Goal: Communication & Community: Share content

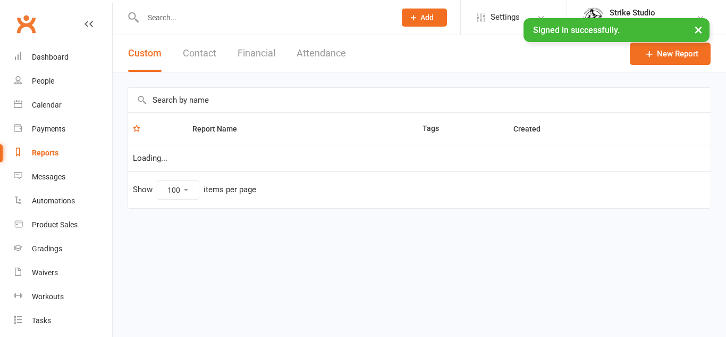
select select "100"
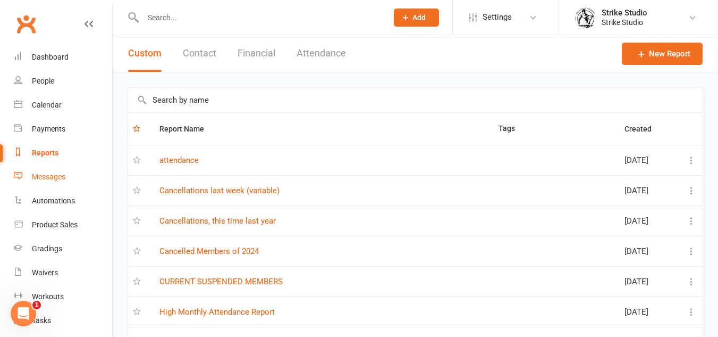
click at [51, 179] on div "Messages" at bounding box center [48, 176] width 33 height 9
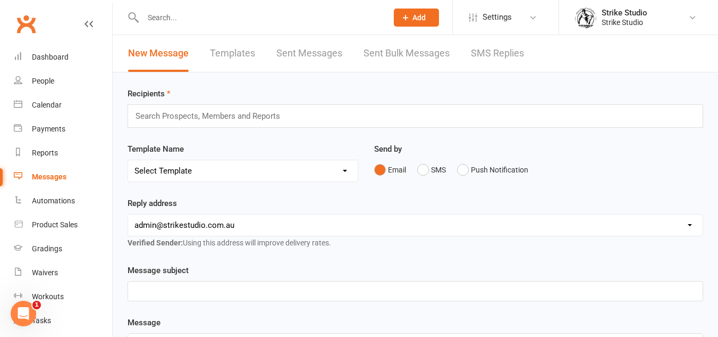
click at [242, 62] on link "Templates" at bounding box center [232, 53] width 45 height 37
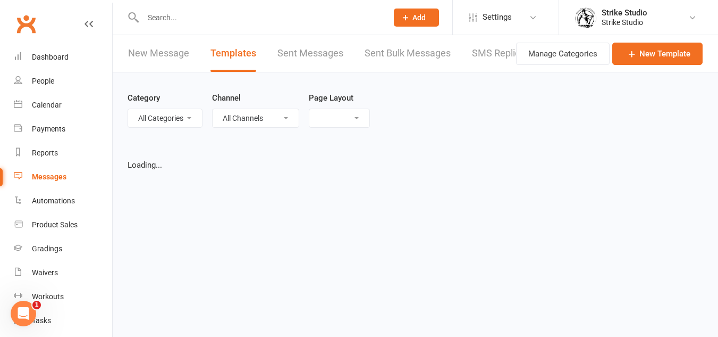
select select "list"
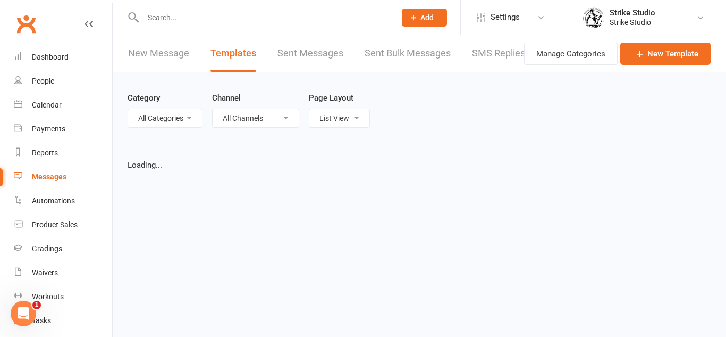
select select "100"
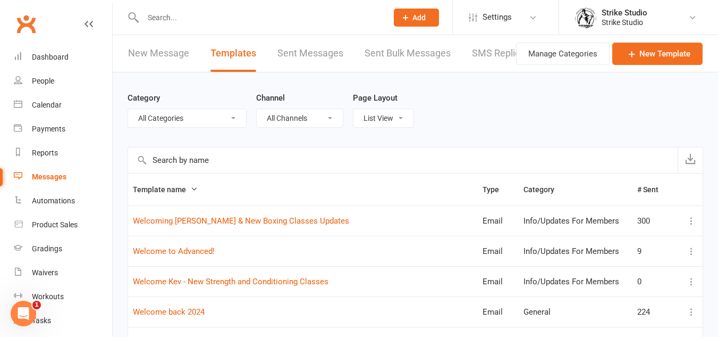
click at [208, 165] on input "text" at bounding box center [403, 160] width 550 height 26
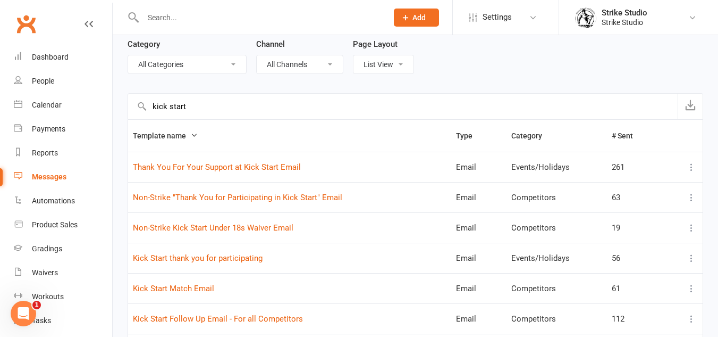
scroll to position [53, 0]
click at [257, 103] on input "kick start" at bounding box center [403, 107] width 550 height 26
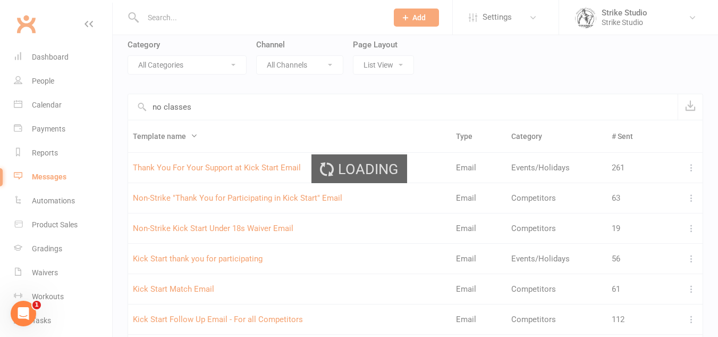
scroll to position [42, 0]
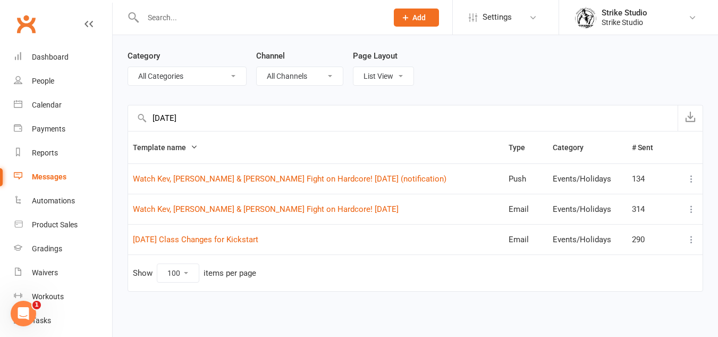
type input "[DATE]"
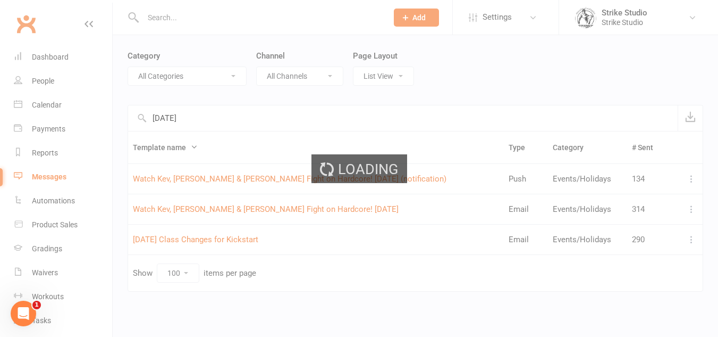
scroll to position [53, 0]
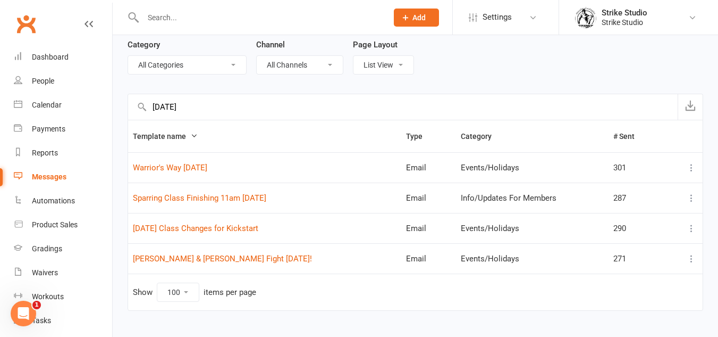
click at [172, 112] on input "[DATE]" at bounding box center [403, 107] width 550 height 26
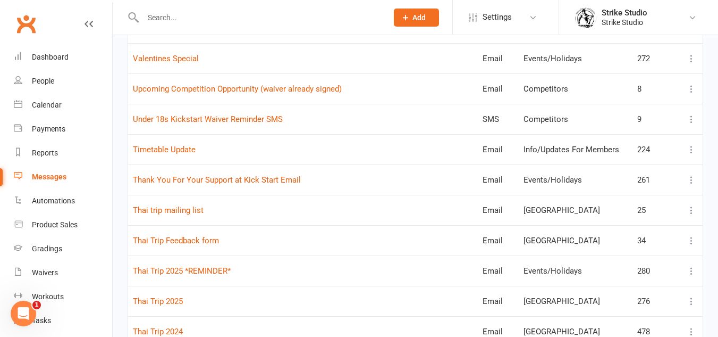
scroll to position [425, 0]
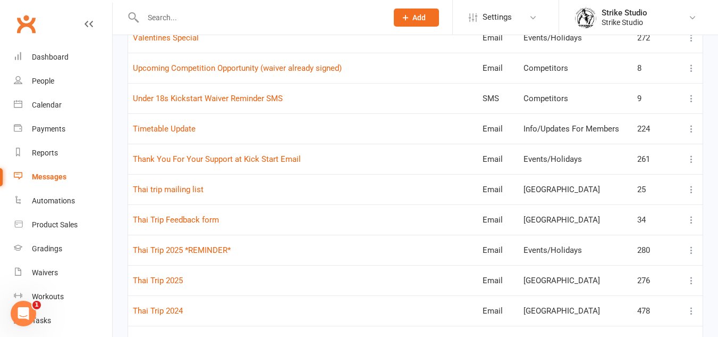
click at [130, 241] on td "Thai Trip 2025 *REMINDER*" at bounding box center [303, 249] width 350 height 30
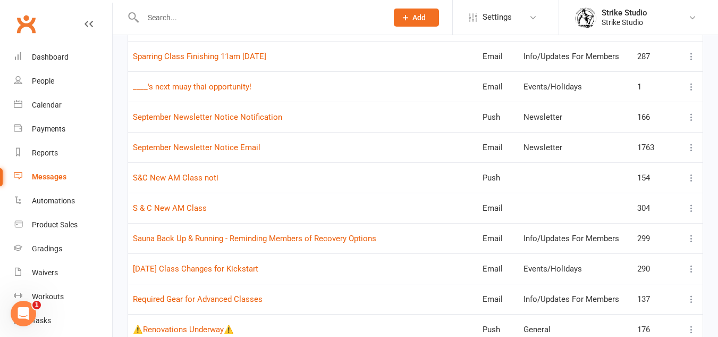
scroll to position [957, 0]
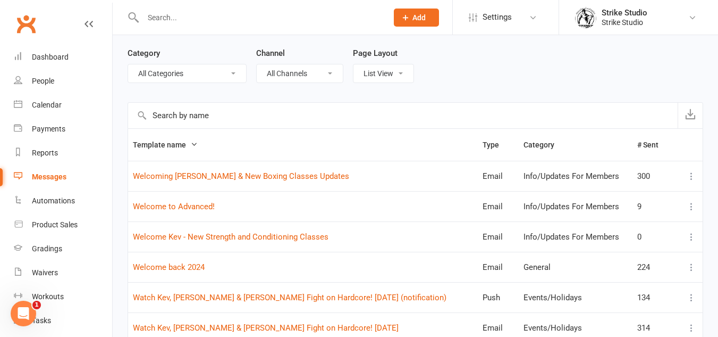
scroll to position [0, 0]
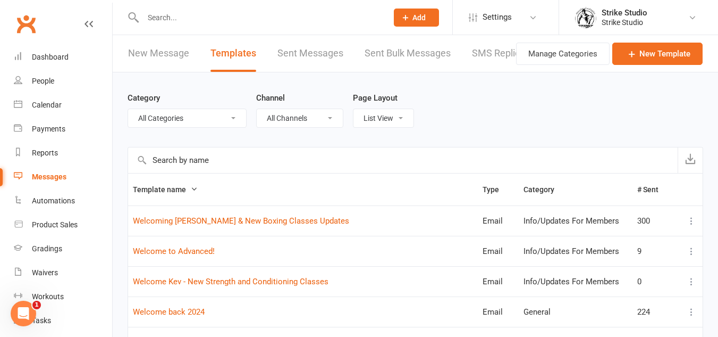
click at [402, 61] on link "Sent Bulk Messages" at bounding box center [408, 53] width 86 height 37
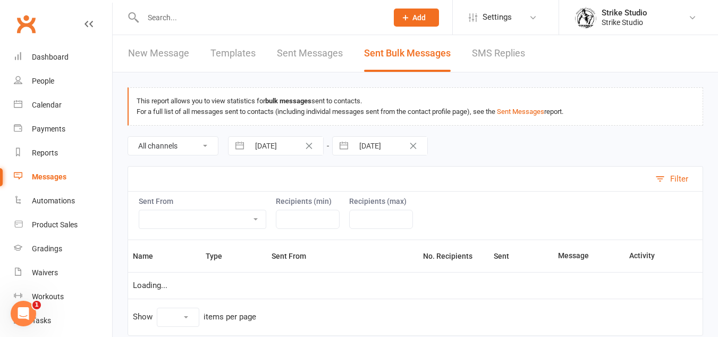
select select "100"
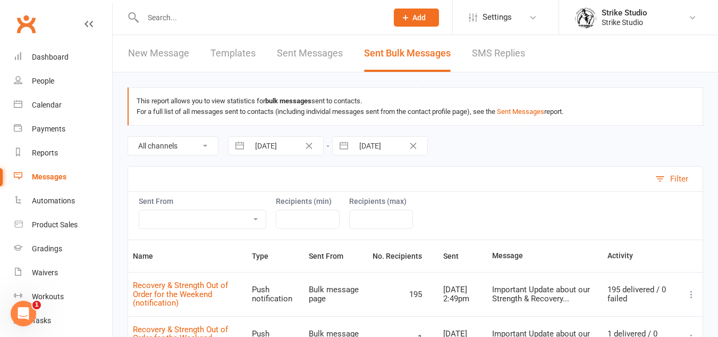
click at [238, 59] on link "Templates" at bounding box center [233, 53] width 45 height 37
select select "100"
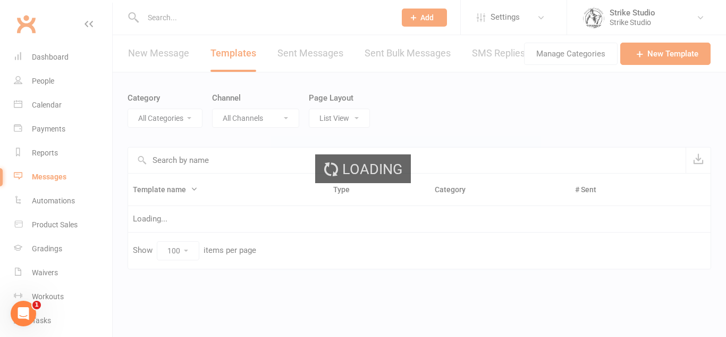
select select "20824"
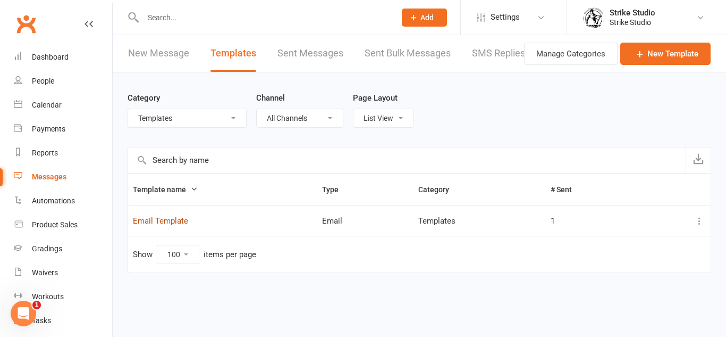
click at [178, 224] on link "Email Template" at bounding box center [160, 221] width 55 height 10
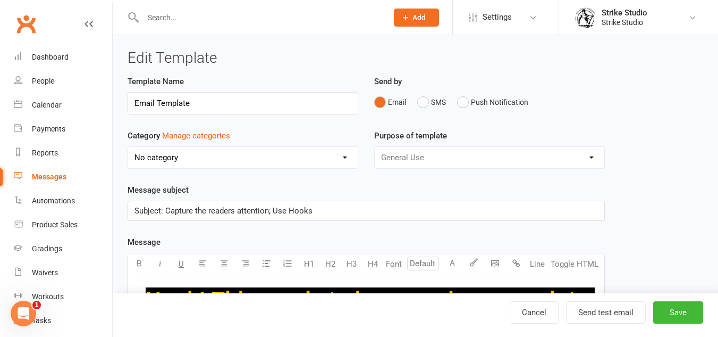
select select "20824"
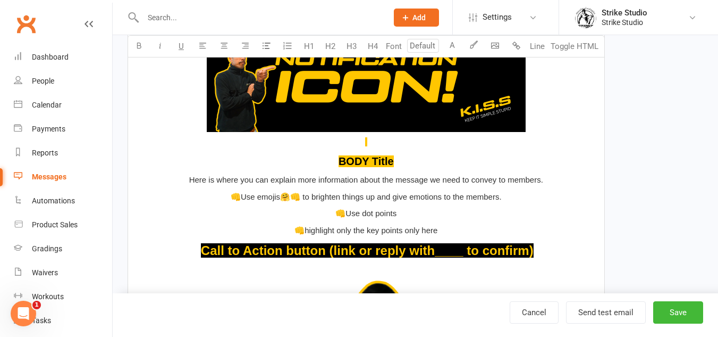
scroll to position [479, 0]
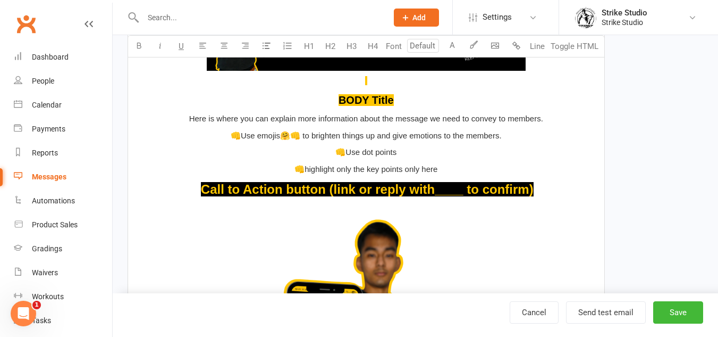
click at [385, 81] on p "﻿" at bounding box center [367, 25] width 464 height 123
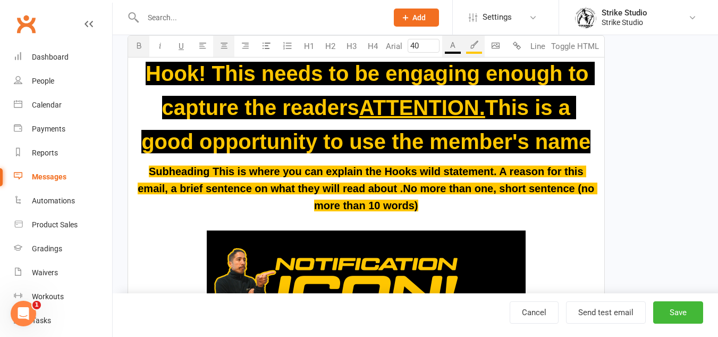
click at [410, 112] on span "ATTENTION." at bounding box center [422, 107] width 126 height 23
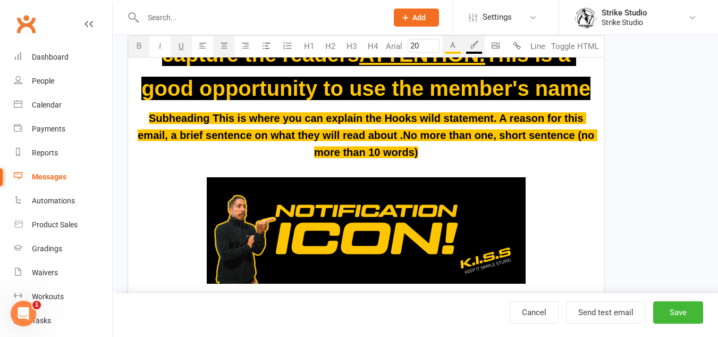
click at [416, 112] on span "Subheading This is where you can explain the Hooks wild statement. A reason for…" at bounding box center [368, 135] width 460 height 46
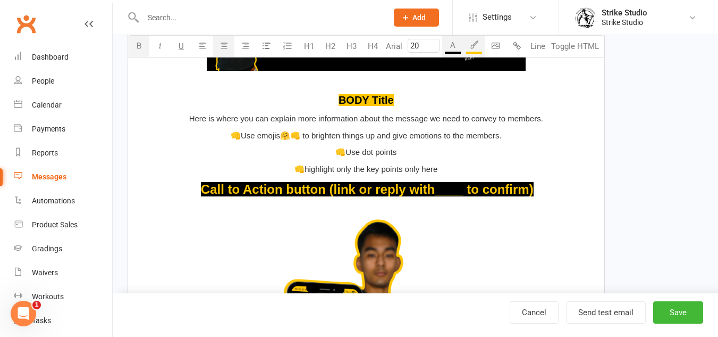
click at [383, 97] on span "BODY Title" at bounding box center [366, 100] width 55 height 12
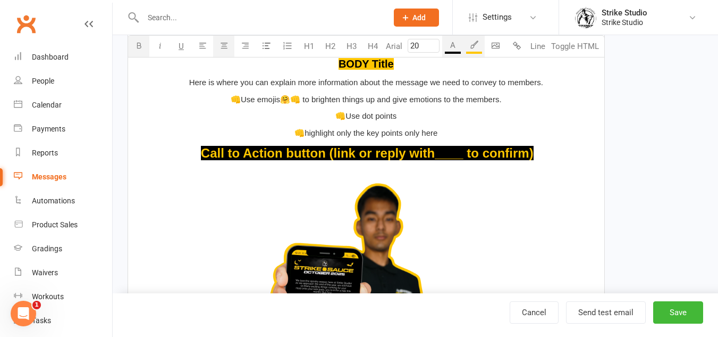
scroll to position [544, 0]
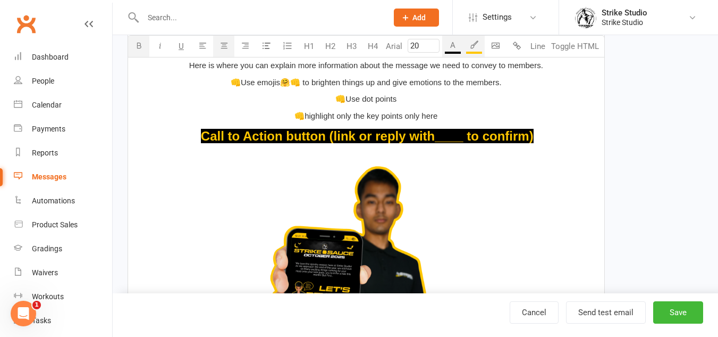
type input "24"
click at [492, 141] on span "Call to Action button (link or reply with____ to confirm)" at bounding box center [367, 136] width 333 height 14
click at [548, 148] on div "Hook! This needs to be engaging enough to capture the readers ATTENTION. This i…" at bounding box center [366, 148] width 476 height 836
drag, startPoint x: 539, startPoint y: 136, endPoint x: 171, endPoint y: 134, distance: 367.9
click at [171, 134] on p "$ ﻿ $ $ Call to Action button (link or reply with____ to confirm) $" at bounding box center [367, 136] width 464 height 20
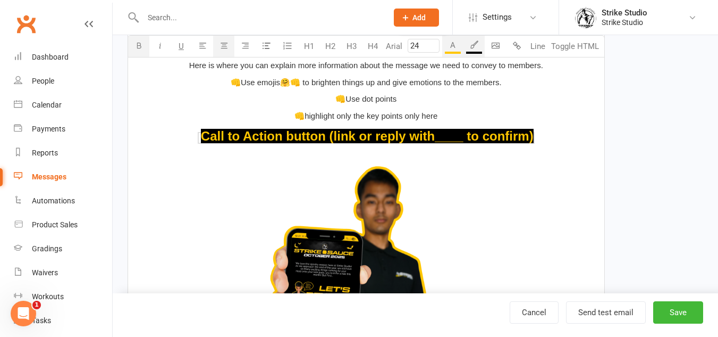
click at [416, 47] on input "24" at bounding box center [424, 46] width 32 height 14
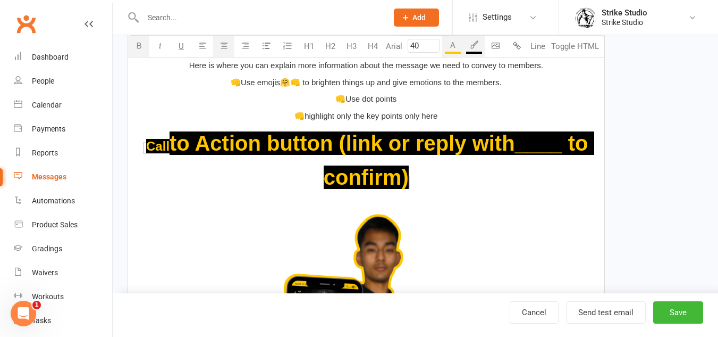
type input "4"
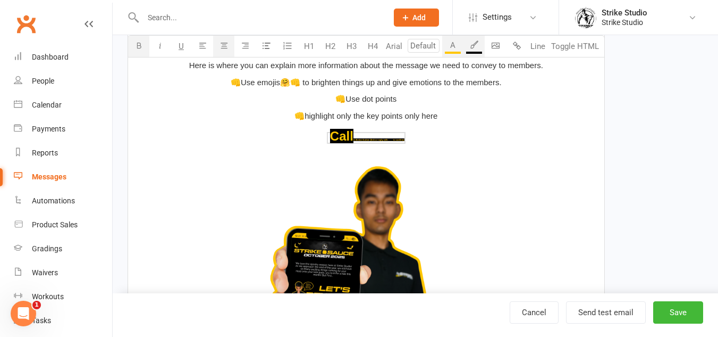
type input "24"
drag, startPoint x: 413, startPoint y: 144, endPoint x: 314, endPoint y: 140, distance: 98.9
click at [314, 140] on p "﻿ $ ﻿ $ ﻿ $ Call to Action button (link or reply with____ to confirm) $ ﻿" at bounding box center [367, 136] width 464 height 20
click at [425, 43] on input "number" at bounding box center [423, 46] width 32 height 14
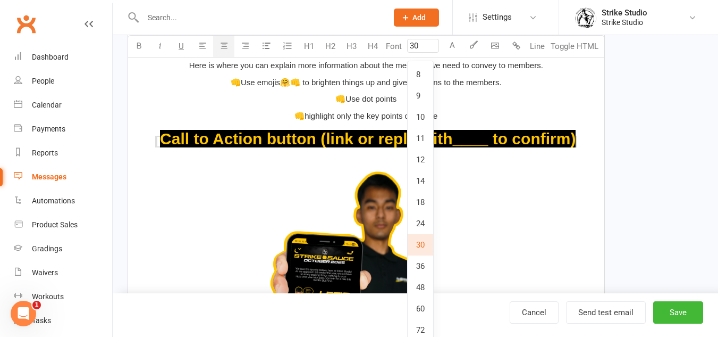
type input "30"
click at [383, 36] on button "Font" at bounding box center [393, 46] width 21 height 21
click at [547, 194] on span "﻿" at bounding box center [367, 287] width 464 height 236
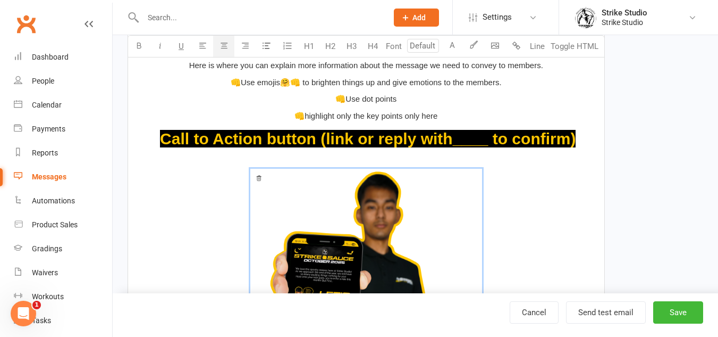
click at [510, 113] on p "👊highlight only the key points only here" at bounding box center [367, 116] width 464 height 13
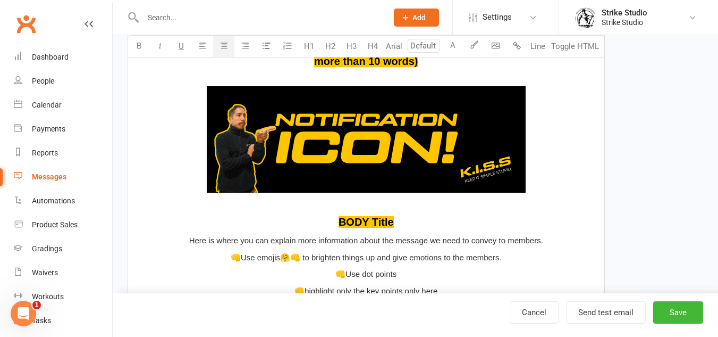
scroll to position [225, 0]
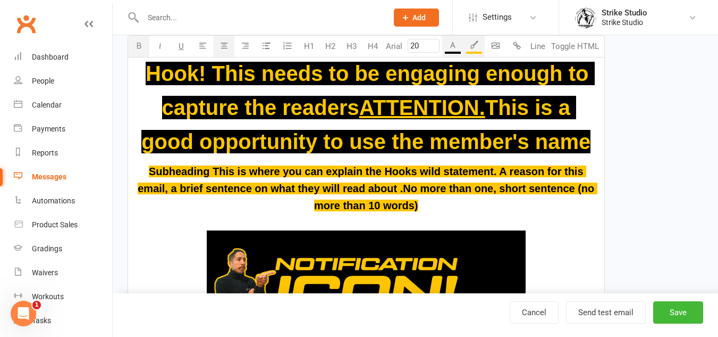
drag, startPoint x: 429, startPoint y: 209, endPoint x: 146, endPoint y: 172, distance: 284.7
click at [146, 172] on p "Subheading This is where you can explain the Hooks wild statement. A reason for…" at bounding box center [367, 188] width 464 height 51
click at [424, 44] on input "20" at bounding box center [424, 46] width 32 height 14
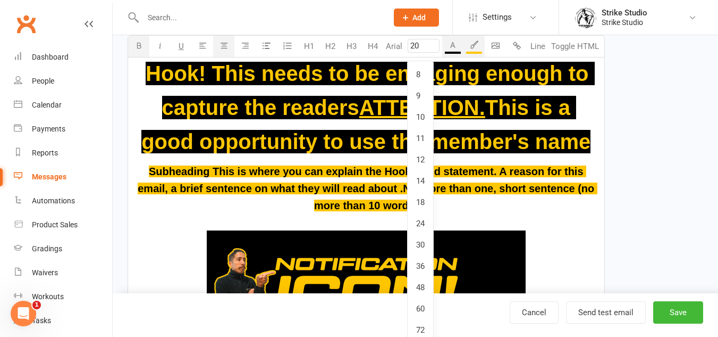
click at [424, 44] on input "20" at bounding box center [424, 46] width 32 height 14
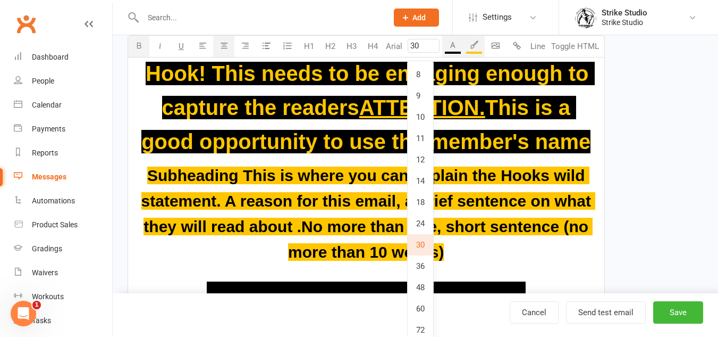
click at [547, 240] on p "Subheading This is where you can explain the Hooks wild statement. A reason for…" at bounding box center [367, 214] width 464 height 102
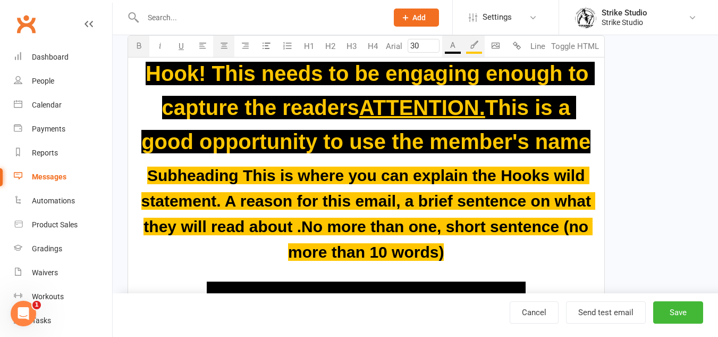
type input "3"
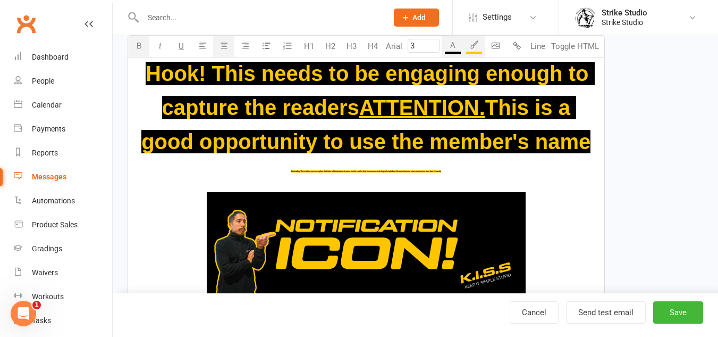
click at [415, 43] on input "3" at bounding box center [424, 46] width 32 height 14
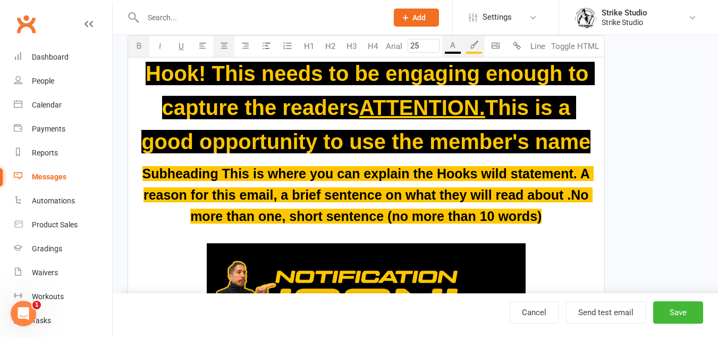
click at [383, 36] on button "Arial" at bounding box center [394, 46] width 22 height 21
click at [572, 222] on p "Subheading This is where you can explain the Hooks wild statement. A reason for…" at bounding box center [367, 195] width 464 height 64
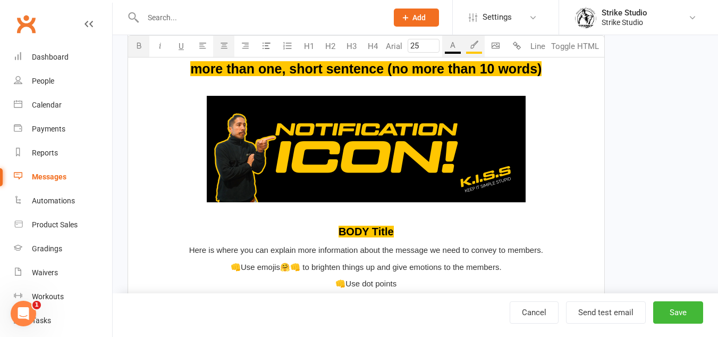
scroll to position [544, 0]
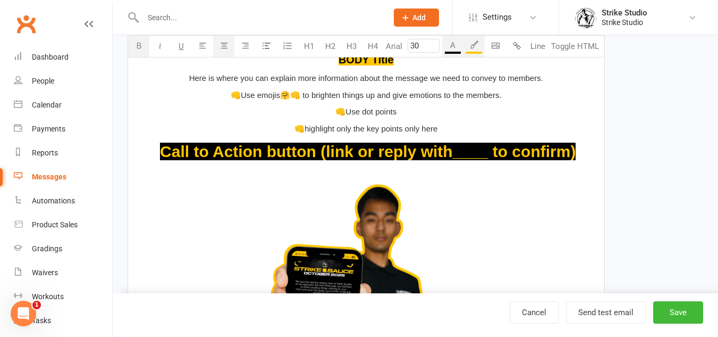
click at [589, 152] on p "﻿ $ ﻿ $ ﻿ $ Call to Action button (link or reply with____ to confirm) $ ﻿" at bounding box center [367, 152] width 464 height 26
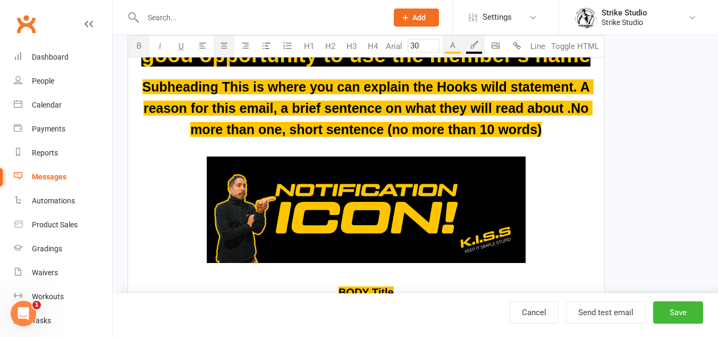
scroll to position [279, 0]
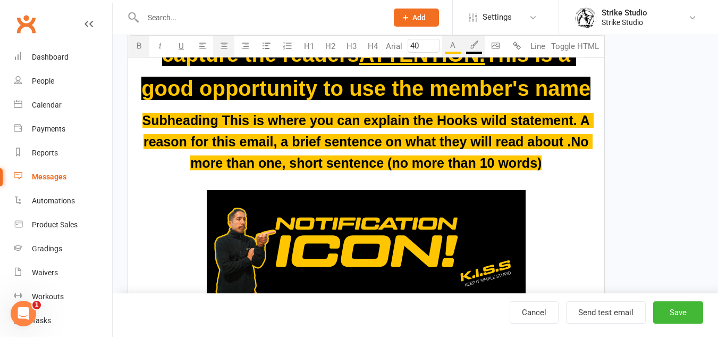
click at [583, 88] on span "This is a good opportunity to use the member's name" at bounding box center [365, 71] width 449 height 57
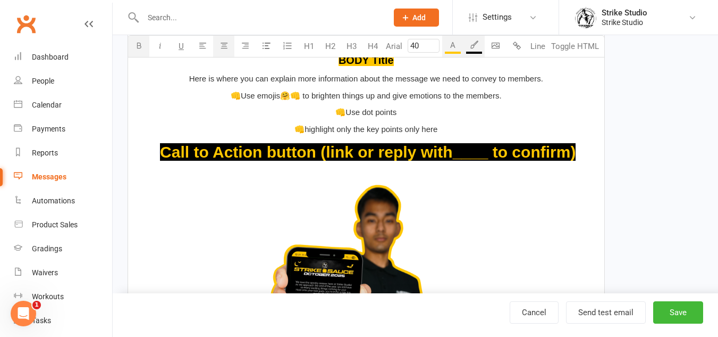
scroll to position [544, 0]
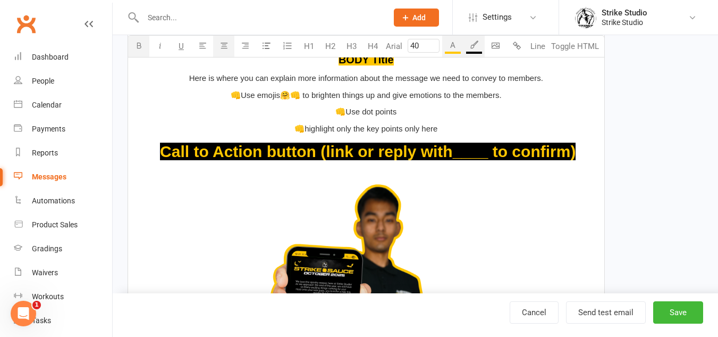
type input "30"
drag, startPoint x: 588, startPoint y: 150, endPoint x: 157, endPoint y: 144, distance: 430.7
click at [157, 144] on p "﻿ $ ﻿ $ ﻿ $ Call to Action button (link or reply with____ to confirm) $ ﻿" at bounding box center [367, 152] width 464 height 26
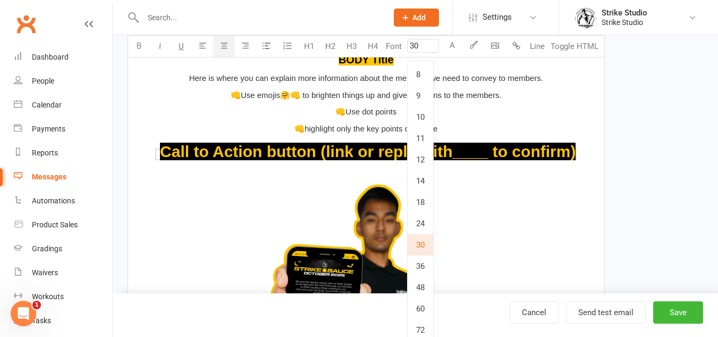
click at [416, 47] on input "30" at bounding box center [423, 46] width 32 height 14
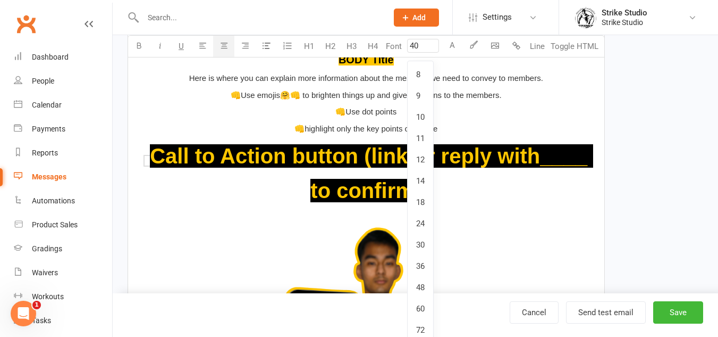
type input "40"
click at [513, 232] on span "﻿" at bounding box center [367, 342] width 464 height 236
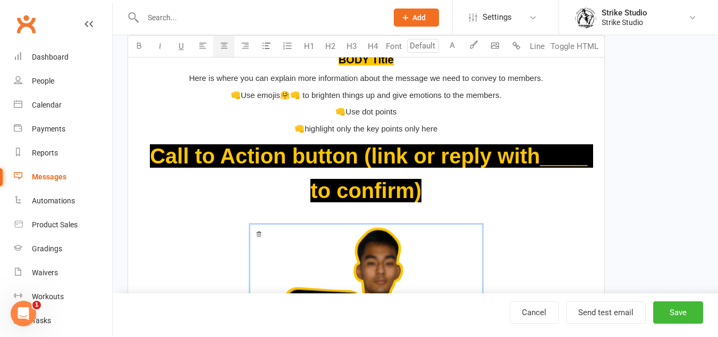
click at [485, 120] on div "Hook! This needs to be engaging enough to capture the readers ATTENTION. This i…" at bounding box center [366, 178] width 476 height 897
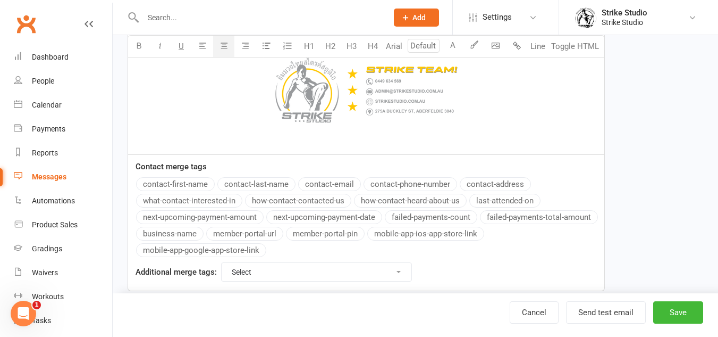
scroll to position [1037, 0]
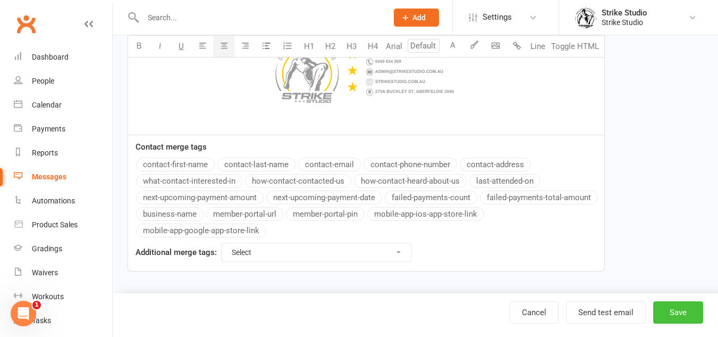
click at [681, 313] on button "Save" at bounding box center [678, 312] width 50 height 22
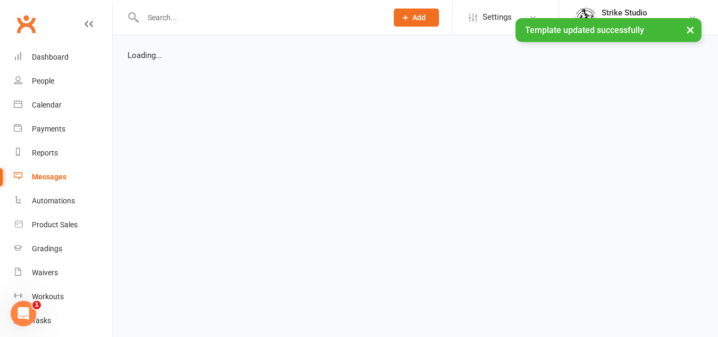
select select "list"
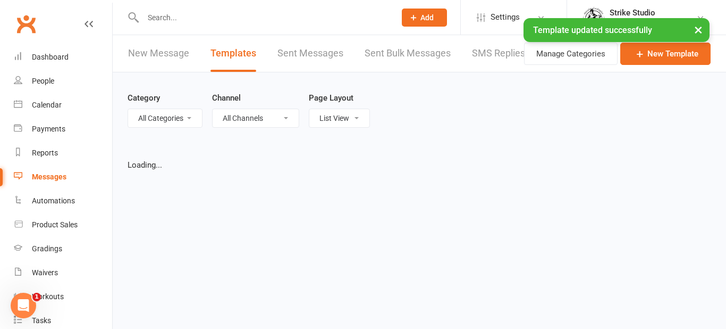
select select "100"
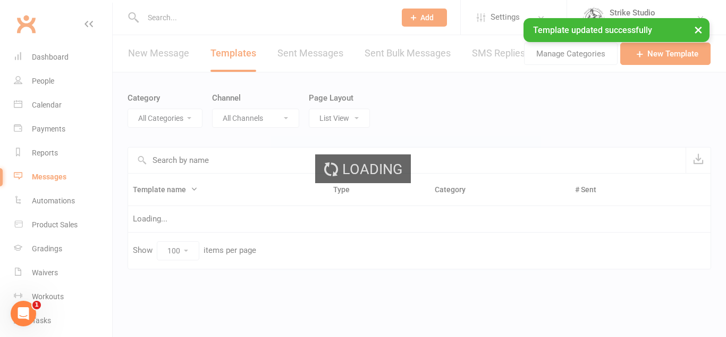
select select "20824"
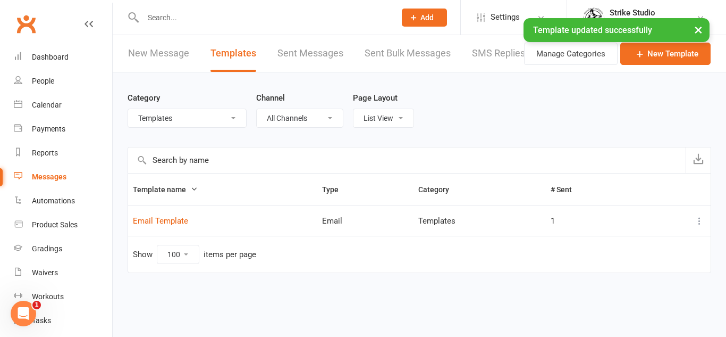
click at [161, 60] on link "New Message" at bounding box center [158, 53] width 61 height 37
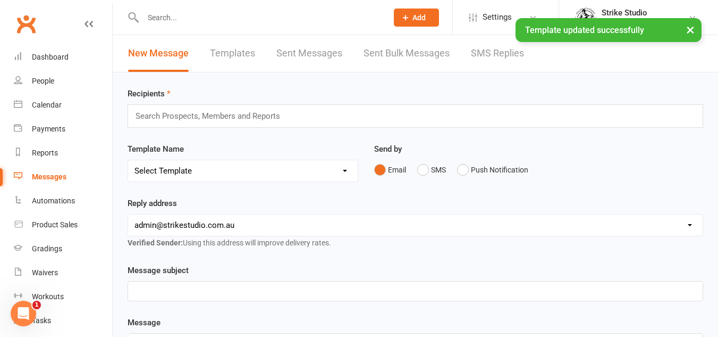
click at [155, 158] on div "Template Name Select Template [Email] Aspiring fighters meeting notes [Email] E…" at bounding box center [243, 161] width 231 height 39
click at [176, 170] on select "Select Template [Email] Aspiring fighters meeting notes [Email] Exciting Opport…" at bounding box center [243, 170] width 230 height 21
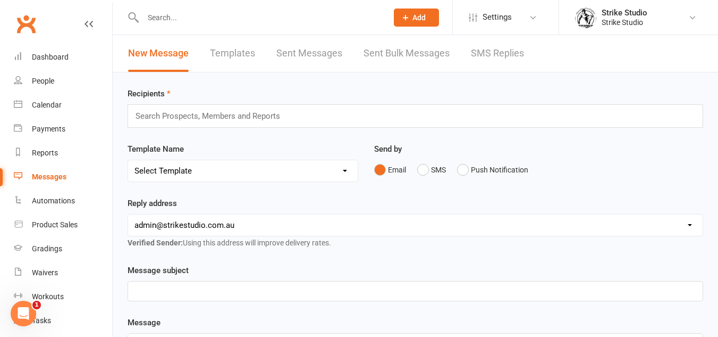
select select "130"
click at [128, 160] on select "Select Template [Email] Aspiring fighters meeting notes [Email] Exciting Opport…" at bounding box center [243, 170] width 230 height 21
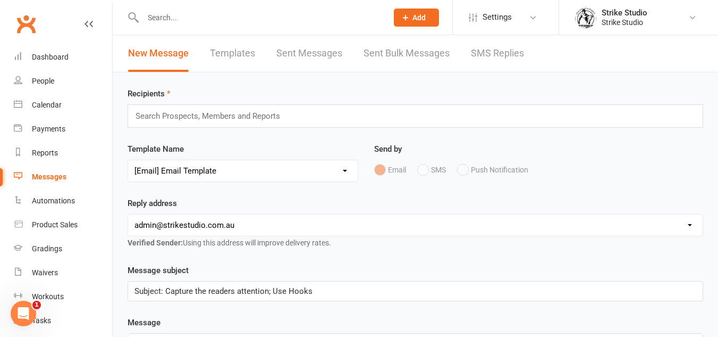
click at [298, 116] on div "Search Prospects, Members and Reports" at bounding box center [416, 115] width 576 height 23
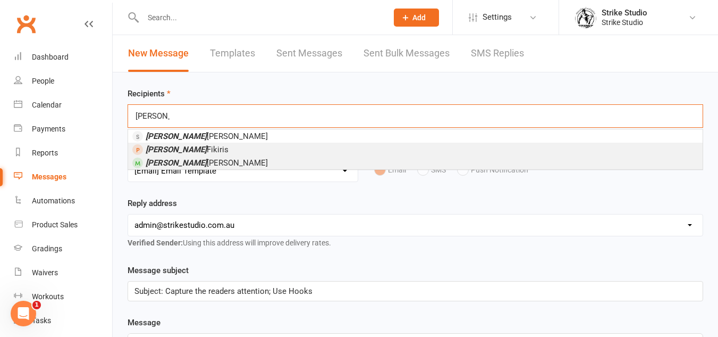
type input "[PERSON_NAME]"
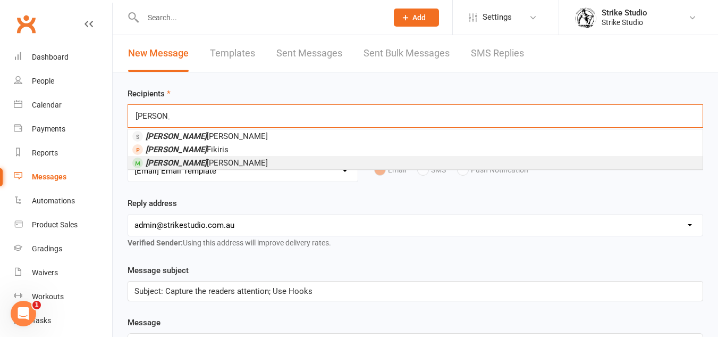
click at [291, 158] on li "[PERSON_NAME]" at bounding box center [415, 162] width 575 height 13
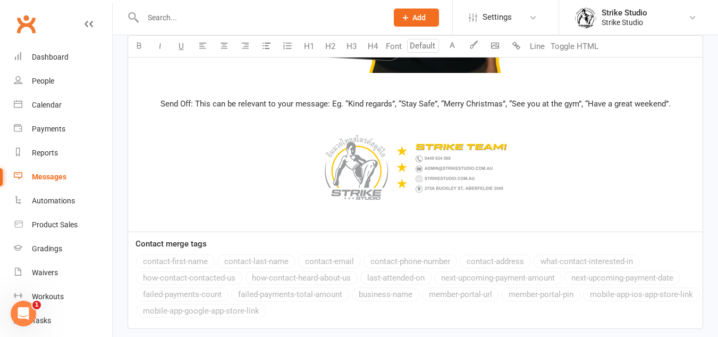
scroll to position [1135, 0]
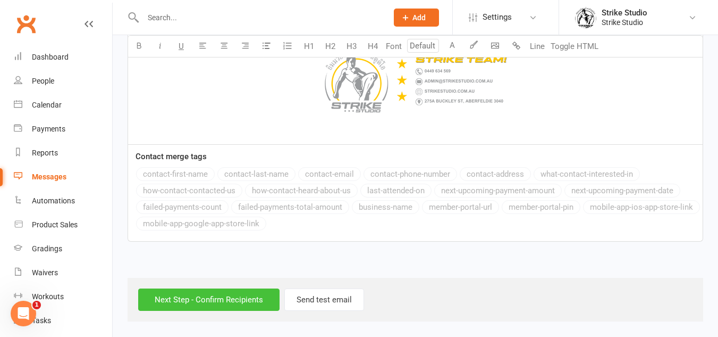
click at [247, 296] on input "Next Step - Confirm Recipients" at bounding box center [208, 299] width 141 height 22
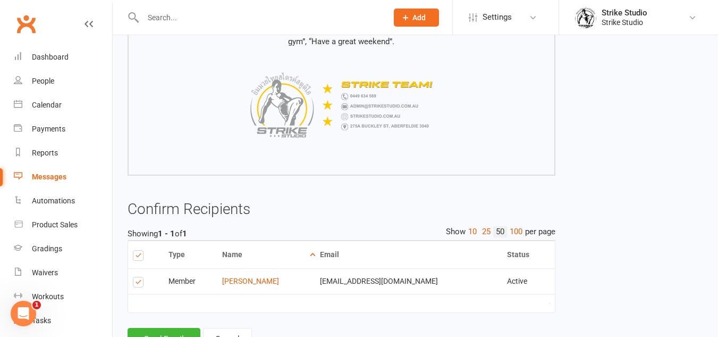
scroll to position [947, 0]
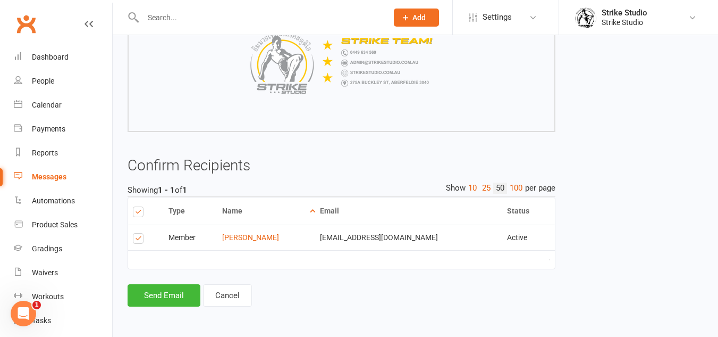
click at [184, 282] on div "Type Name Email Phone Number Status Notification Status # Devices Select this M…" at bounding box center [342, 241] width 428 height 88
click at [181, 297] on button "Send Email" at bounding box center [164, 295] width 73 height 22
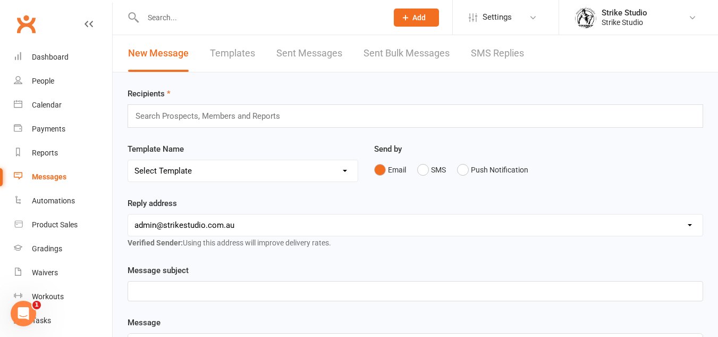
click at [332, 54] on link "Sent Messages" at bounding box center [309, 53] width 66 height 37
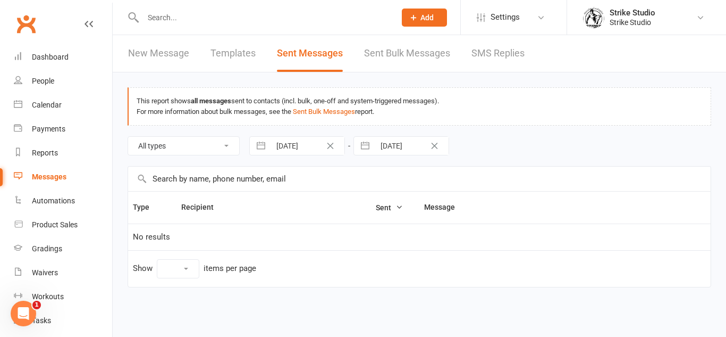
select select "10"
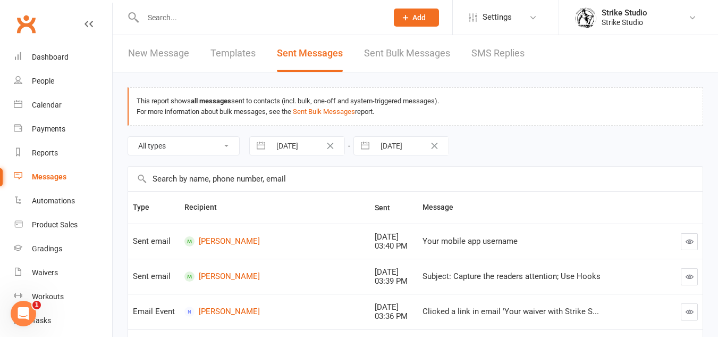
click at [169, 57] on link "New Message" at bounding box center [158, 53] width 61 height 37
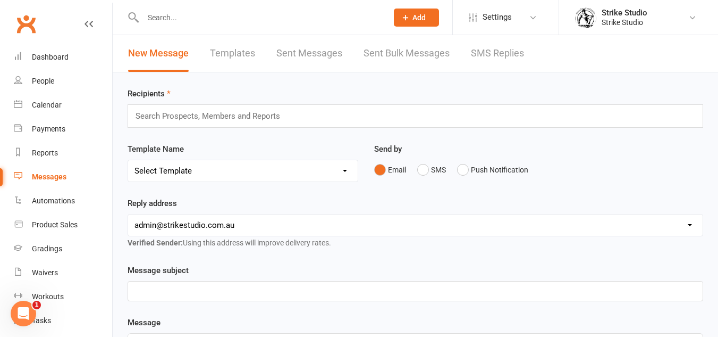
click at [244, 183] on div "Template Name Select Template [Email] Aspiring fighters meeting notes [Email] E…" at bounding box center [243, 169] width 247 height 54
click at [266, 173] on select "Select Template [Email] Aspiring fighters meeting notes [Email] Exciting Opport…" at bounding box center [243, 170] width 230 height 21
select select "130"
click at [128, 160] on select "Select Template [Email] Aspiring fighters meeting notes [Email] Exciting Opport…" at bounding box center [243, 170] width 230 height 21
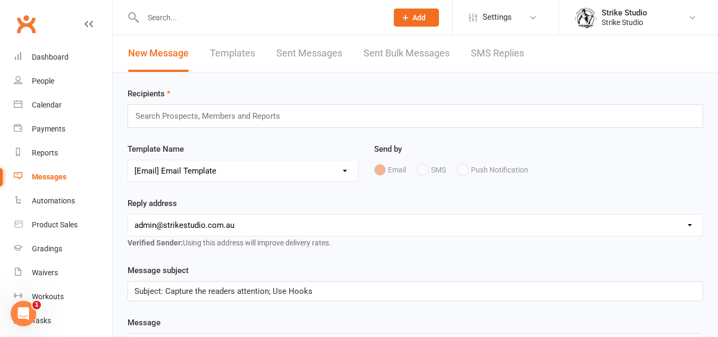
click at [233, 111] on input "text" at bounding box center [213, 116] width 156 height 14
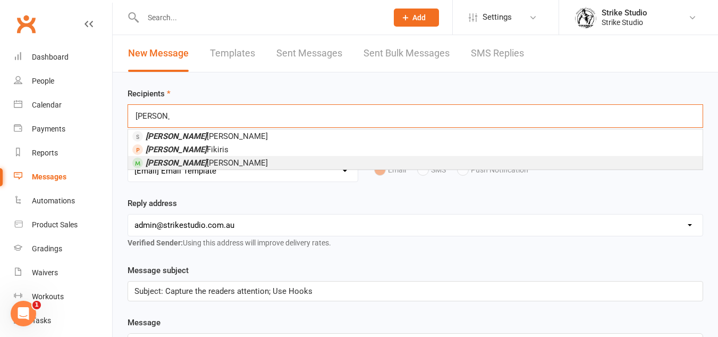
type input "[PERSON_NAME]"
click at [197, 160] on span "[PERSON_NAME]" at bounding box center [207, 163] width 122 height 10
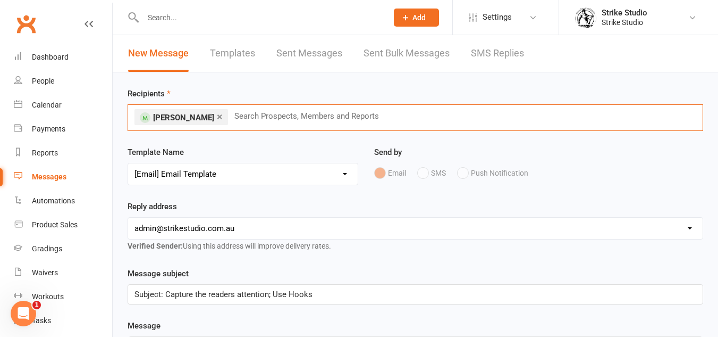
click at [212, 167] on select "Select Template [Email] Aspiring fighters meeting notes [Email] Exciting Opport…" at bounding box center [243, 173] width 230 height 21
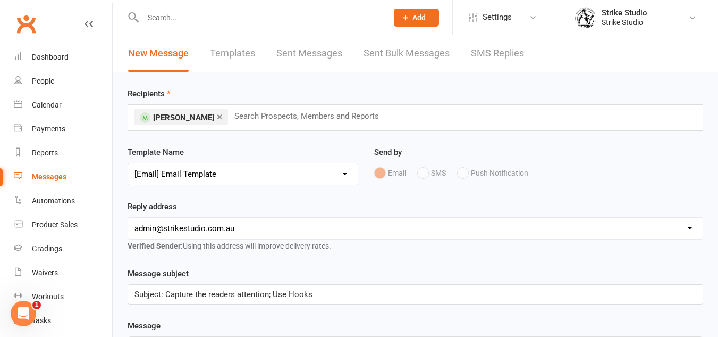
click at [128, 163] on select "Select Template [Email] Aspiring fighters meeting notes [Email] Exciting Opport…" at bounding box center [243, 173] width 230 height 21
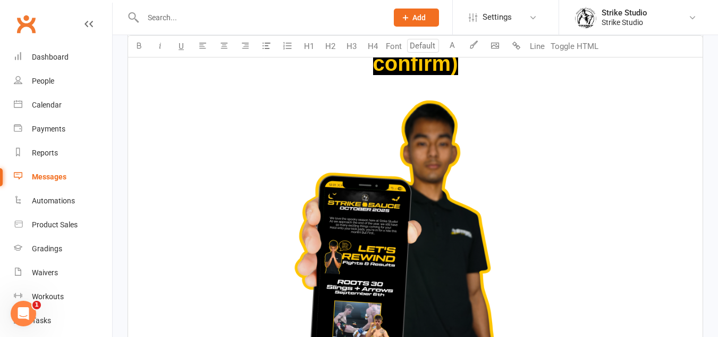
scroll to position [550, 0]
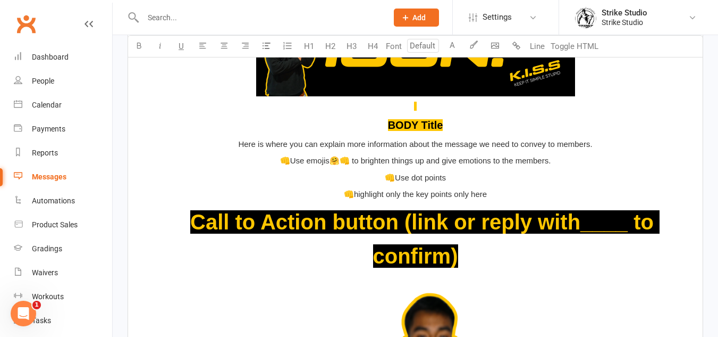
click at [416, 106] on span at bounding box center [415, 106] width 2 height 9
drag, startPoint x: 422, startPoint y: 104, endPoint x: 409, endPoint y: 107, distance: 13.7
click at [409, 107] on p "﻿" at bounding box center [416, 51] width 562 height 123
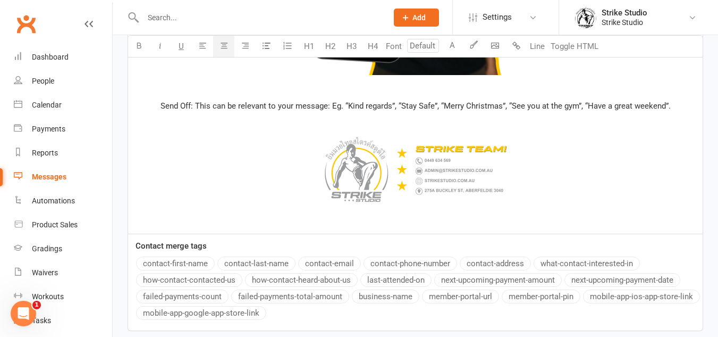
scroll to position [1147, 0]
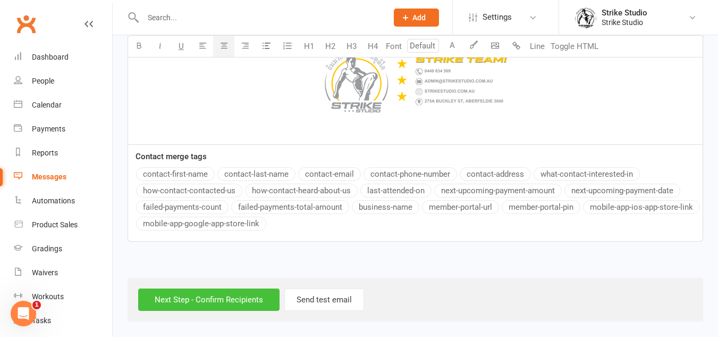
click at [221, 298] on input "Next Step - Confirm Recipients" at bounding box center [208, 299] width 141 height 22
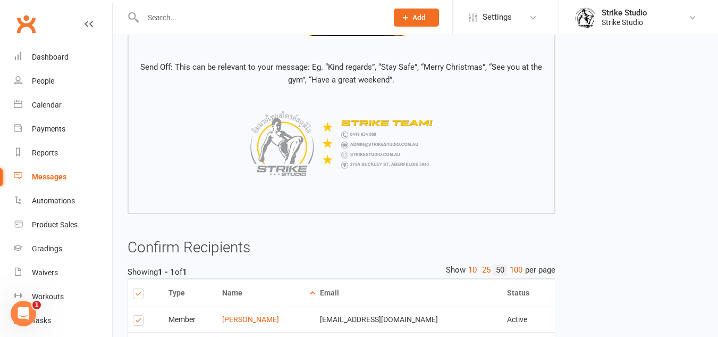
scroll to position [947, 0]
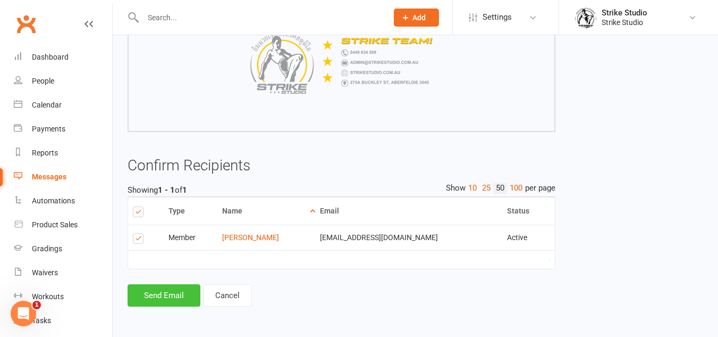
click at [186, 288] on button "Send Email" at bounding box center [164, 295] width 73 height 22
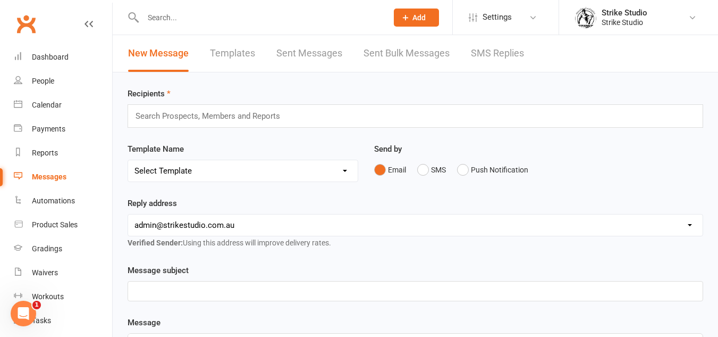
click at [206, 174] on select "Select Template [Email] Aspiring fighters meeting notes [Email] Exciting Opport…" at bounding box center [243, 170] width 230 height 21
select select "130"
click at [128, 160] on select "Select Template [Email] Aspiring fighters meeting notes [Email] Exciting Opport…" at bounding box center [243, 170] width 230 height 21
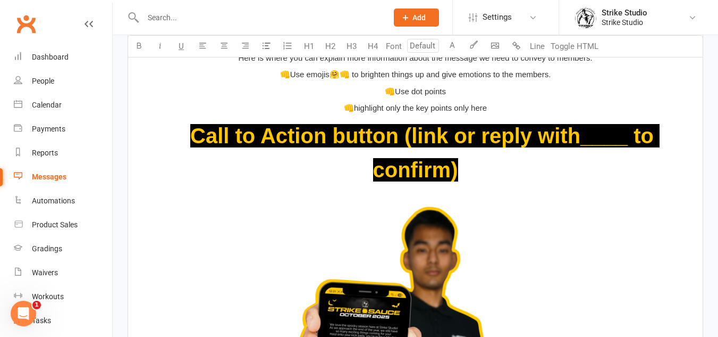
scroll to position [532, 0]
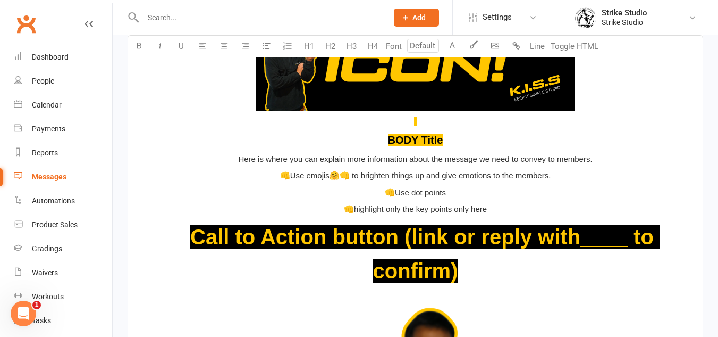
type input "20"
click at [449, 132] on p "BODY Title" at bounding box center [416, 139] width 562 height 17
click at [431, 120] on p "﻿" at bounding box center [416, 66] width 562 height 123
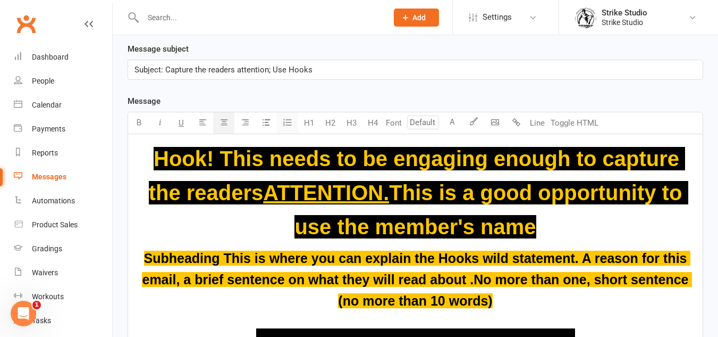
scroll to position [0, 0]
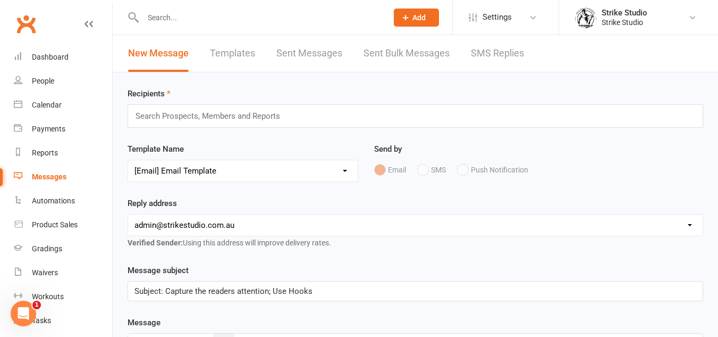
click at [234, 124] on div "Search Prospects, Members and Reports" at bounding box center [416, 115] width 576 height 23
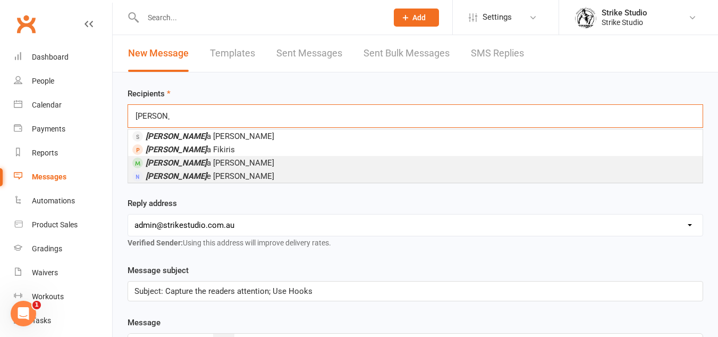
type input "[PERSON_NAME]"
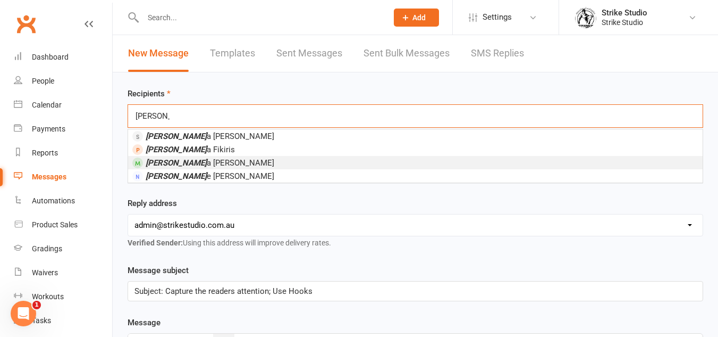
click at [216, 167] on li "[PERSON_NAME]" at bounding box center [415, 162] width 575 height 13
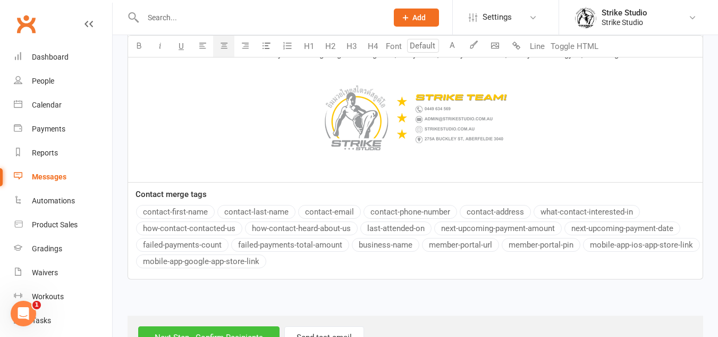
scroll to position [1147, 0]
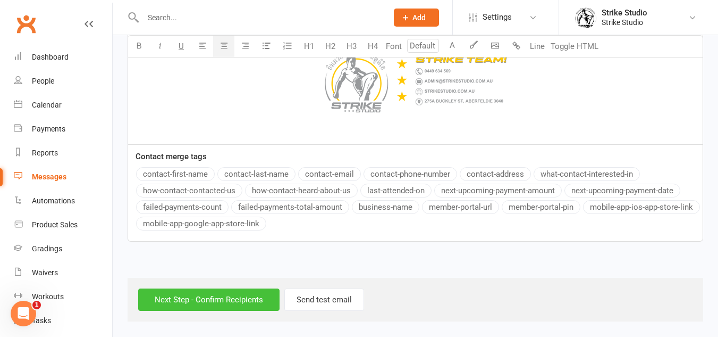
click at [159, 304] on input "Next Step - Confirm Recipients" at bounding box center [208, 299] width 141 height 22
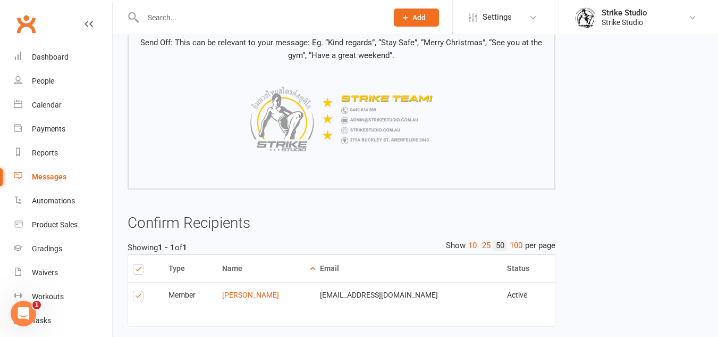
scroll to position [947, 0]
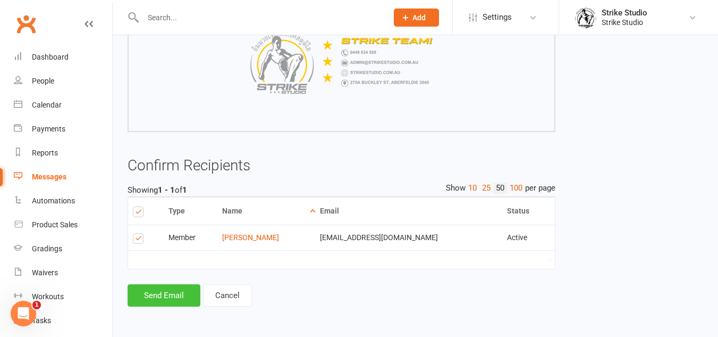
click at [155, 298] on button "Send Email" at bounding box center [164, 295] width 73 height 22
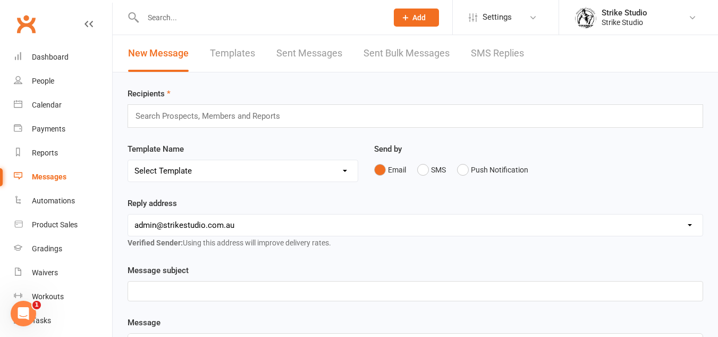
click at [337, 40] on link "Sent Messages" at bounding box center [309, 53] width 66 height 37
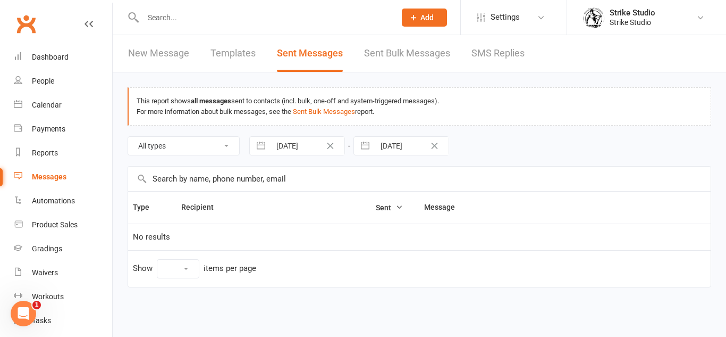
select select "10"
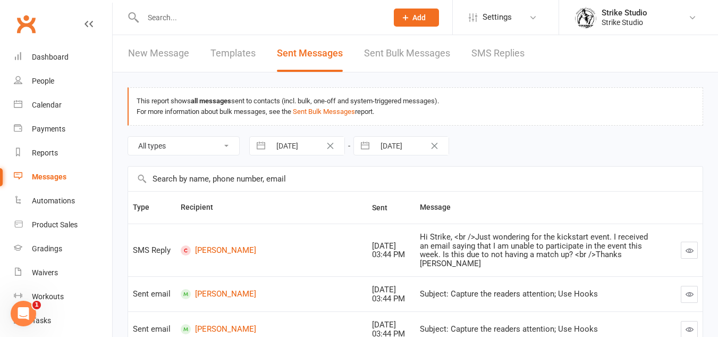
click at [238, 66] on link "Templates" at bounding box center [233, 53] width 45 height 37
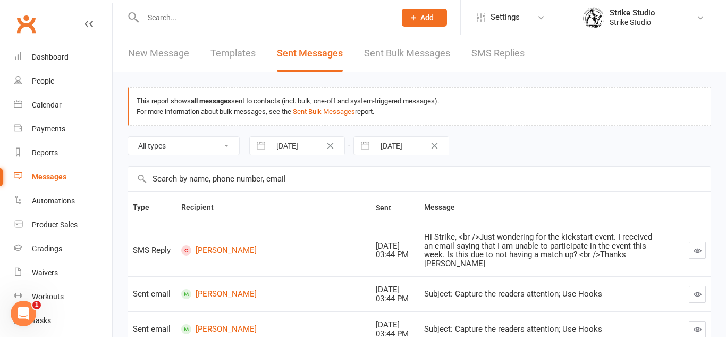
select select "100"
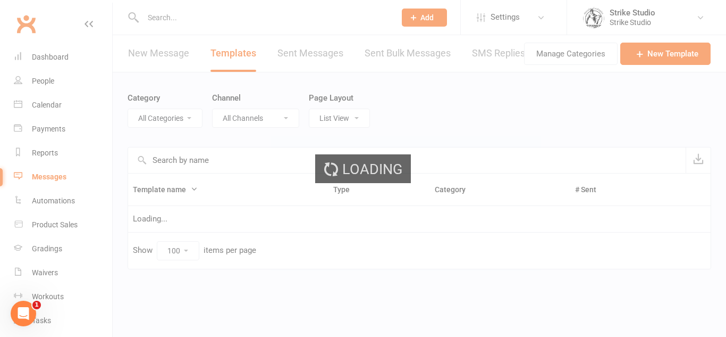
select select "20824"
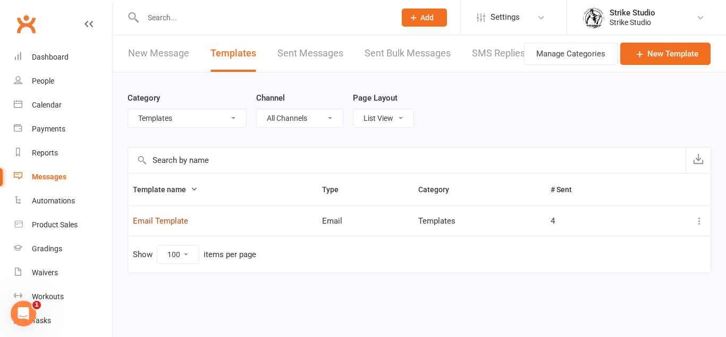
click at [169, 220] on link "Email Template" at bounding box center [160, 221] width 55 height 10
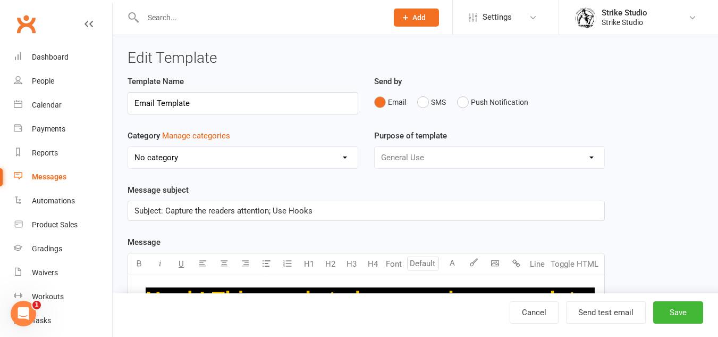
select select "20824"
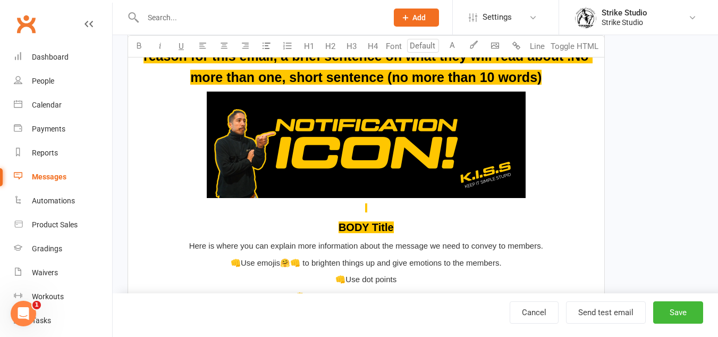
scroll to position [425, 0]
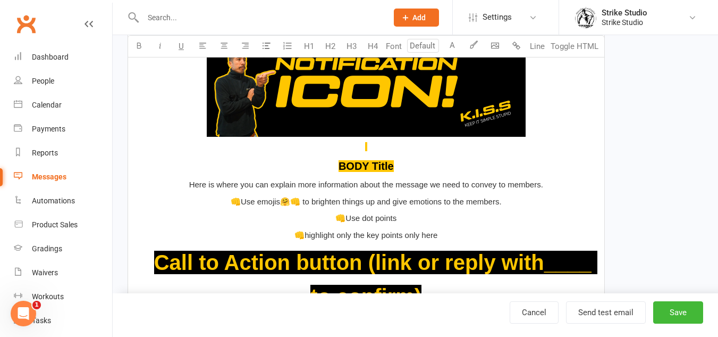
click at [373, 148] on p "﻿" at bounding box center [367, 91] width 464 height 123
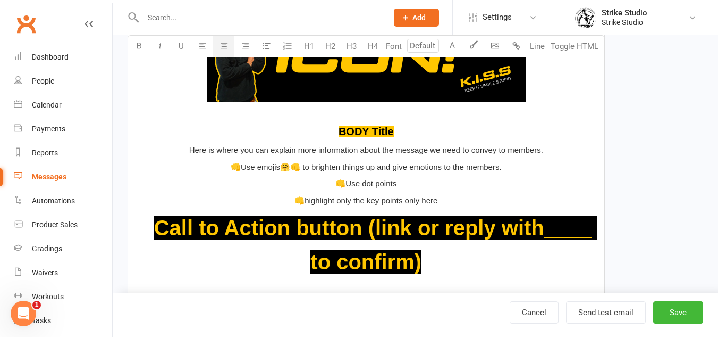
scroll to position [532, 0]
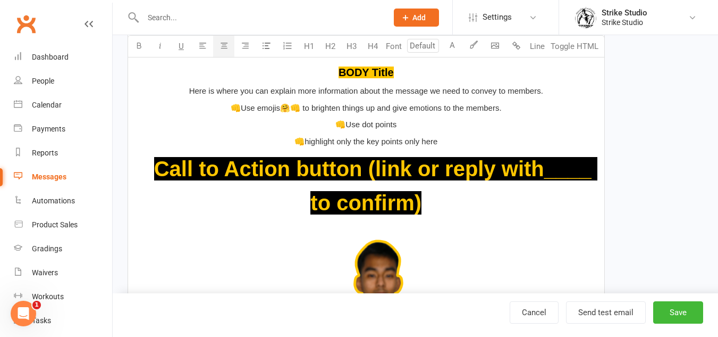
type input "40"
drag, startPoint x: 422, startPoint y: 202, endPoint x: 162, endPoint y: 166, distance: 262.9
click at [162, 166] on p "$ $ $ Call to Action button (link or reply with____ to confirm) $" at bounding box center [367, 186] width 464 height 68
click at [474, 48] on icon "button" at bounding box center [475, 44] width 8 height 8
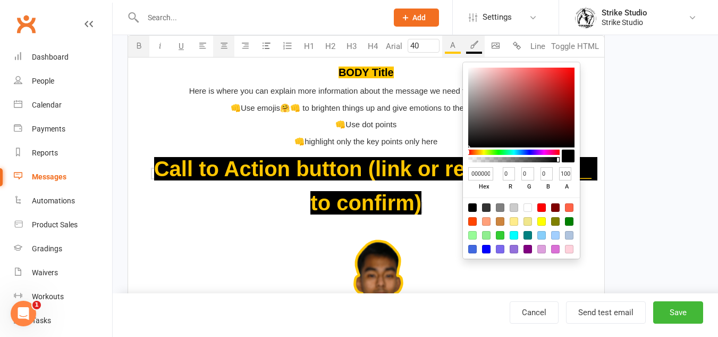
click at [486, 171] on input "000000" at bounding box center [480, 173] width 25 height 13
type input "ffc"
type input "255"
type input "204"
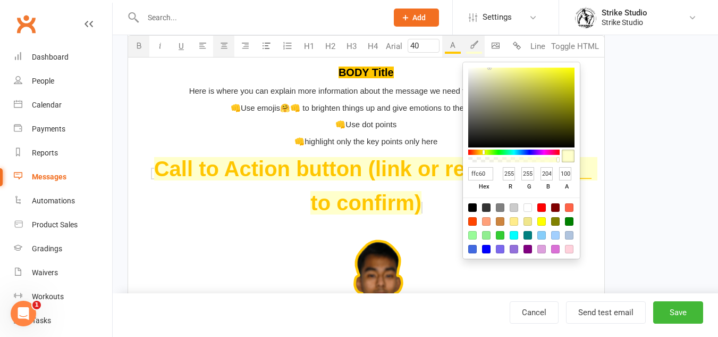
type input "ffc600"
type input "198"
type input "0"
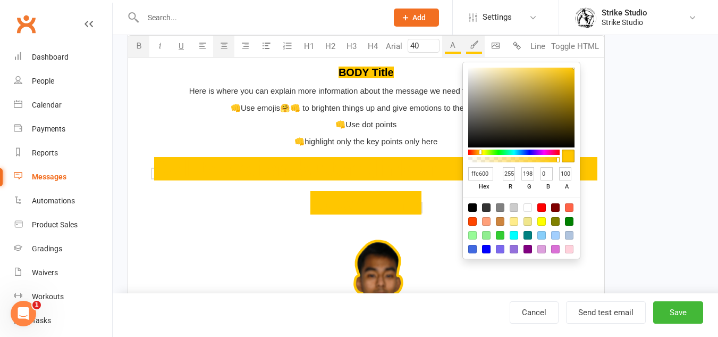
type input "ffc600"
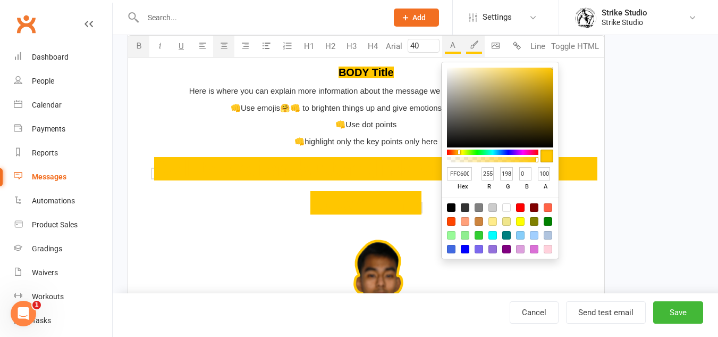
click at [455, 45] on button "A" at bounding box center [452, 46] width 21 height 21
click at [447, 205] on div at bounding box center [451, 207] width 9 height 9
type input "000000"
type input "0"
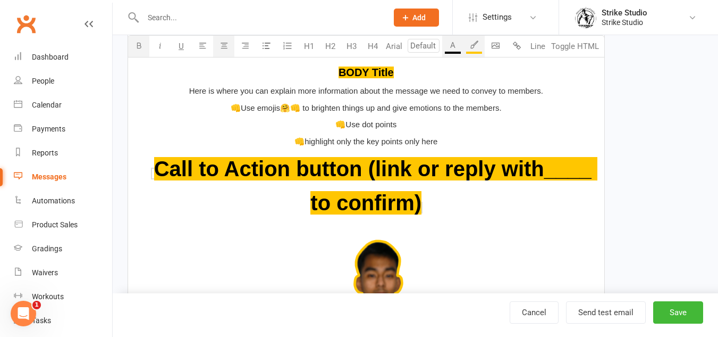
type input "40"
click at [434, 208] on p "$ $ $ Call to Action button (link or reply with____ to confirm) $ ﻿" at bounding box center [367, 186] width 464 height 68
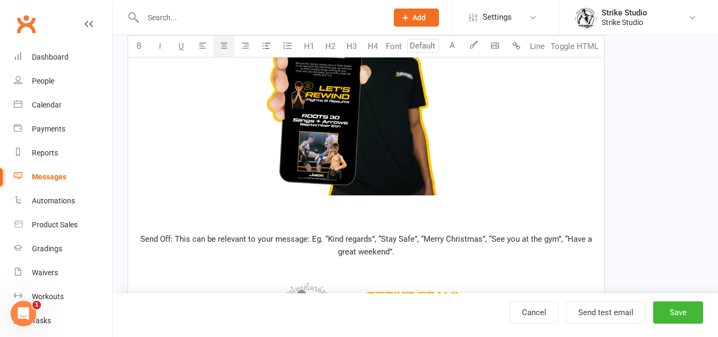
scroll to position [1010, 0]
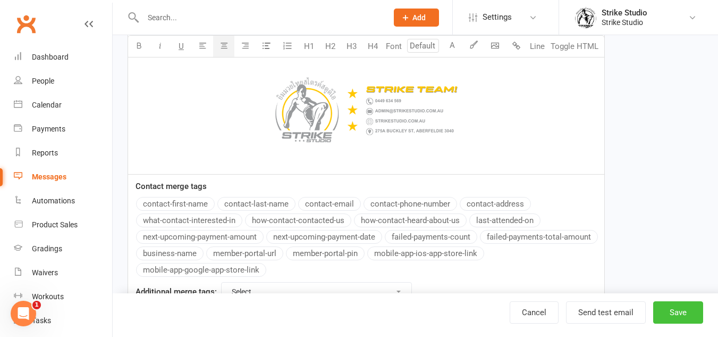
click at [687, 320] on button "Save" at bounding box center [678, 312] width 50 height 22
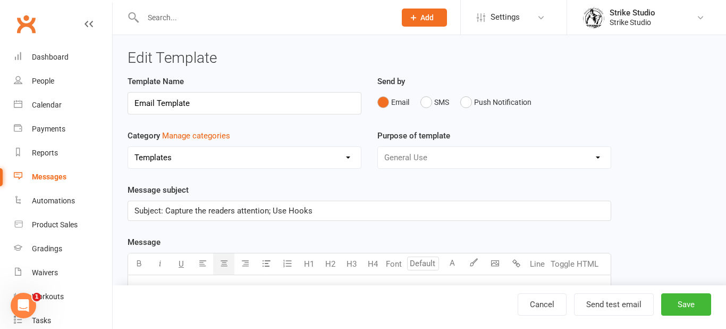
select select "100"
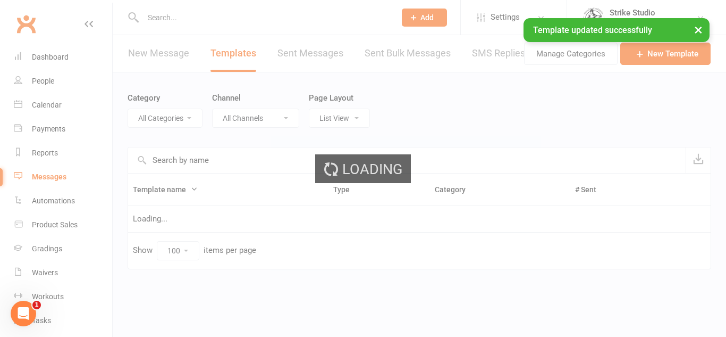
select select "20824"
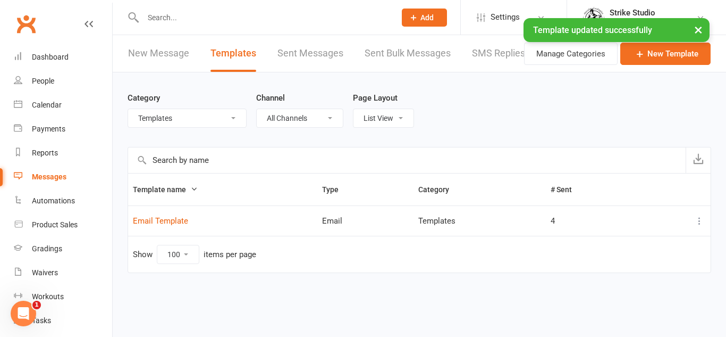
click at [174, 53] on link "New Message" at bounding box center [158, 53] width 61 height 37
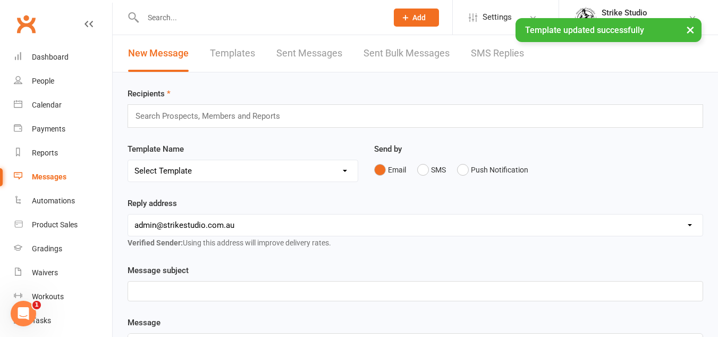
click at [203, 125] on div "Search Prospects, Members and Reports" at bounding box center [416, 115] width 576 height 23
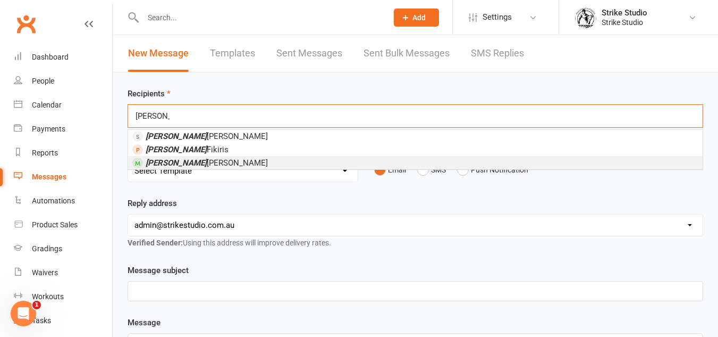
type input "[PERSON_NAME]"
click at [189, 162] on span "[PERSON_NAME]" at bounding box center [207, 163] width 122 height 10
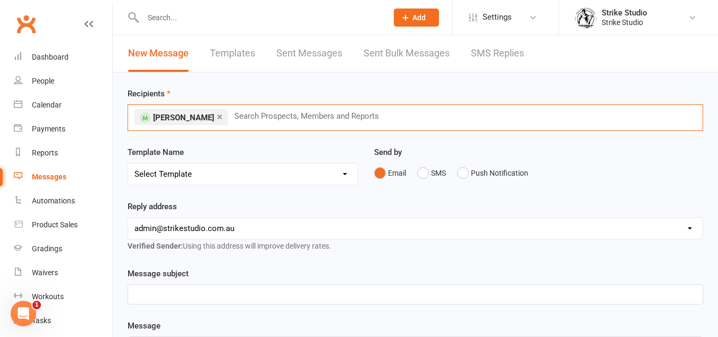
click at [192, 183] on select "Select Template [Email] Aspiring fighters meeting notes [Email] Exciting Opport…" at bounding box center [243, 173] width 230 height 21
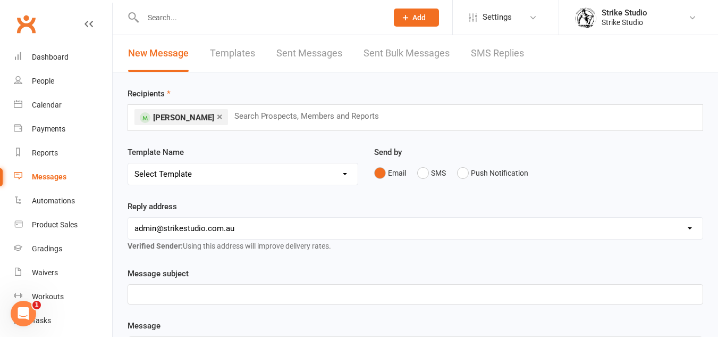
select select "130"
click at [128, 163] on select "Select Template [Email] Aspiring fighters meeting notes [Email] Exciting Opport…" at bounding box center [243, 173] width 230 height 21
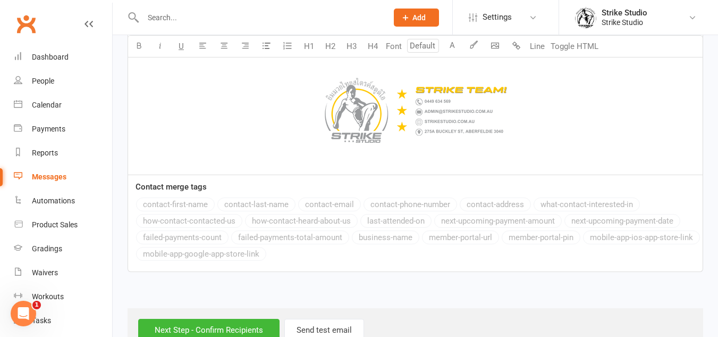
scroll to position [1135, 0]
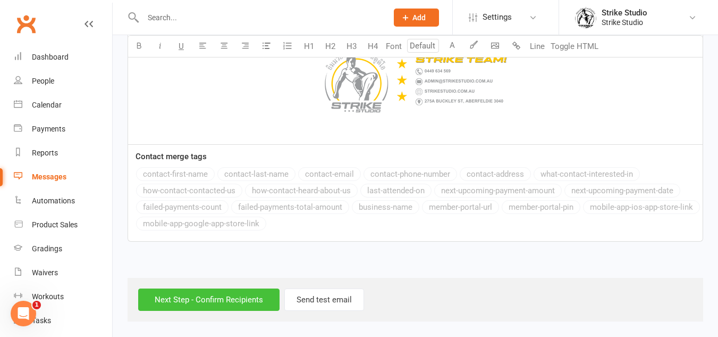
click at [255, 303] on input "Next Step - Confirm Recipients" at bounding box center [208, 299] width 141 height 22
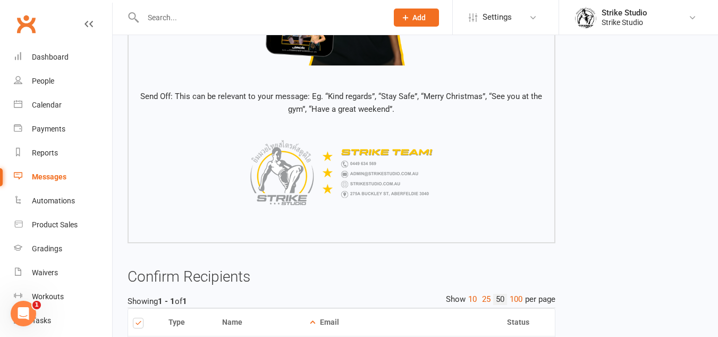
scroll to position [947, 0]
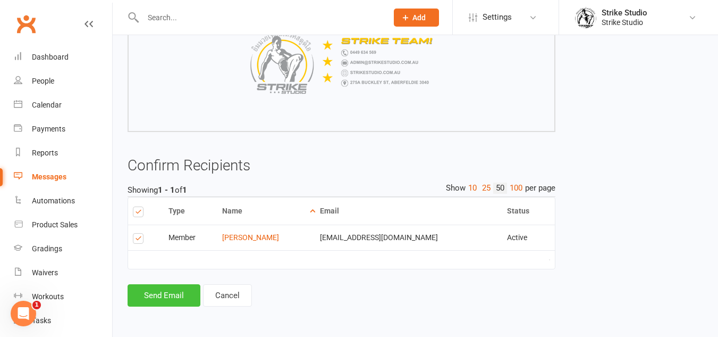
click at [172, 291] on button "Send Email" at bounding box center [164, 295] width 73 height 22
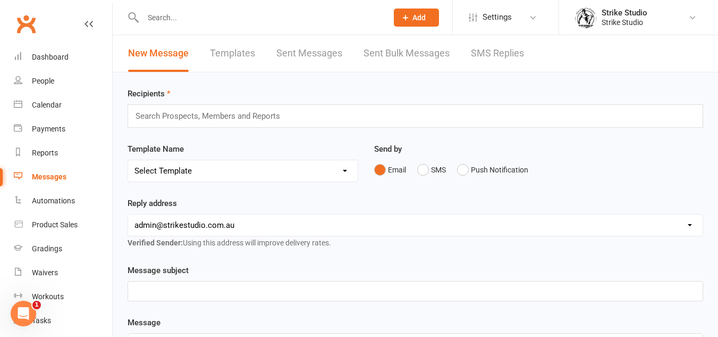
click at [250, 58] on link "Templates" at bounding box center [232, 53] width 45 height 37
select select "100"
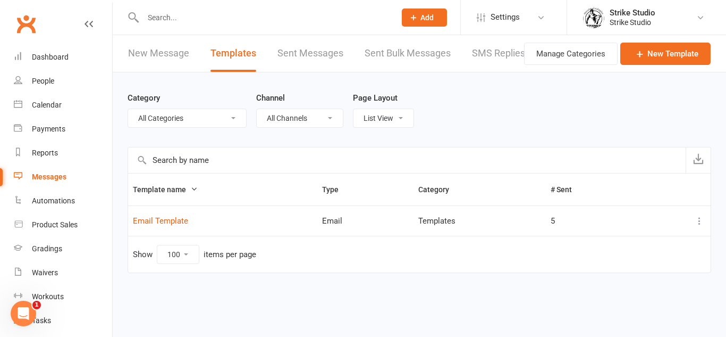
select select "20824"
click at [168, 213] on td "Email Template" at bounding box center [222, 220] width 189 height 30
click at [168, 222] on link "Email Template" at bounding box center [160, 221] width 55 height 10
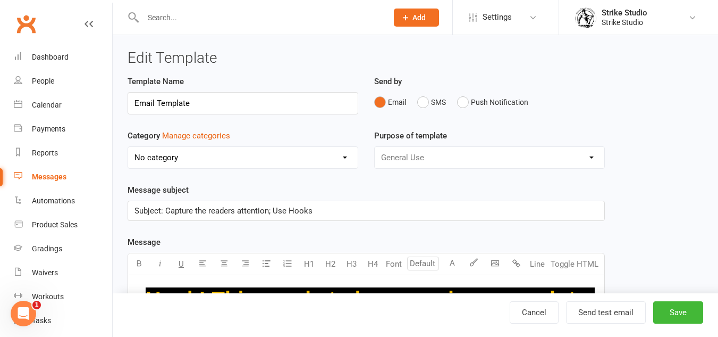
select select "20824"
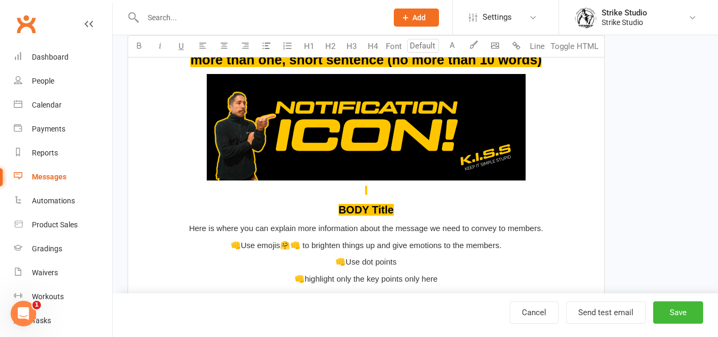
scroll to position [479, 0]
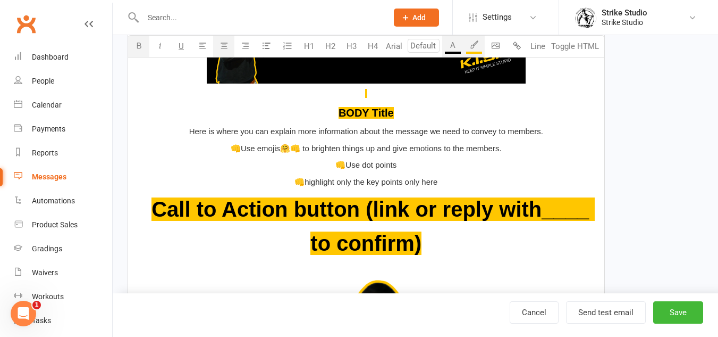
click at [357, 94] on p "﻿" at bounding box center [367, 38] width 464 height 123
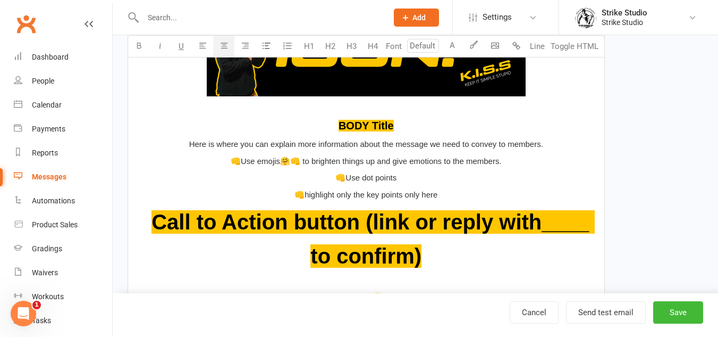
scroll to position [491, 0]
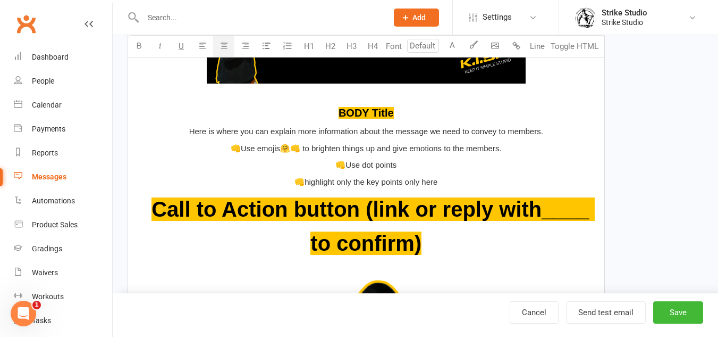
drag, startPoint x: 374, startPoint y: 94, endPoint x: 313, endPoint y: 97, distance: 61.3
click at [313, 97] on p "﻿ ﻿ ﻿" at bounding box center [367, 32] width 464 height 136
type input "20"
click at [318, 111] on p "BODY Title" at bounding box center [367, 112] width 464 height 17
click at [385, 113] on span "BODY Title" at bounding box center [366, 113] width 55 height 12
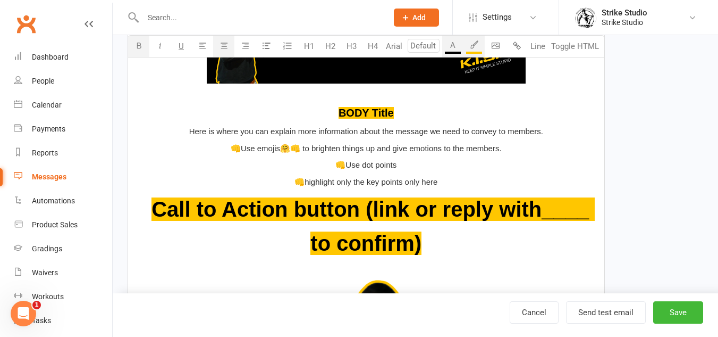
click at [454, 157] on div "Hook! This needs to be engaging enough to capture the readers ATTENTION. This i…" at bounding box center [366, 232] width 476 height 896
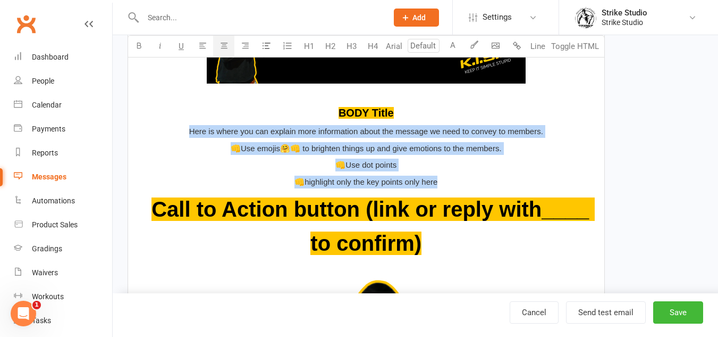
drag, startPoint x: 394, startPoint y: 173, endPoint x: 148, endPoint y: 129, distance: 250.1
click at [148, 129] on div "Hook! This needs to be engaging enough to capture the readers ATTENTION. This i…" at bounding box center [366, 232] width 476 height 896
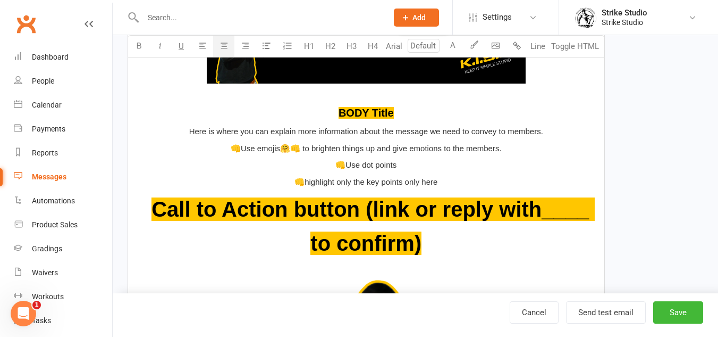
click at [426, 44] on input "number" at bounding box center [424, 46] width 32 height 14
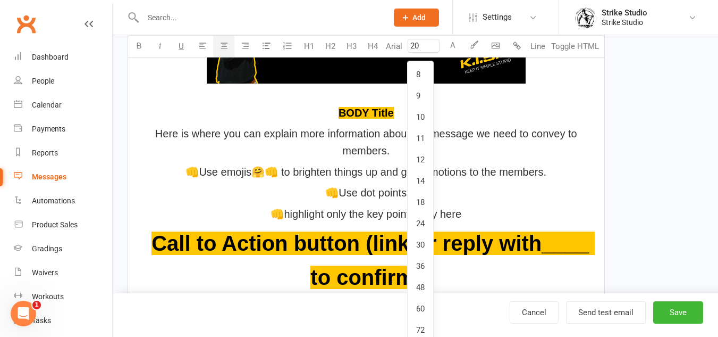
type input "20"
click at [383, 36] on button "Arial" at bounding box center [394, 46] width 22 height 21
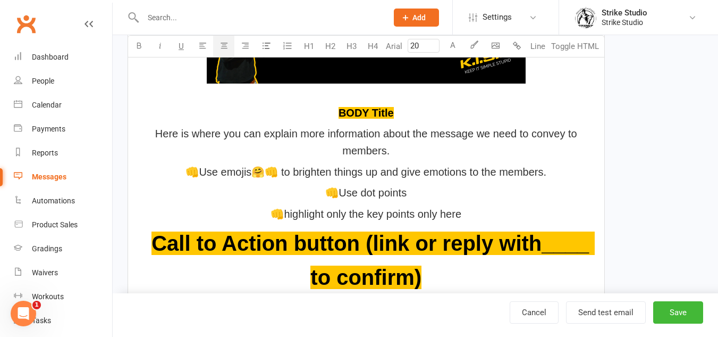
click at [359, 180] on div "Hook! This needs to be engaging enough to capture the readers ATTENTION. This i…" at bounding box center [366, 249] width 476 height 930
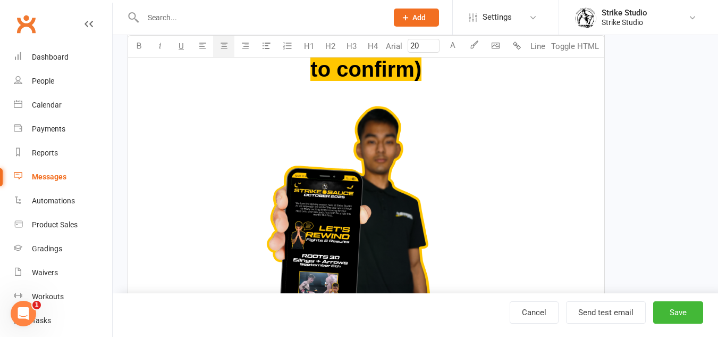
scroll to position [912, 0]
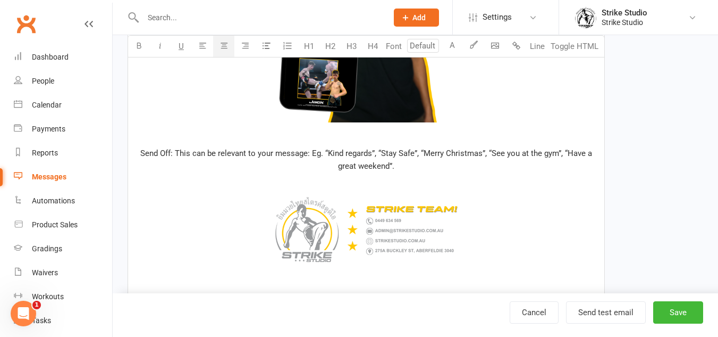
drag, startPoint x: 400, startPoint y: 171, endPoint x: 137, endPoint y: 153, distance: 263.8
click at [137, 153] on p "Send Off: This can be relevant to your message: Eg. “Kind regards”, “Stay Safe”…" at bounding box center [367, 160] width 464 height 26
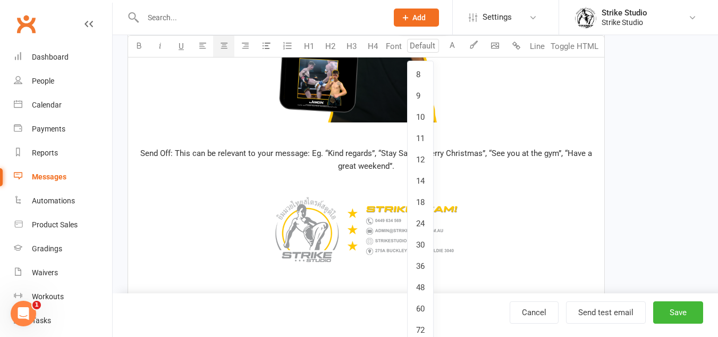
click at [422, 42] on input "number" at bounding box center [423, 46] width 32 height 14
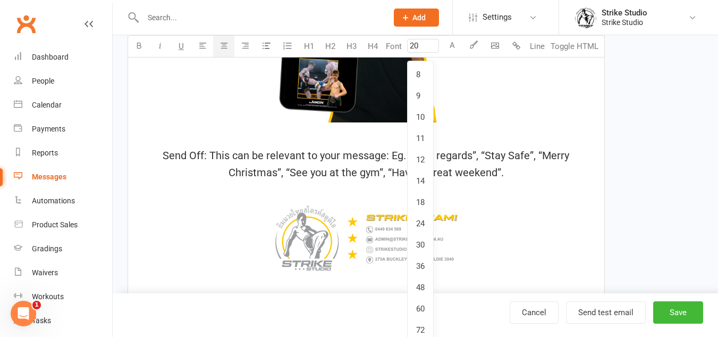
type input "20"
click at [383, 36] on button "Font" at bounding box center [393, 46] width 21 height 21
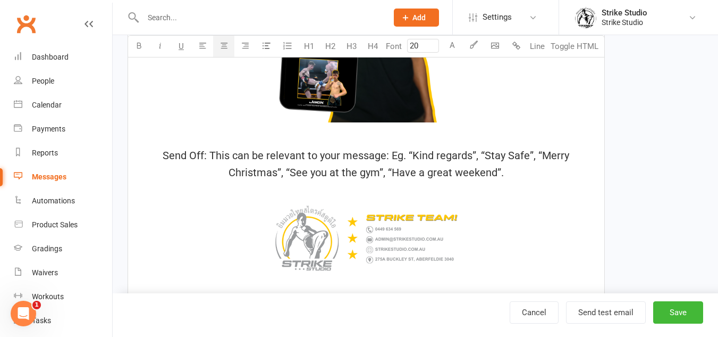
click at [407, 139] on p at bounding box center [367, 136] width 464 height 13
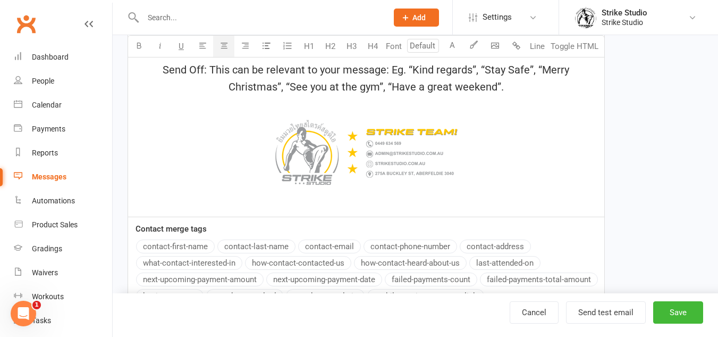
scroll to position [1080, 0]
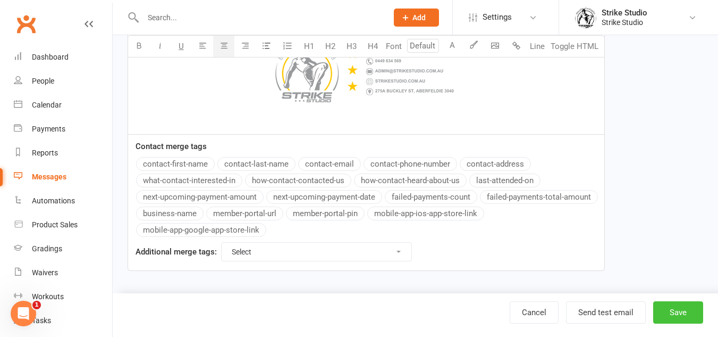
click at [677, 303] on button "Save" at bounding box center [678, 312] width 50 height 22
select select "100"
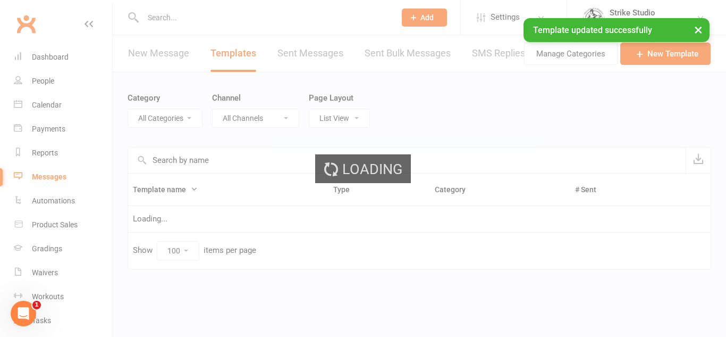
select select "20824"
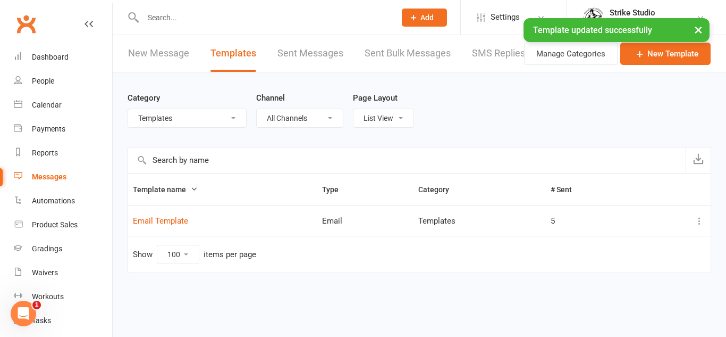
click at [179, 51] on link "New Message" at bounding box center [158, 53] width 61 height 37
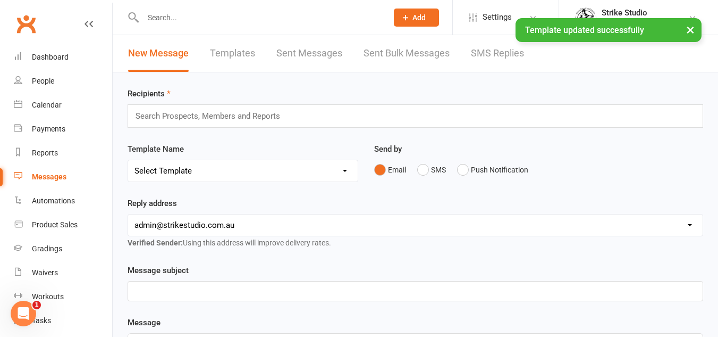
click at [329, 107] on div "Search Prospects, Members and Reports" at bounding box center [416, 115] width 576 height 23
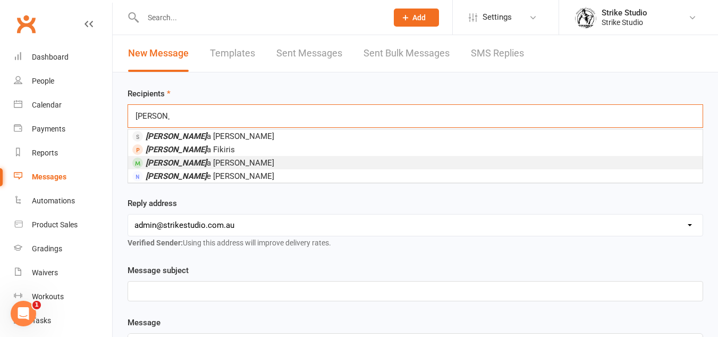
type input "[PERSON_NAME]"
click at [266, 158] on li "[PERSON_NAME]" at bounding box center [415, 162] width 575 height 13
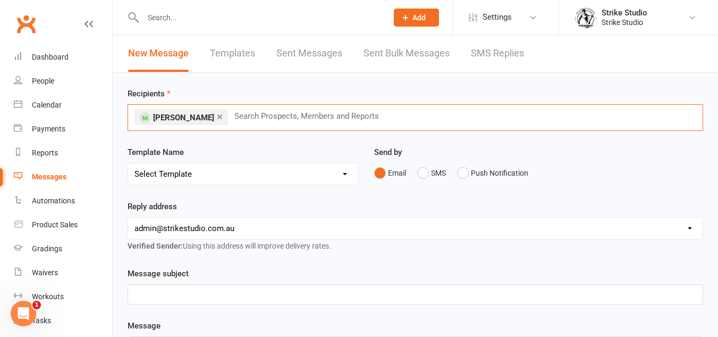
click at [230, 185] on div "Template Name Select Template [Email] Aspiring fighters meeting notes [Email] E…" at bounding box center [243, 173] width 247 height 54
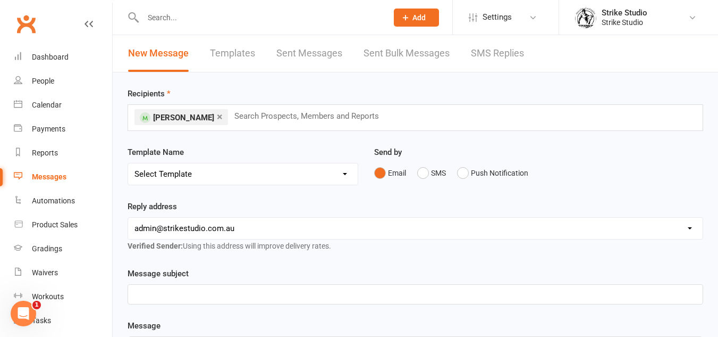
click at [233, 177] on select "Select Template [Email] Aspiring fighters meeting notes [Email] Exciting Opport…" at bounding box center [243, 173] width 230 height 21
select select "130"
click at [128, 163] on select "Select Template [Email] Aspiring fighters meeting notes [Email] Exciting Opport…" at bounding box center [243, 173] width 230 height 21
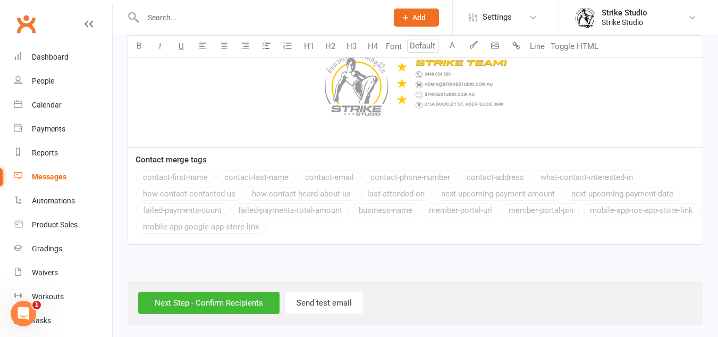
scroll to position [1173, 0]
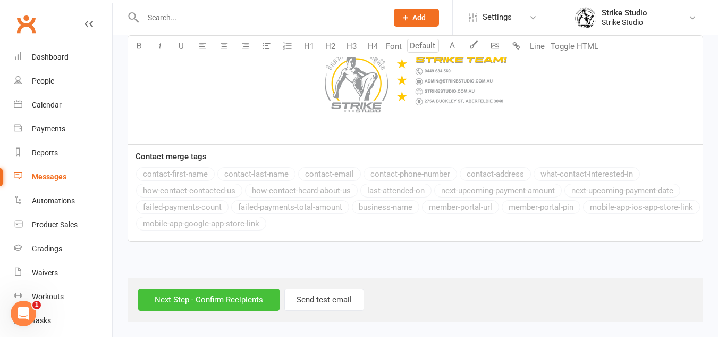
click at [268, 303] on input "Next Step - Confirm Recipients" at bounding box center [208, 299] width 141 height 22
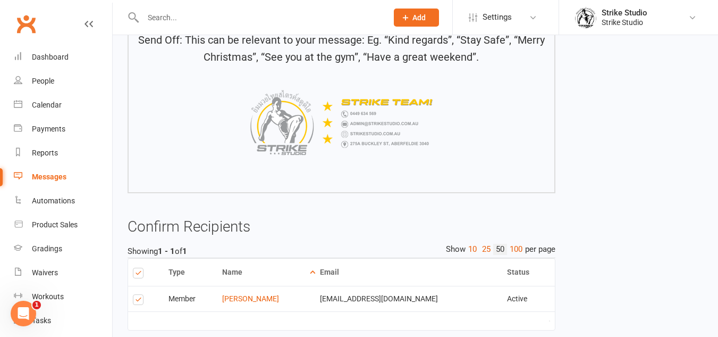
scroll to position [990, 0]
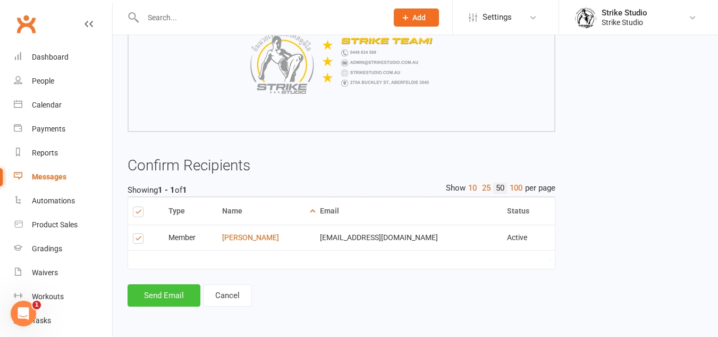
click at [173, 289] on button "Send Email" at bounding box center [164, 295] width 73 height 22
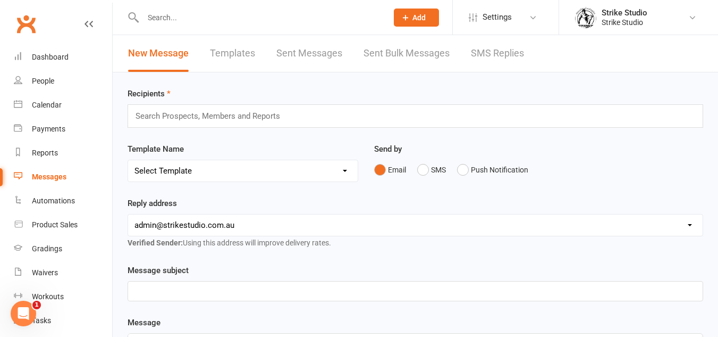
click at [233, 46] on link "Templates" at bounding box center [232, 53] width 45 height 37
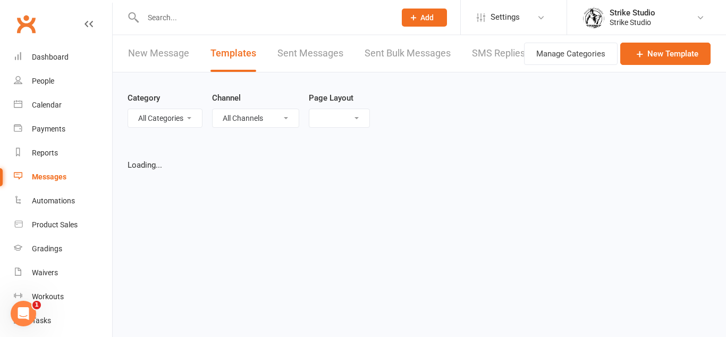
select select "list"
select select "100"
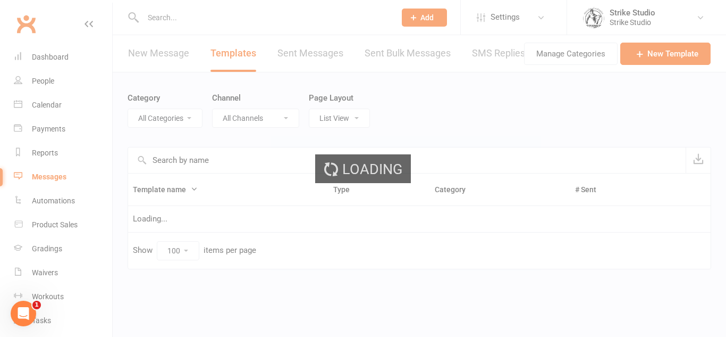
select select "20824"
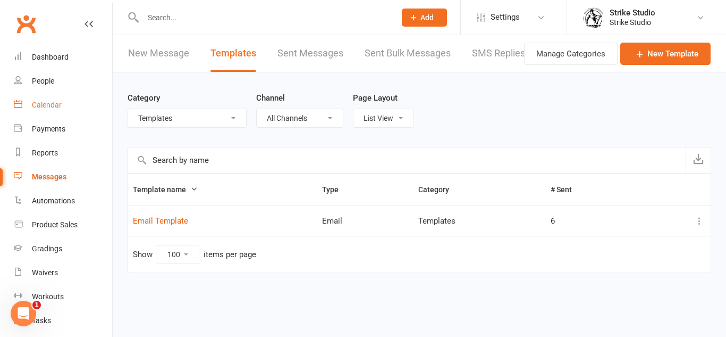
click at [65, 103] on link "Calendar" at bounding box center [63, 105] width 98 height 24
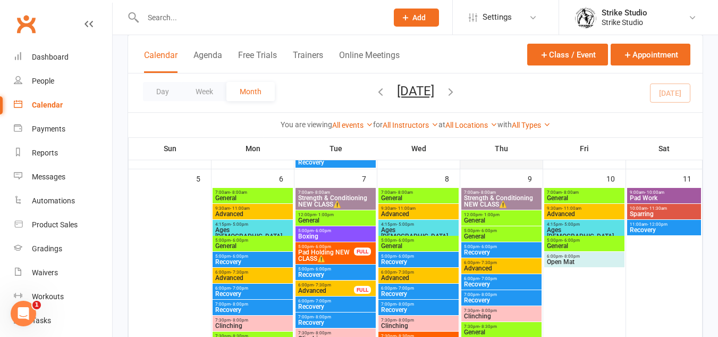
scroll to position [372, 0]
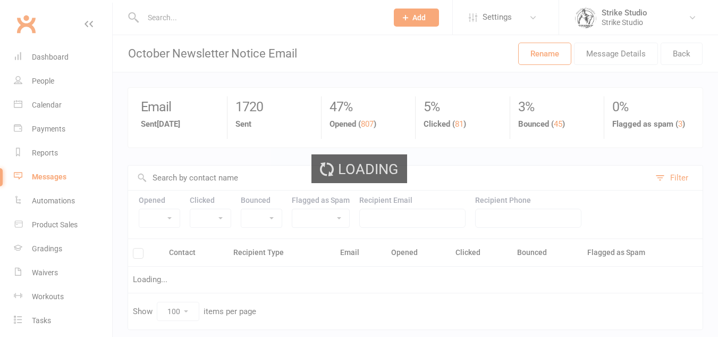
select select "100"
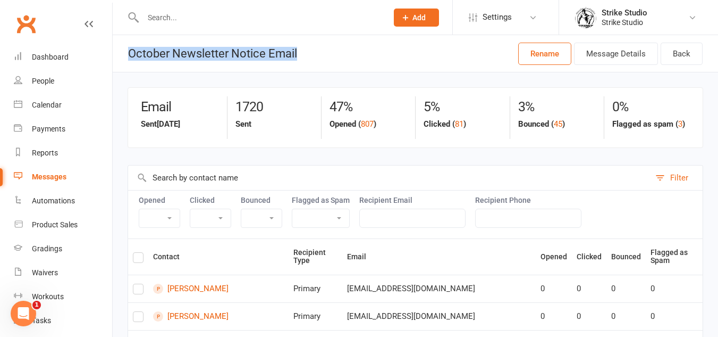
drag, startPoint x: 306, startPoint y: 53, endPoint x: 130, endPoint y: 51, distance: 176.5
click at [130, 51] on header "October Newsletter Notice Email Rename Message Details Back" at bounding box center [416, 53] width 606 height 37
copy div "October Newsletter Notice Email"
click at [46, 182] on link "Messages" at bounding box center [63, 177] width 98 height 24
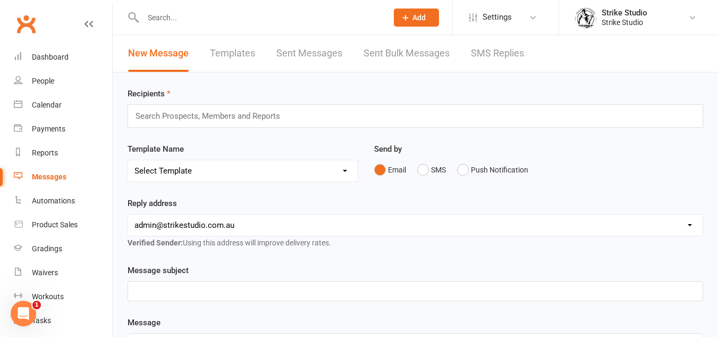
click at [232, 59] on link "Templates" at bounding box center [232, 53] width 45 height 37
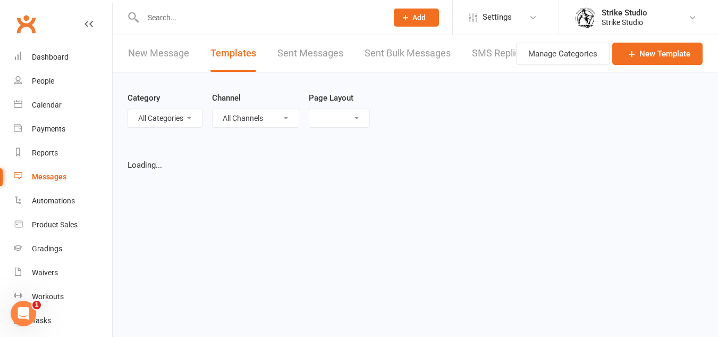
select select "list"
select select "100"
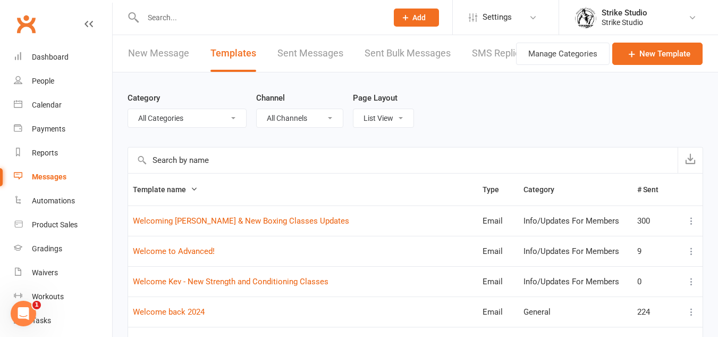
click at [249, 166] on input "text" at bounding box center [403, 160] width 550 height 26
paste input "October Newsletter Notice Email"
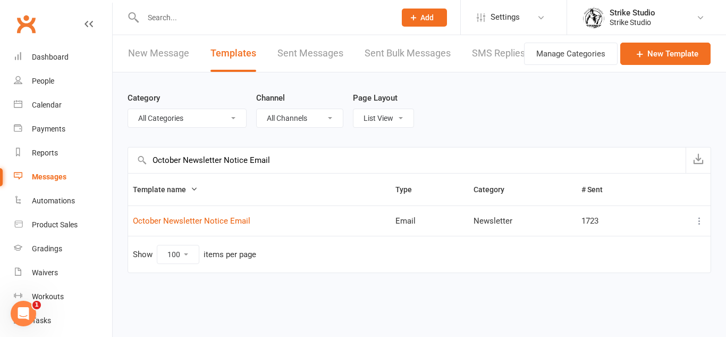
type input "October Newsletter Notice Email"
click at [702, 221] on icon at bounding box center [699, 220] width 11 height 11
click at [650, 275] on link "Duplicate" at bounding box center [652, 283] width 105 height 21
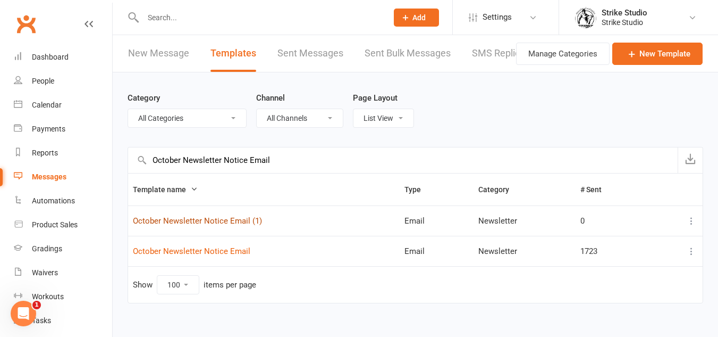
click at [241, 219] on link "October Newsletter Notice Email (1)" at bounding box center [197, 221] width 129 height 10
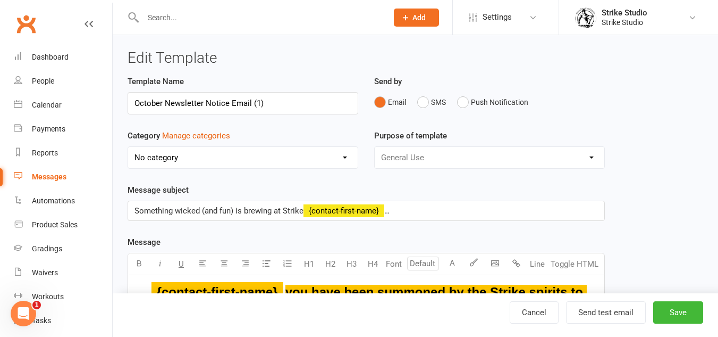
select select "16361"
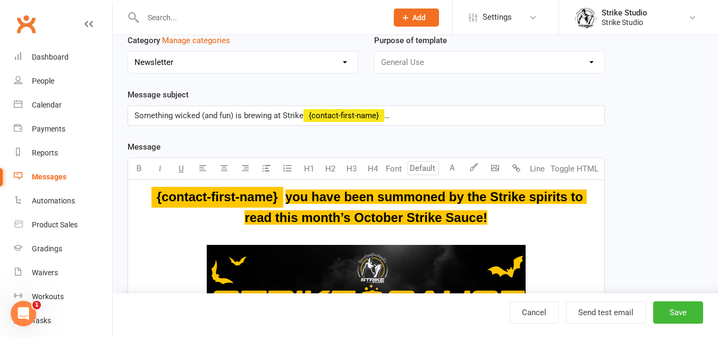
scroll to position [213, 0]
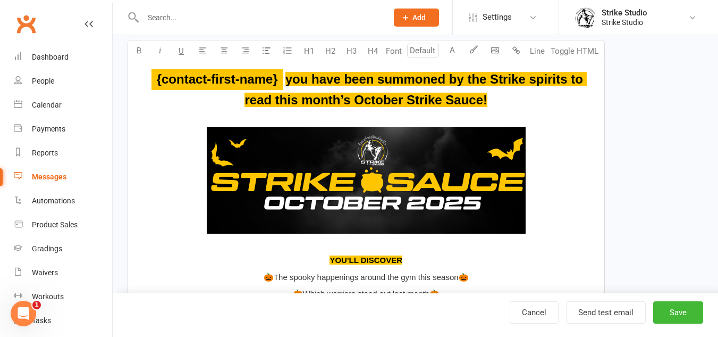
type input "24"
click at [313, 87] on p "﻿ {contact-first-name} you have been summoned by the Strike spirits to read thi…" at bounding box center [367, 89] width 464 height 41
click at [462, 99] on span "you have been summoned by the Strike spirits to read this month’s October Strik…" at bounding box center [416, 89] width 342 height 35
click at [486, 100] on span "you have been summoned by the Strike spirits to read this month’s October Strik…" at bounding box center [416, 89] width 342 height 35
click at [287, 82] on span "you have been summoned by the Strike spirits to read this month’s October Strik…" at bounding box center [416, 89] width 342 height 35
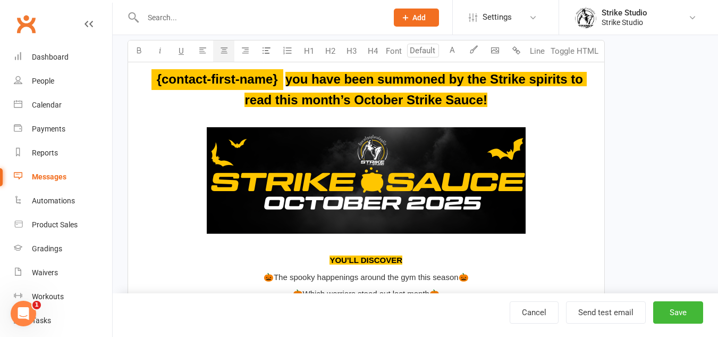
type input "24"
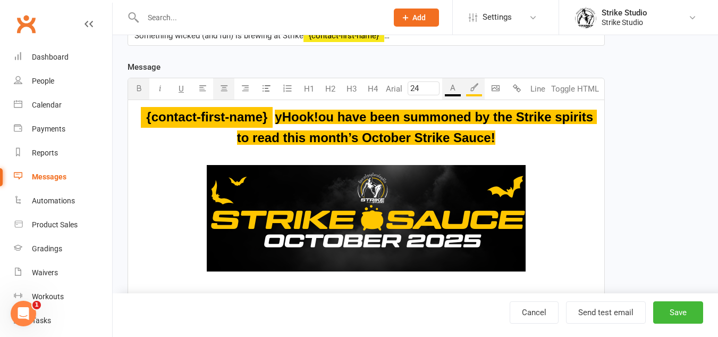
scroll to position [175, 0]
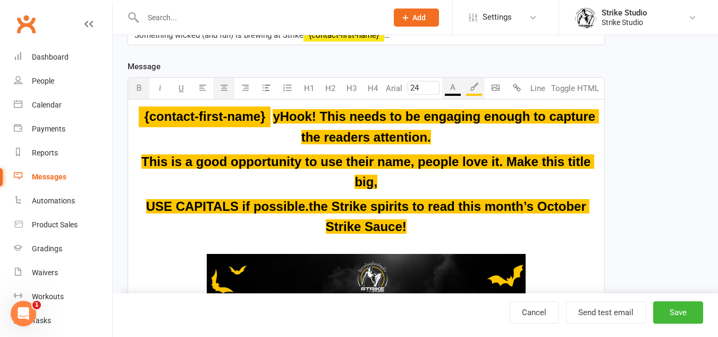
click at [283, 142] on p "﻿ {contact-first-name} yHook! This needs to be engaging enough to capture the r…" at bounding box center [367, 126] width 464 height 41
click at [363, 159] on span "This is a good opportunity to use their name, people love it. Make this title b…" at bounding box center [367, 171] width 453 height 35
click at [139, 160] on p "This is a good opportunity to use their name, people love it. Make this title b…" at bounding box center [367, 172] width 464 height 41
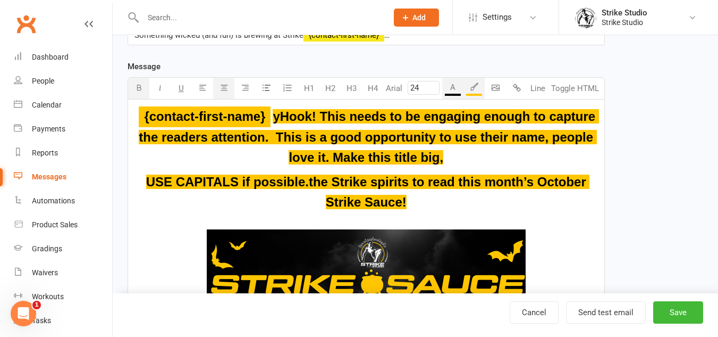
click at [496, 140] on span "yHook! This needs to be engaging enough to capture the readers attention. This …" at bounding box center [369, 136] width 460 height 55
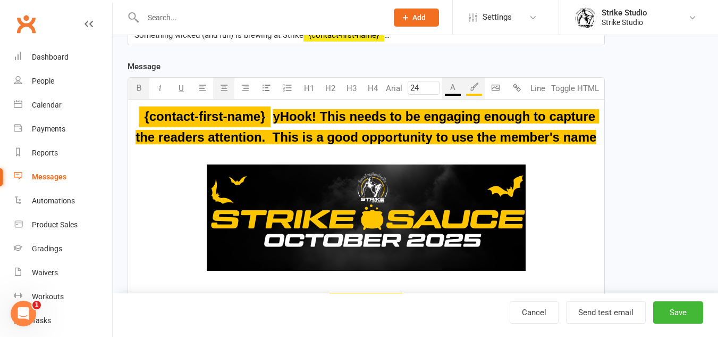
click at [283, 121] on span "yHook! This needs to be engaging enough to capture the readers attention. This …" at bounding box center [368, 126] width 464 height 35
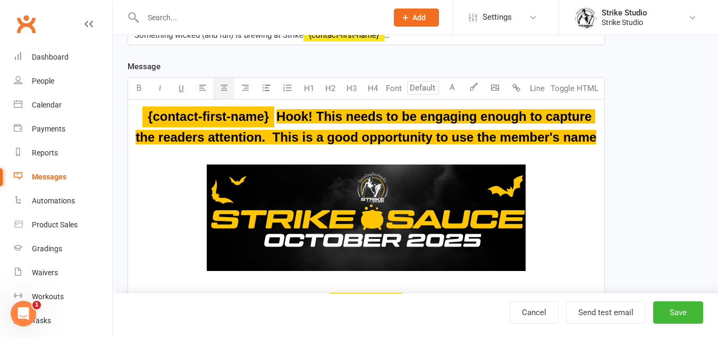
type input "24"
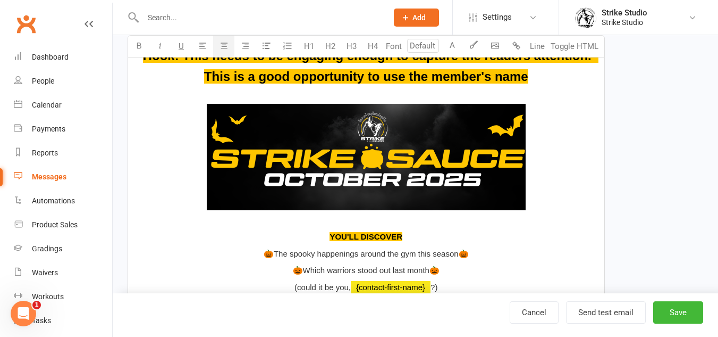
scroll to position [282, 0]
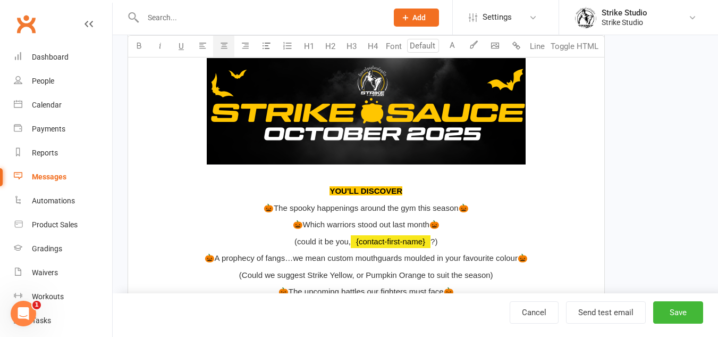
click at [575, 155] on span "﻿" at bounding box center [367, 113] width 464 height 110
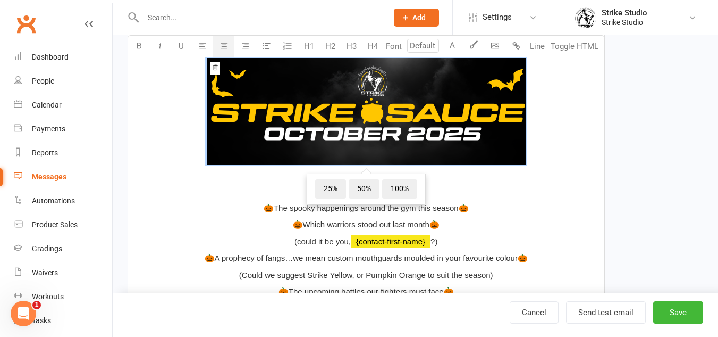
click at [550, 158] on span "﻿ 25% 50% 100%" at bounding box center [367, 113] width 464 height 110
click at [493, 43] on body "Prospect Member Non-attending contact Class / event Appointment Grading event T…" at bounding box center [359, 311] width 718 height 1181
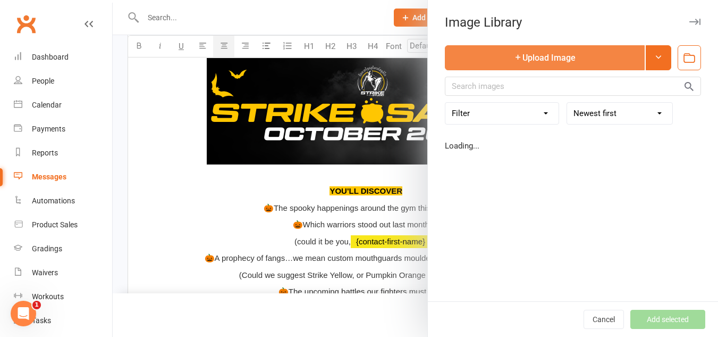
click at [534, 62] on button "Upload Image" at bounding box center [545, 57] width 200 height 25
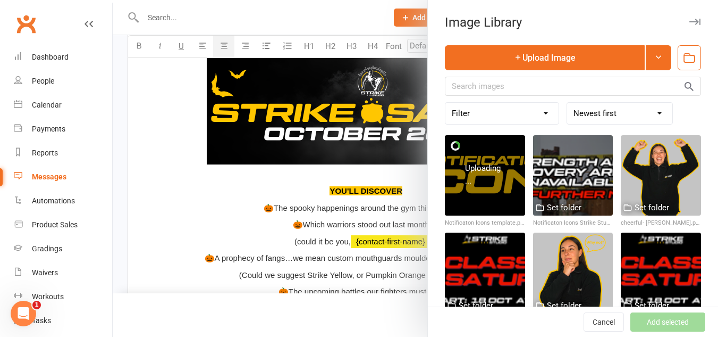
click at [309, 110] on div at bounding box center [416, 168] width 606 height 337
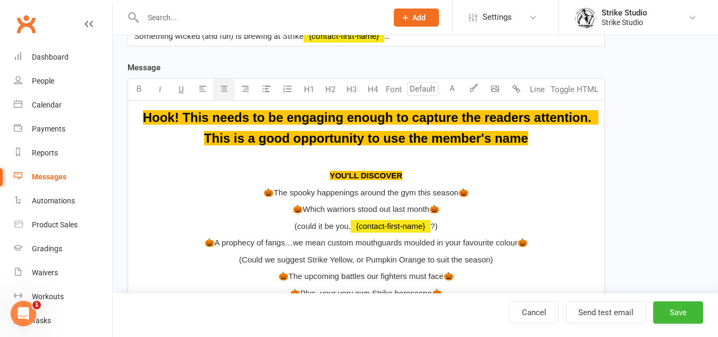
scroll to position [175, 0]
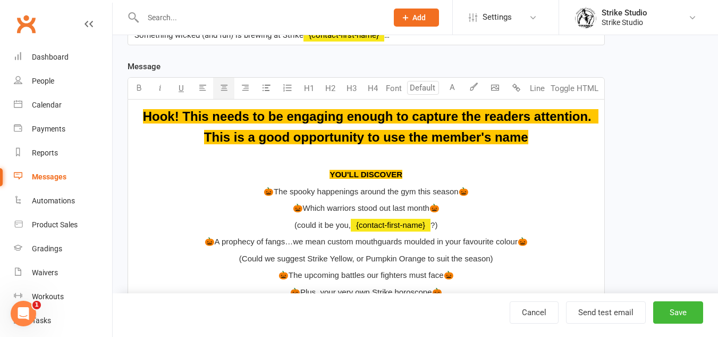
type input "24"
click at [379, 134] on span "Hook! This needs to be engaging enough to capture the readers attention. This i…" at bounding box center [371, 126] width 456 height 35
click at [409, 173] on p "YOU'LL DISCOVER" at bounding box center [367, 174] width 464 height 13
click at [385, 179] on span "YOU'LL DISCOVER" at bounding box center [366, 174] width 73 height 9
type input "24"
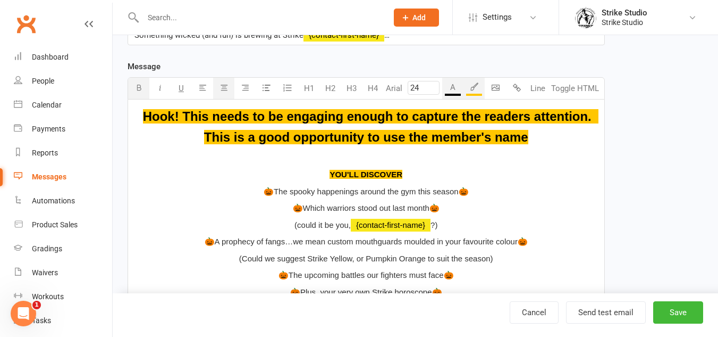
click at [437, 139] on span "Hook! This needs to be engaging enough to capture the readers attention. This i…" at bounding box center [371, 126] width 456 height 35
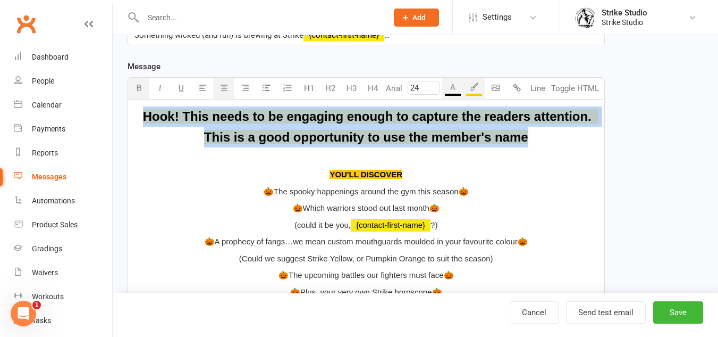
drag, startPoint x: 534, startPoint y: 136, endPoint x: 143, endPoint y: 121, distance: 391.6
click at [143, 121] on p "Hook! This needs to be engaging enough to capture the readers attention. This i…" at bounding box center [367, 126] width 464 height 41
copy span "Hook! This needs to be engaging enough to capture the readers attention. This i…"
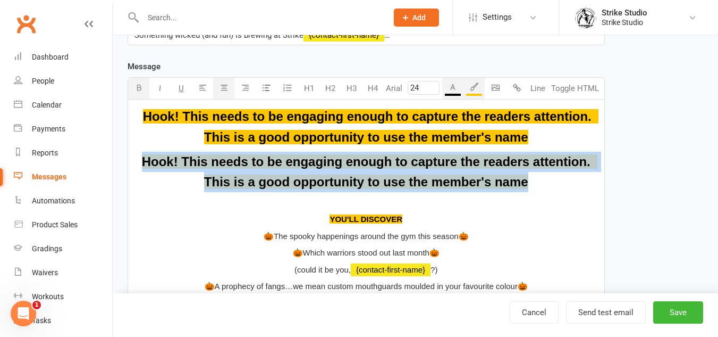
drag, startPoint x: 555, startPoint y: 186, endPoint x: 129, endPoint y: 164, distance: 426.4
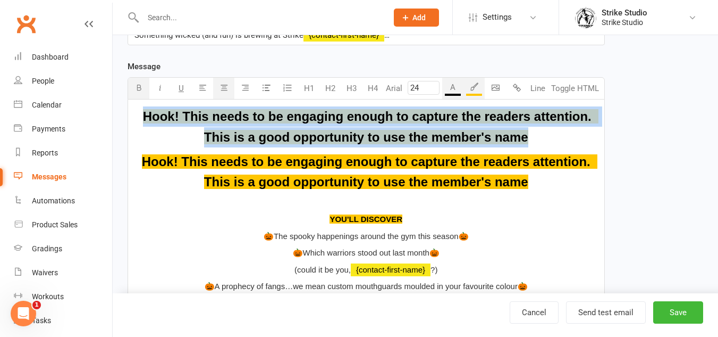
drag, startPoint x: 536, startPoint y: 141, endPoint x: 144, endPoint y: 124, distance: 392.2
click at [144, 124] on p "Hook! This needs to be engaging enough to capture the readers attention. This i…" at bounding box center [367, 126] width 464 height 41
click at [473, 92] on button "button" at bounding box center [474, 88] width 21 height 21
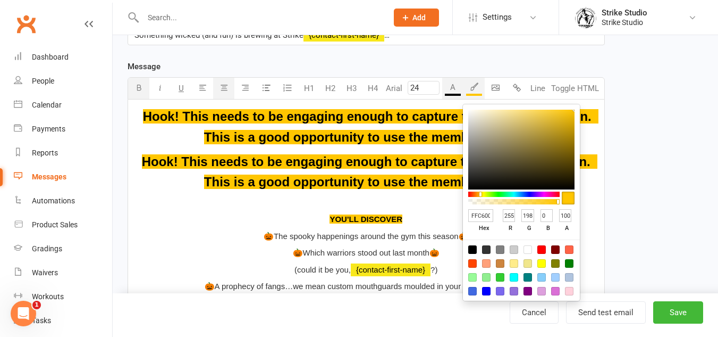
click at [476, 251] on div at bounding box center [472, 249] width 9 height 9
type input "000000"
type input "0"
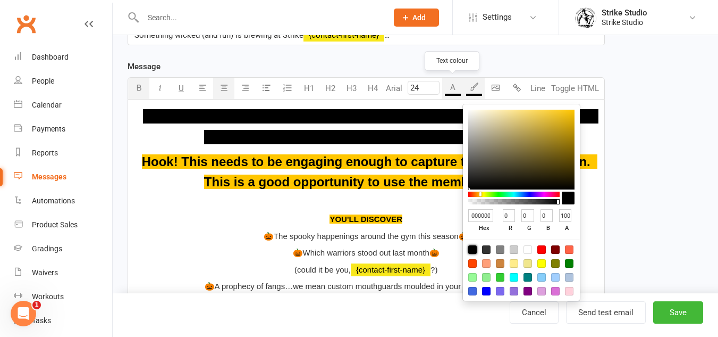
drag, startPoint x: 450, startPoint y: 79, endPoint x: 454, endPoint y: 91, distance: 12.4
click at [449, 79] on button "A" at bounding box center [452, 88] width 21 height 21
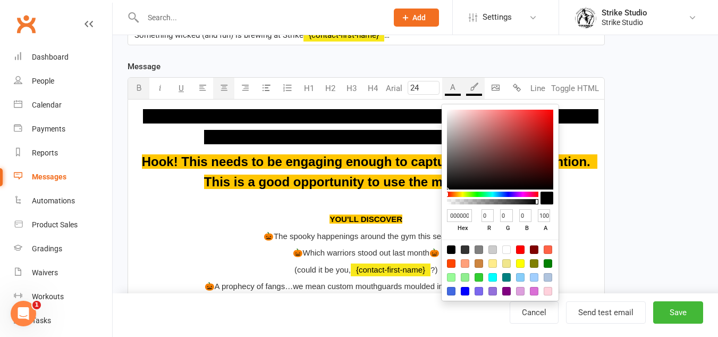
click at [459, 209] on input "000000" at bounding box center [459, 215] width 25 height 13
type input "ffc"
type input "255"
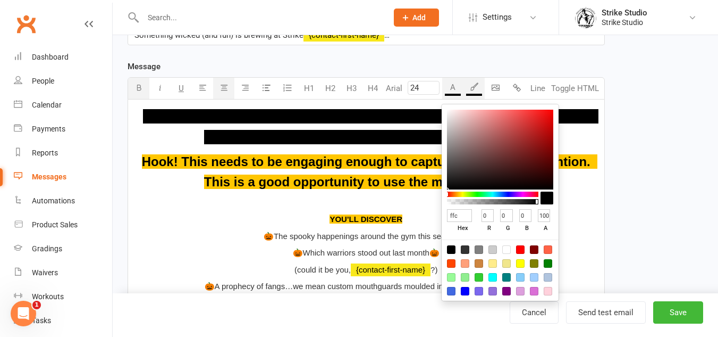
type input "204"
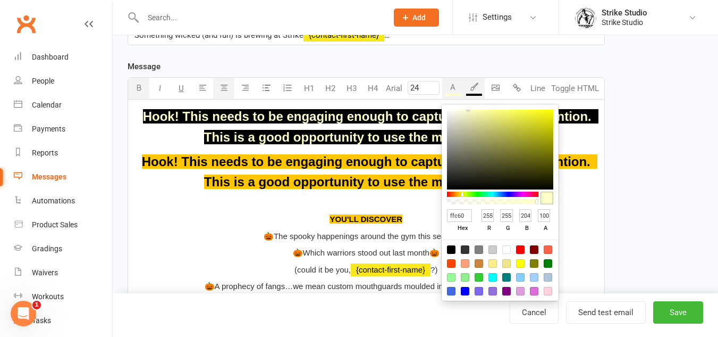
type input "ffc600"
type input "198"
type input "0"
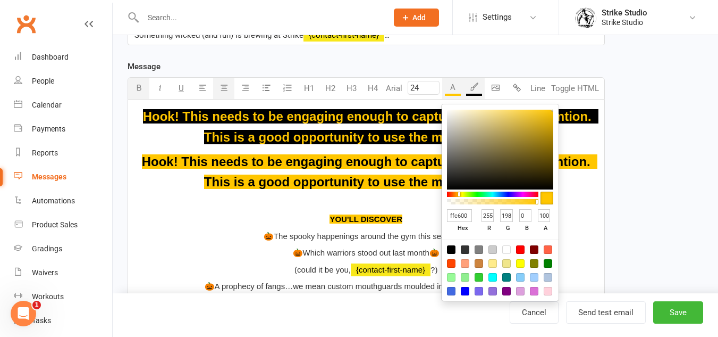
type input "ffc600"
click at [268, 184] on span "Hook! This needs to be engaging enough to capture the readers attention. This i…" at bounding box center [370, 171] width 456 height 35
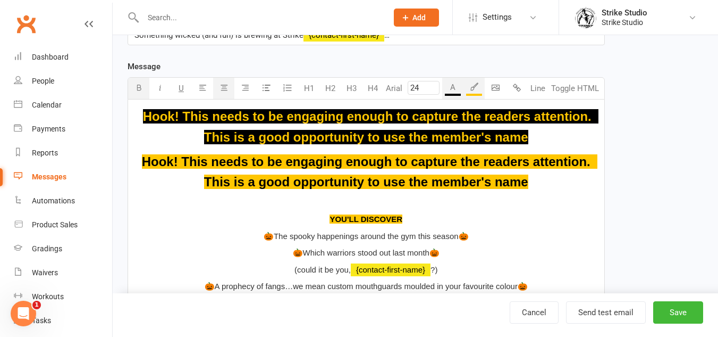
click at [153, 158] on span "Hook! This needs to be engaging enough to capture the readers attention. This i…" at bounding box center [370, 171] width 456 height 35
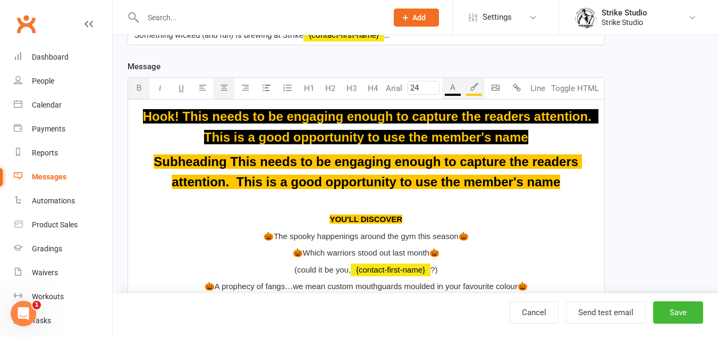
click at [382, 172] on p "Subheading This needs to be engaging enough to capture the readers attention. T…" at bounding box center [367, 172] width 464 height 41
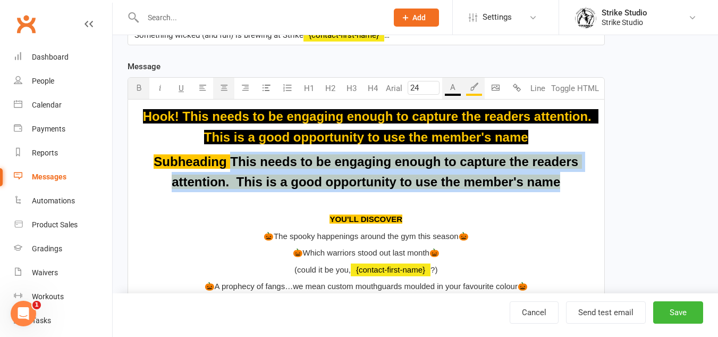
drag, startPoint x: 229, startPoint y: 167, endPoint x: 559, endPoint y: 181, distance: 330.0
click at [559, 181] on span "Subheading This needs to be engaging enough to capture the readers attention. T…" at bounding box center [368, 171] width 428 height 35
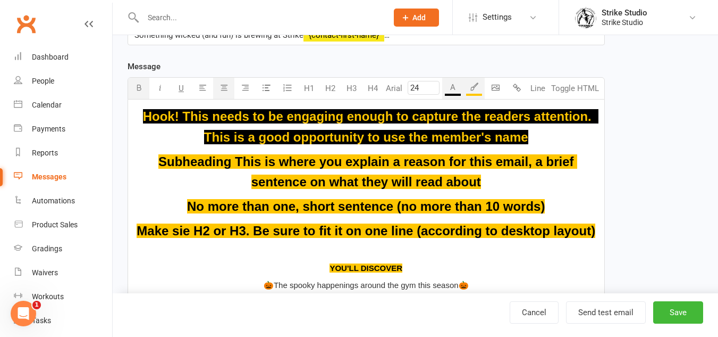
click at [174, 202] on p "No more than one, short sentence (no more than 10 words)" at bounding box center [367, 206] width 464 height 20
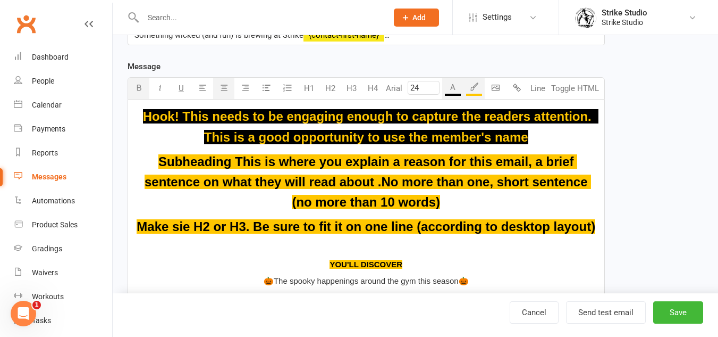
click at [144, 222] on span "Make sie H2 or H3. Be sure to fit it on one line (according to desktop layout)" at bounding box center [366, 226] width 459 height 14
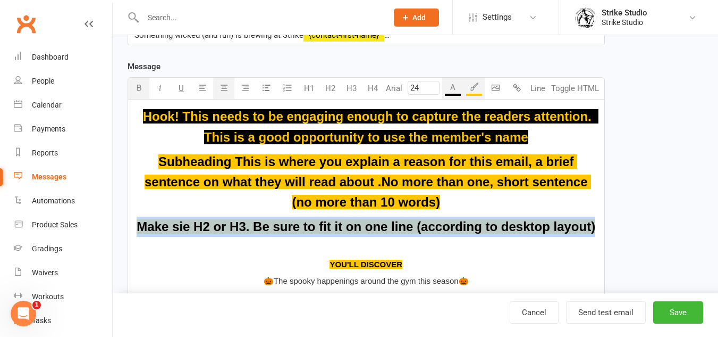
drag, startPoint x: 600, startPoint y: 223, endPoint x: 141, endPoint y: 218, distance: 458.9
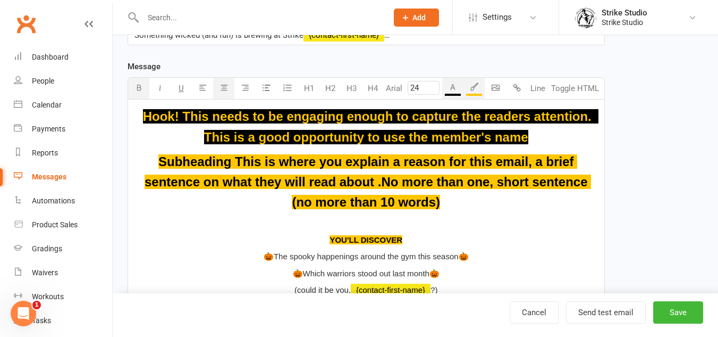
click at [345, 164] on span "Subheading This is where you explain a reason for this email, a brief sentence …" at bounding box center [368, 181] width 447 height 55
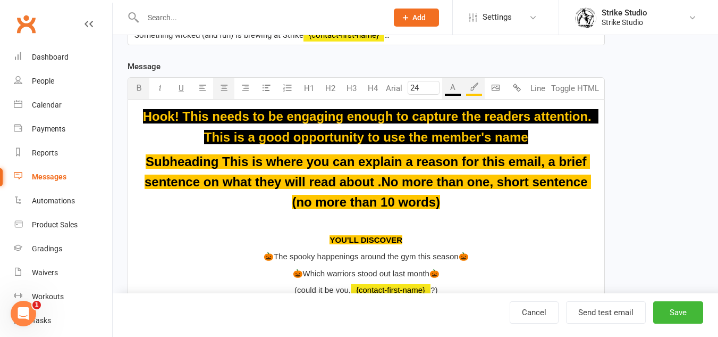
click at [400, 164] on span "Subheading This is where you can explain a reason for this email, a brief sente…" at bounding box center [368, 181] width 447 height 55
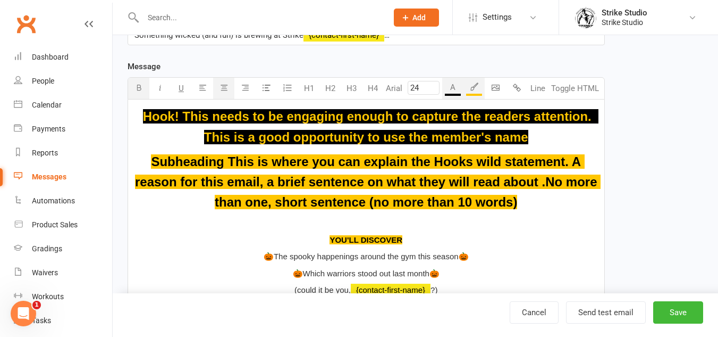
click at [532, 203] on p "Subheading This is where you can explain the Hooks wild statement. A reason for…" at bounding box center [367, 182] width 464 height 61
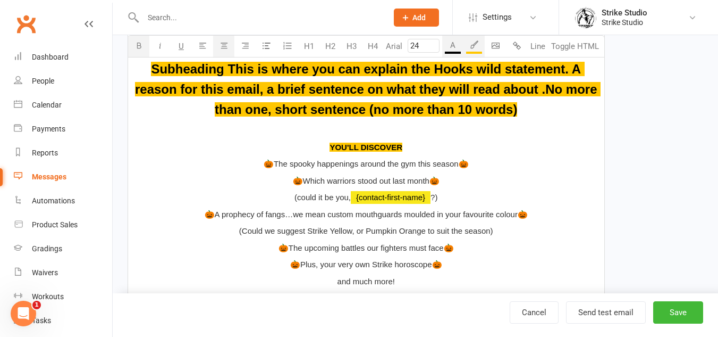
scroll to position [282, 0]
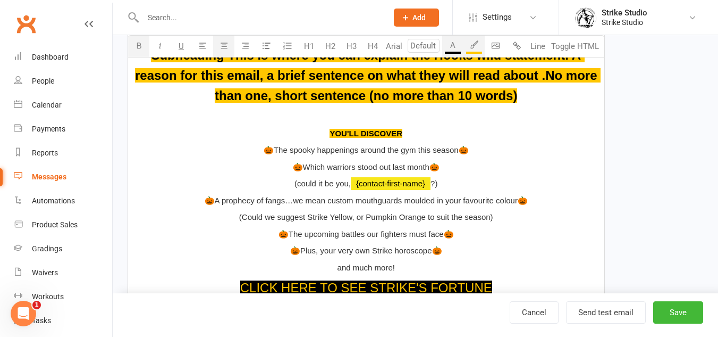
click at [355, 114] on p at bounding box center [367, 116] width 464 height 13
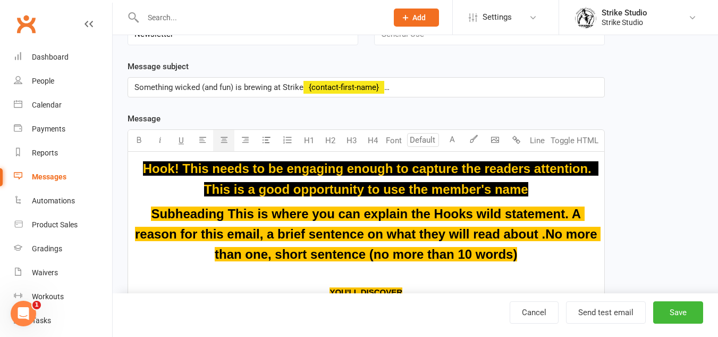
scroll to position [122, 0]
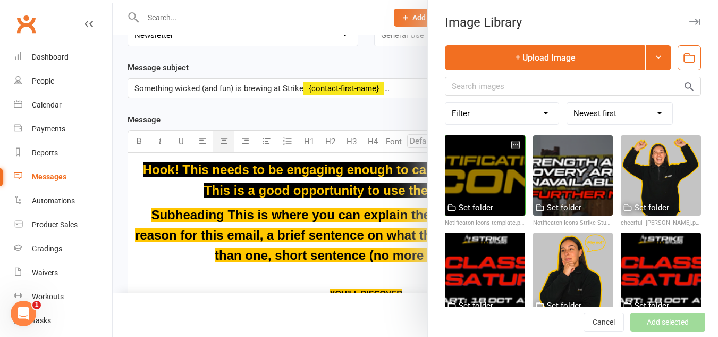
click at [474, 163] on div at bounding box center [485, 175] width 80 height 80
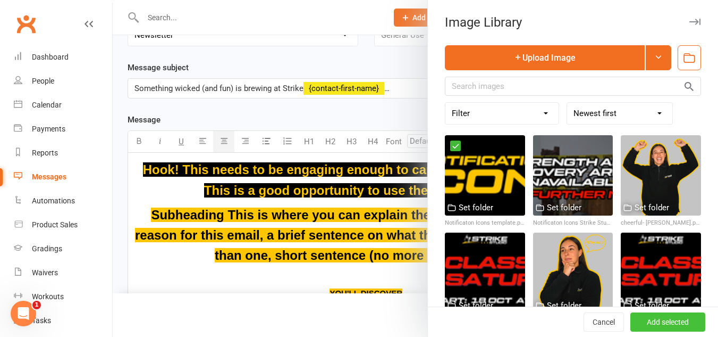
click at [649, 326] on button "Add selected" at bounding box center [668, 321] width 75 height 19
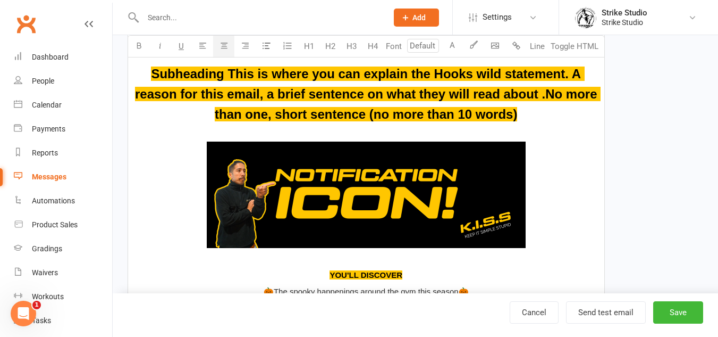
scroll to position [282, 0]
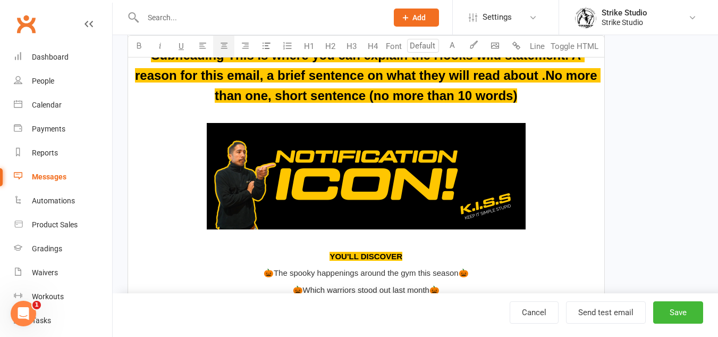
type input "24"
click at [416, 104] on p "Subheading This is where you can explain the Hooks wild statement. A reason for…" at bounding box center [367, 75] width 464 height 61
click at [416, 117] on p "﻿ ﻿" at bounding box center [367, 178] width 464 height 136
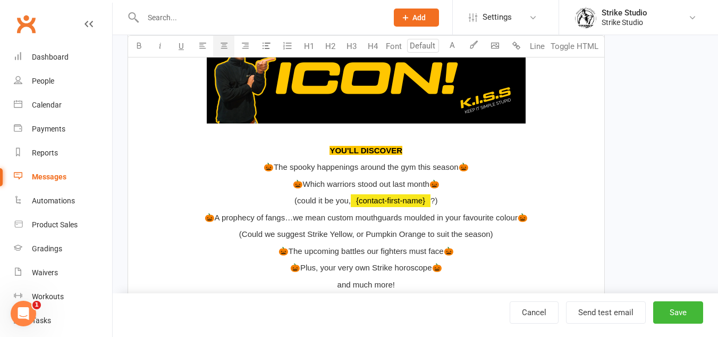
scroll to position [388, 0]
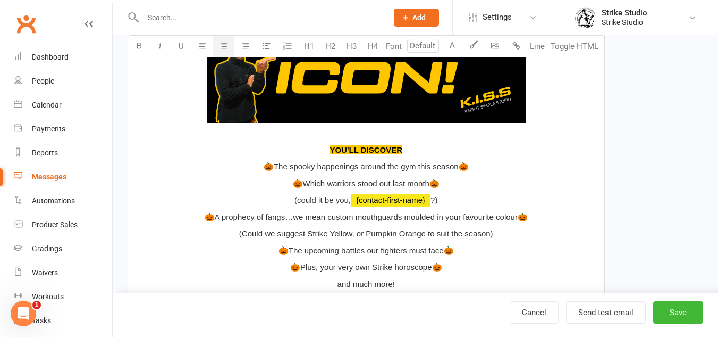
click at [397, 187] on span "🎃Which warriors stood out last month🎃" at bounding box center [366, 183] width 147 height 9
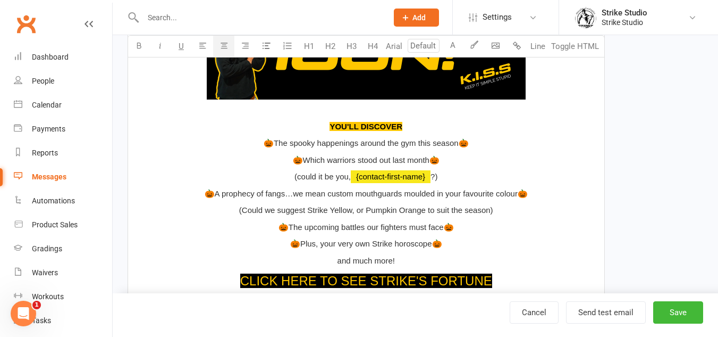
scroll to position [441, 0]
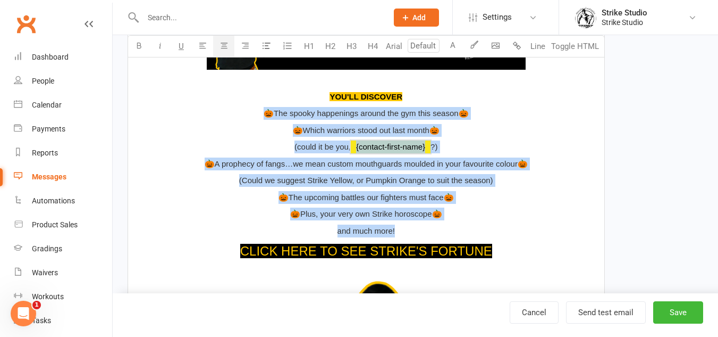
drag, startPoint x: 417, startPoint y: 223, endPoint x: 266, endPoint y: 108, distance: 190.0
click at [266, 108] on div "Hook! This needs to be engaging enough to capture the readers attention. This i…" at bounding box center [366, 241] width 476 height 814
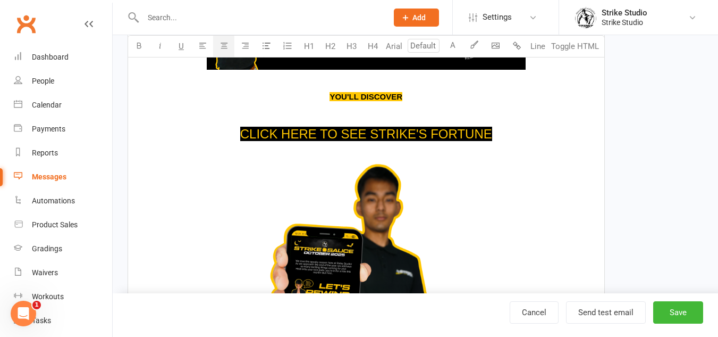
type input "24"
click at [502, 132] on p "$ CLICK HERE TO SEE STRIKE'S FORTUNE $" at bounding box center [367, 134] width 464 height 20
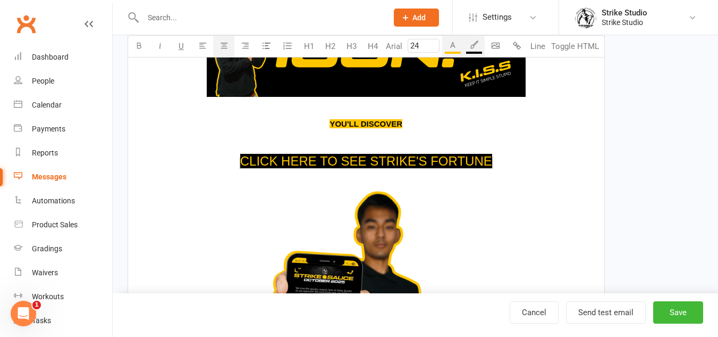
scroll to position [388, 0]
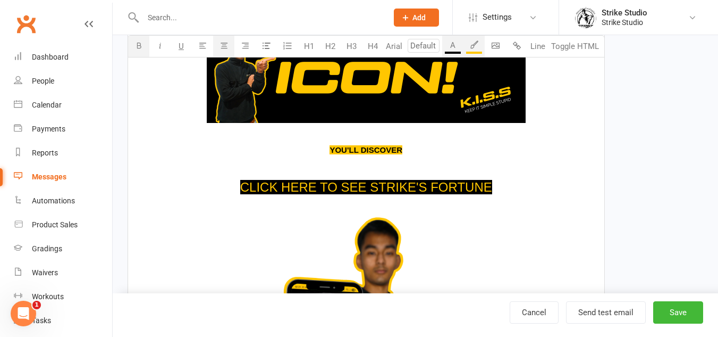
drag, startPoint x: 412, startPoint y: 146, endPoint x: 321, endPoint y: 152, distance: 91.1
click at [321, 152] on p "YOU'LL DISCOVER" at bounding box center [367, 150] width 464 height 13
click at [388, 163] on p "﻿" at bounding box center [367, 166] width 464 height 13
click at [400, 154] on span "YOU'LL DISCOVER" at bounding box center [366, 150] width 73 height 10
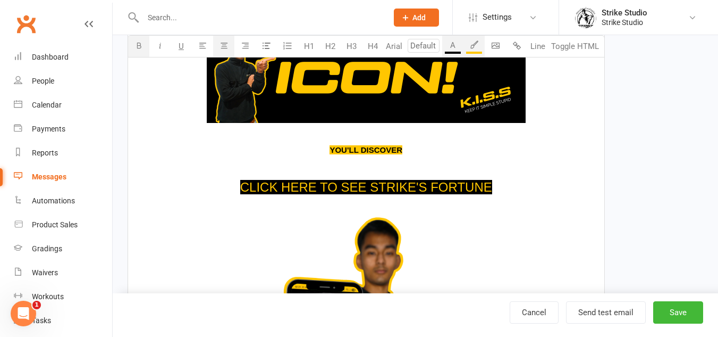
click at [430, 149] on p "YOU'LL DISCOVER" at bounding box center [367, 150] width 464 height 13
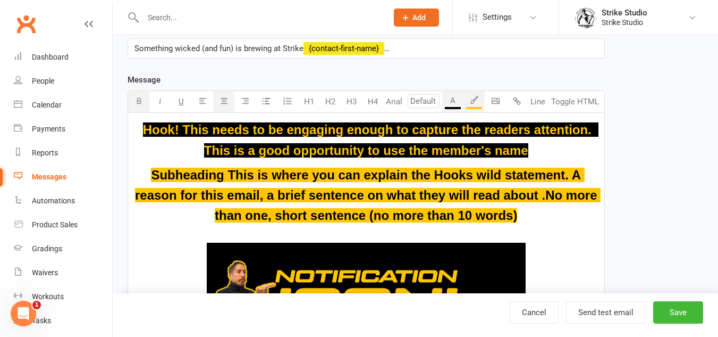
scroll to position [335, 0]
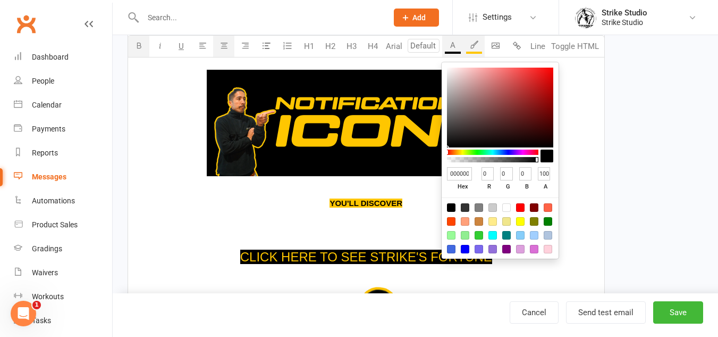
click at [449, 52] on div "button" at bounding box center [453, 53] width 16 height 2
click at [396, 229] on div "Hook! This needs to be engaging enough to capture the readers attention. This i…" at bounding box center [366, 297] width 476 height 714
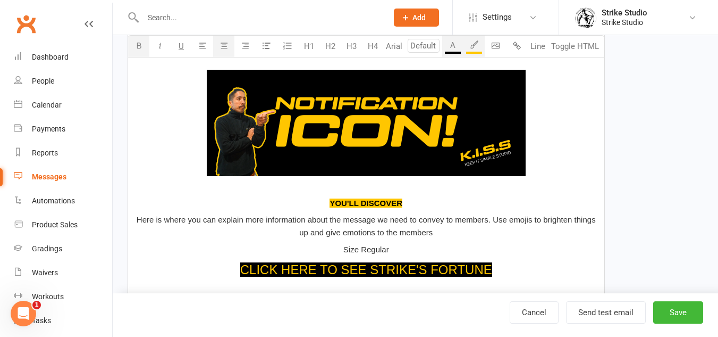
drag, startPoint x: 402, startPoint y: 202, endPoint x: 330, endPoint y: 200, distance: 72.3
click at [330, 200] on span "YOU'LL DISCOVER" at bounding box center [366, 202] width 73 height 9
drag, startPoint x: 363, startPoint y: 246, endPoint x: 345, endPoint y: 250, distance: 18.2
click at [345, 250] on span "Size Regular" at bounding box center [366, 249] width 46 height 9
click at [382, 246] on span "Size Regular" at bounding box center [366, 249] width 46 height 9
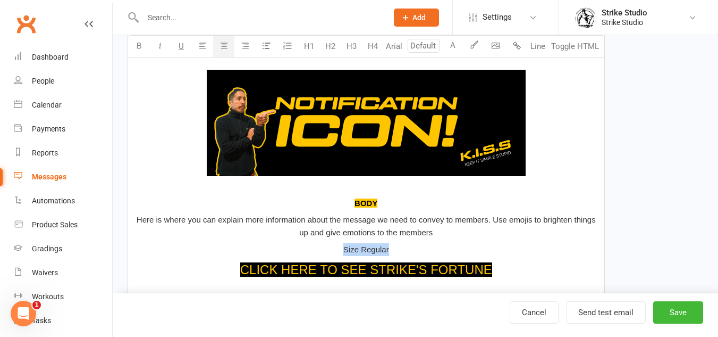
drag, startPoint x: 401, startPoint y: 249, endPoint x: 324, endPoint y: 246, distance: 77.7
click at [324, 246] on p "Size Regular" at bounding box center [367, 249] width 464 height 13
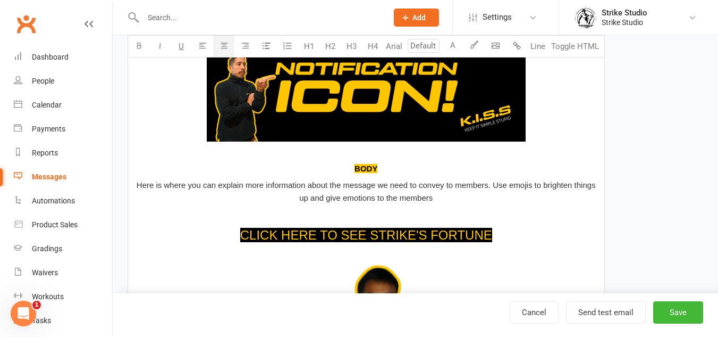
scroll to position [388, 0]
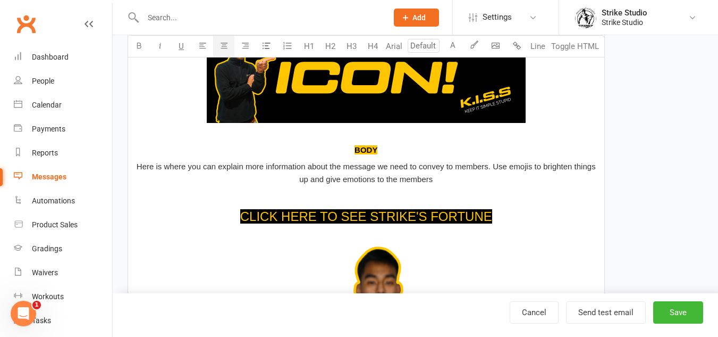
type input "24"
click at [396, 221] on span "CLICK HERE TO SEE STRIKE'S FORTUNE" at bounding box center [366, 216] width 252 height 14
click at [515, 211] on p "$ CLICK HERE TO SEE STRIKE'S FORTUNE $" at bounding box center [367, 216] width 464 height 20
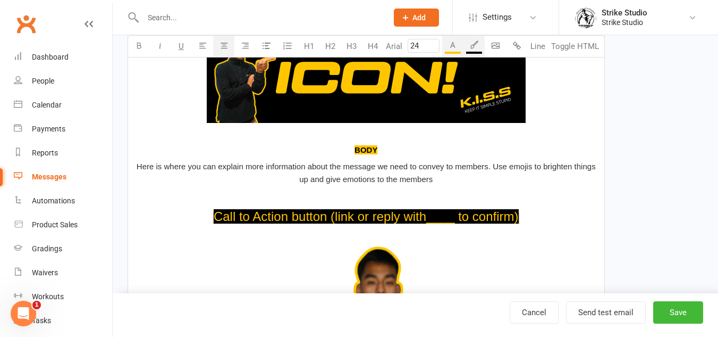
click at [531, 211] on p "﻿ $ Call to Action button (link or reply with____ to confirm) $ ﻿" at bounding box center [367, 216] width 464 height 20
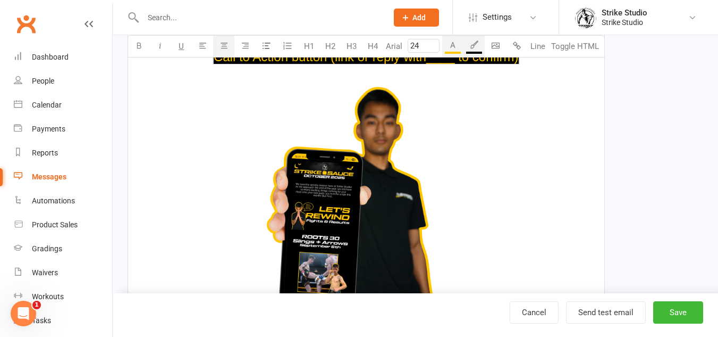
click at [475, 192] on img at bounding box center [366, 200] width 232 height 232
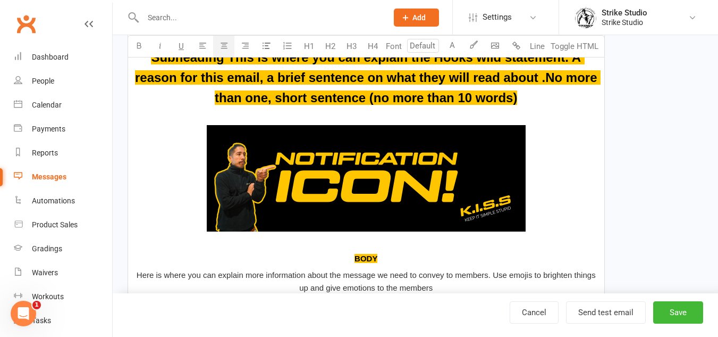
scroll to position [441, 0]
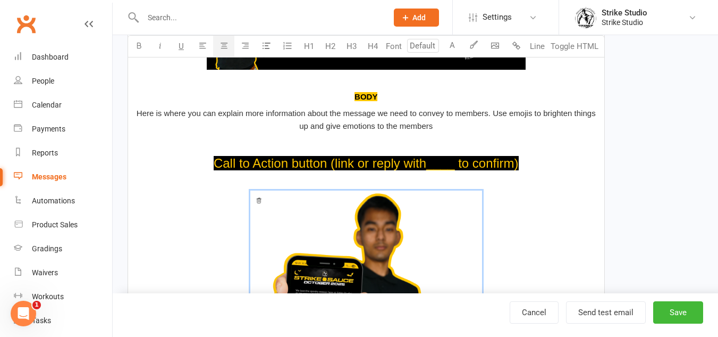
click at [552, 174] on div "Hook! This needs to be engaging enough to capture the readers attention. This i…" at bounding box center [366, 197] width 476 height 726
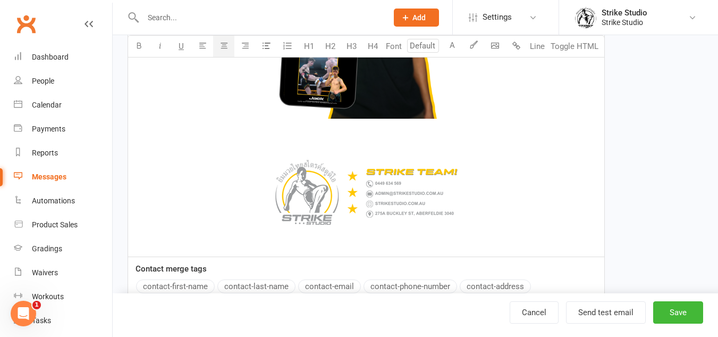
scroll to position [760, 0]
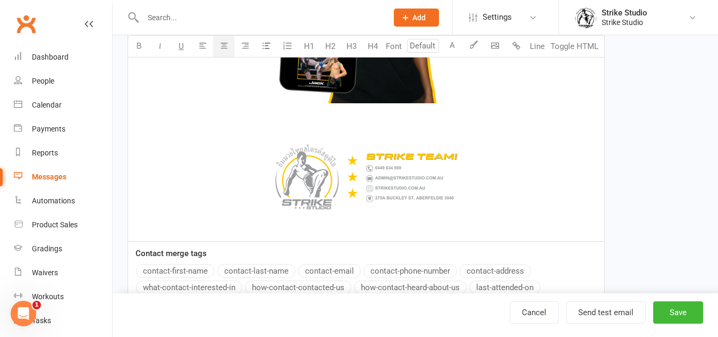
click at [416, 123] on p "﻿" at bounding box center [367, 172] width 464 height 123
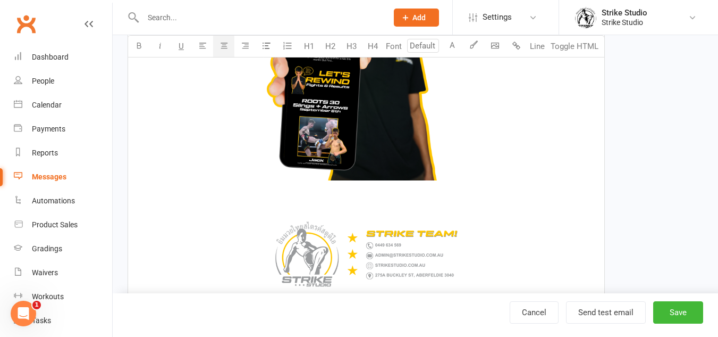
scroll to position [654, 0]
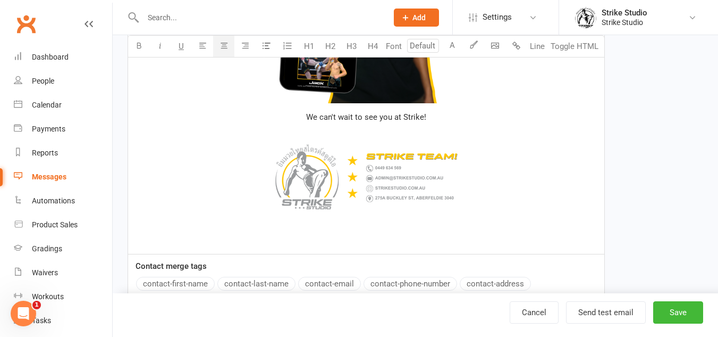
click at [553, 138] on span "﻿" at bounding box center [367, 178] width 464 height 110
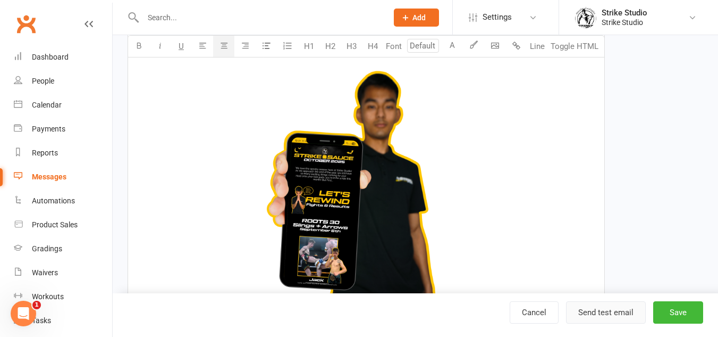
scroll to position [564, 0]
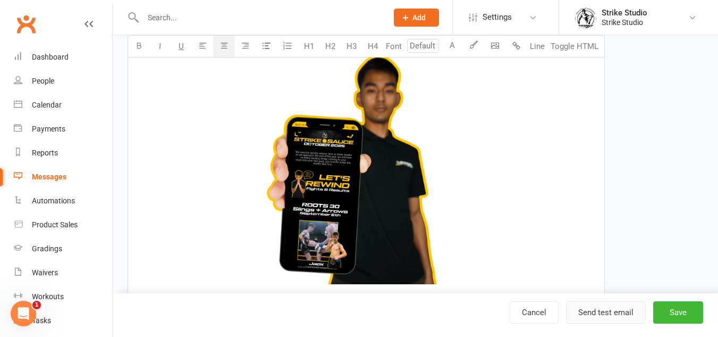
click at [602, 307] on button "Send test email" at bounding box center [606, 312] width 80 height 22
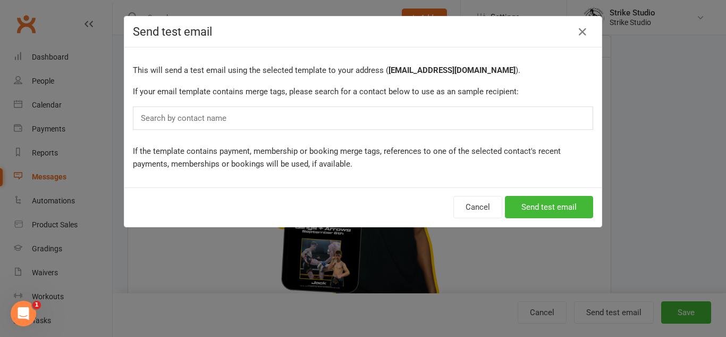
click at [461, 127] on div "Search by contact name" at bounding box center [363, 117] width 460 height 23
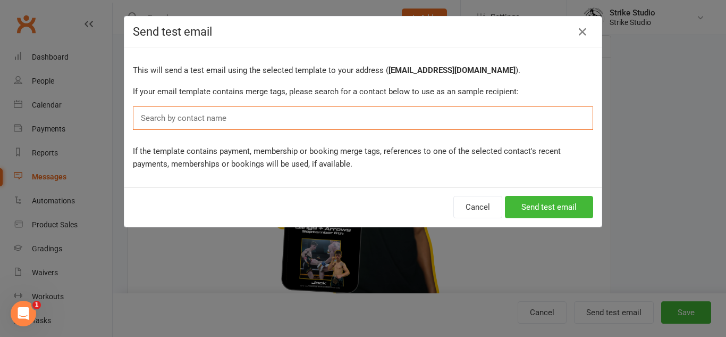
click at [465, 118] on div "Search by contact name" at bounding box center [363, 117] width 460 height 23
type input "c"
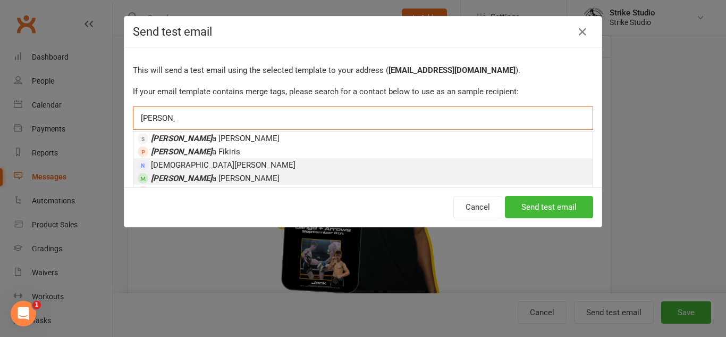
type input "[PERSON_NAME]"
drag, startPoint x: 212, startPoint y: 176, endPoint x: 223, endPoint y: 180, distance: 11.3
click at [213, 176] on li "[PERSON_NAME]" at bounding box center [362, 177] width 459 height 13
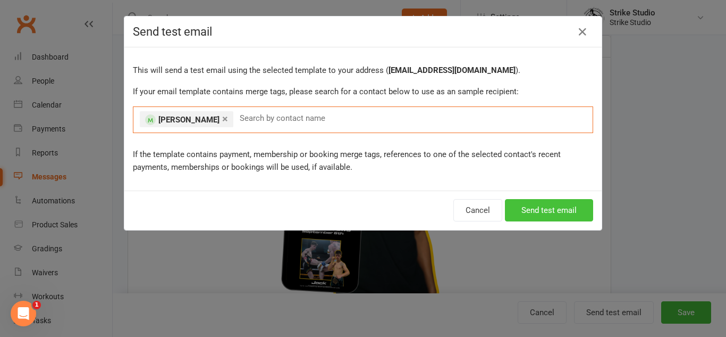
click at [559, 219] on button "Send test email" at bounding box center [549, 210] width 88 height 22
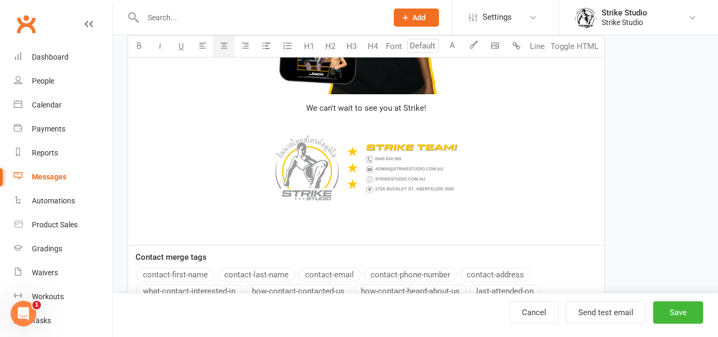
scroll to position [720, 0]
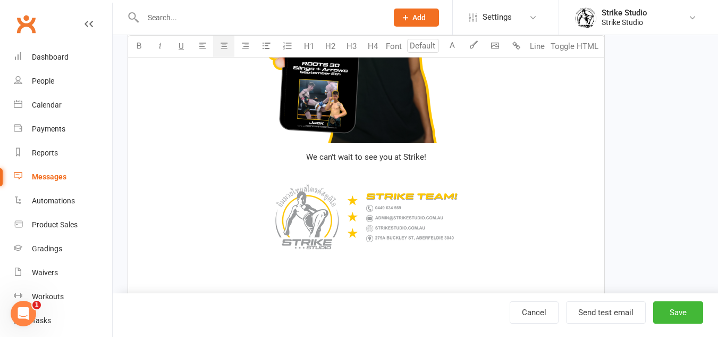
click at [424, 152] on p "We can't wait to see you at Strike! ﻿ ﻿" at bounding box center [367, 218] width 464 height 136
click at [298, 163] on img at bounding box center [366, 216] width 213 height 106
click at [300, 155] on p "We can't wait to see you at Strike! ﻿ ﻿" at bounding box center [367, 218] width 464 height 136
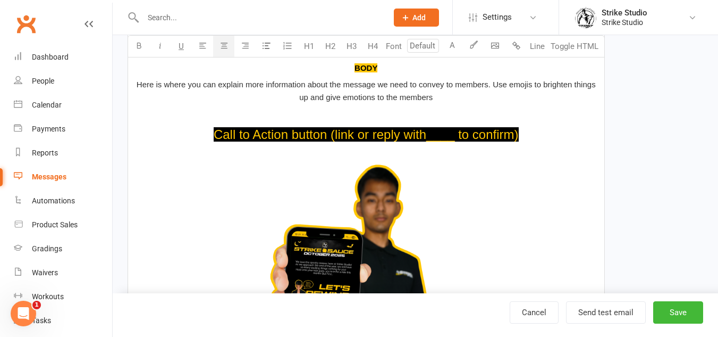
scroll to position [709, 0]
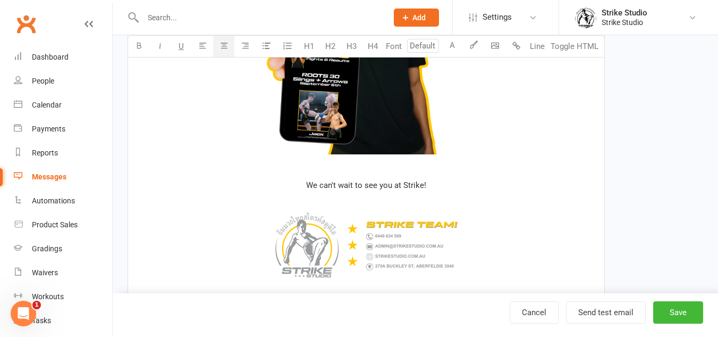
click at [309, 189] on span "We can't wait to see you at Strike!" at bounding box center [366, 185] width 120 height 10
click at [431, 190] on p "We can't wait to see you at Strike! ﻿ ﻿" at bounding box center [367, 247] width 464 height 136
click at [435, 189] on p "We can't wait to see you at Strike! ﻿ ﻿" at bounding box center [367, 247] width 464 height 136
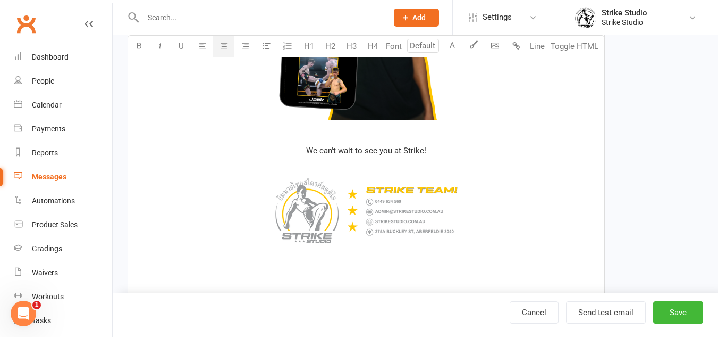
scroll to position [762, 0]
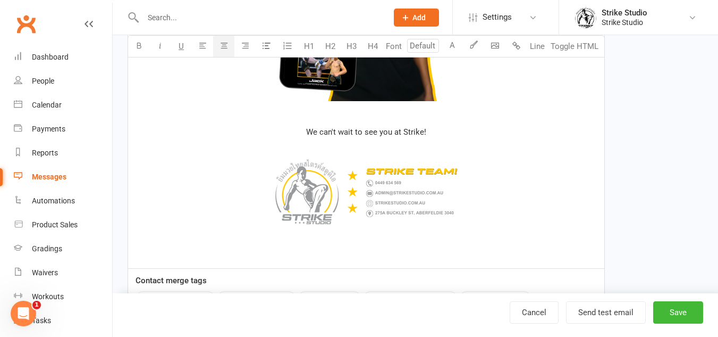
drag, startPoint x: 425, startPoint y: 133, endPoint x: 310, endPoint y: 136, distance: 114.9
click at [310, 136] on p "We can't wait to see you at Strike! ﻿ ﻿" at bounding box center [367, 193] width 464 height 136
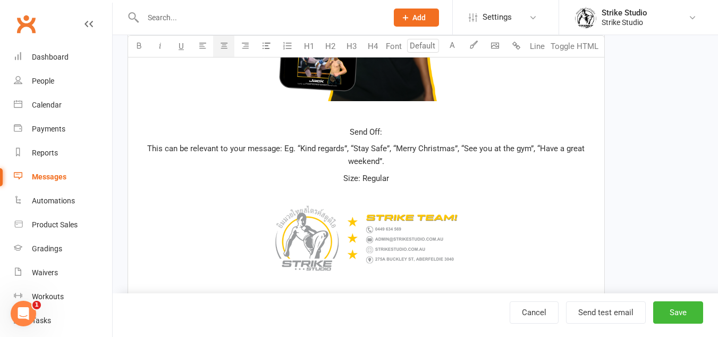
drag, startPoint x: 390, startPoint y: 129, endPoint x: 345, endPoint y: 131, distance: 45.2
click at [345, 131] on p "Send Off:" at bounding box center [367, 131] width 464 height 13
click at [479, 167] on p "This can be relevant to your message: Eg. “Kind regards”, “Stay Safe”, “Merry C…" at bounding box center [367, 155] width 464 height 26
click at [147, 145] on p "This can be relevant to your message: Eg. “Kind regards”, “Stay Safe”, “Merry C…" at bounding box center [367, 155] width 464 height 26
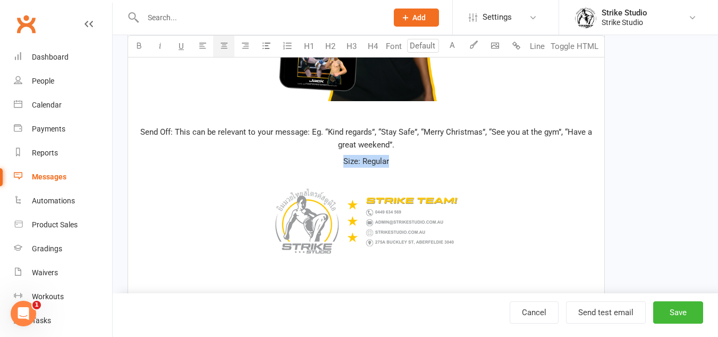
drag, startPoint x: 349, startPoint y: 161, endPoint x: 304, endPoint y: 153, distance: 46.5
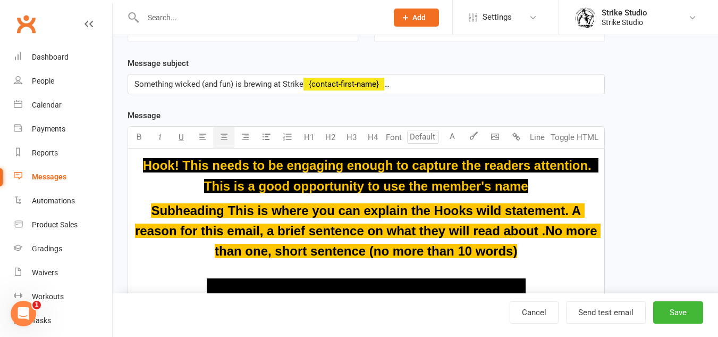
scroll to position [124, 0]
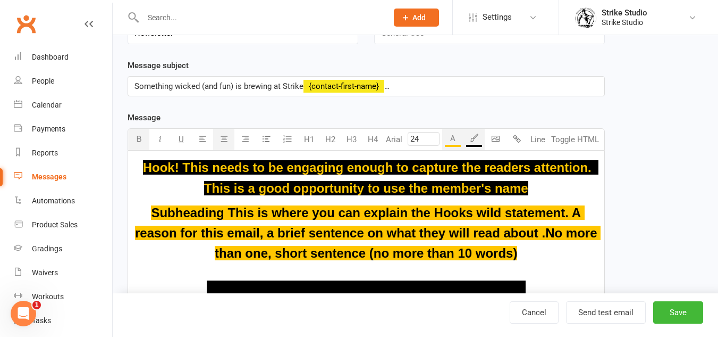
drag, startPoint x: 145, startPoint y: 166, endPoint x: 539, endPoint y: 252, distance: 403.3
click at [417, 136] on input "24" at bounding box center [424, 139] width 32 height 14
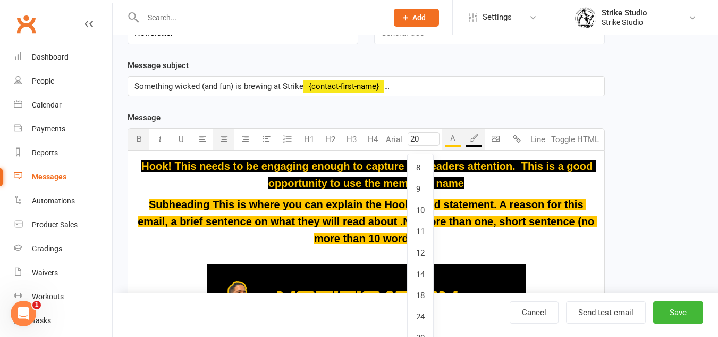
type input "20"
click at [361, 216] on span "Subheading This is where you can explain the Hooks wild statement. A reason for…" at bounding box center [368, 221] width 460 height 46
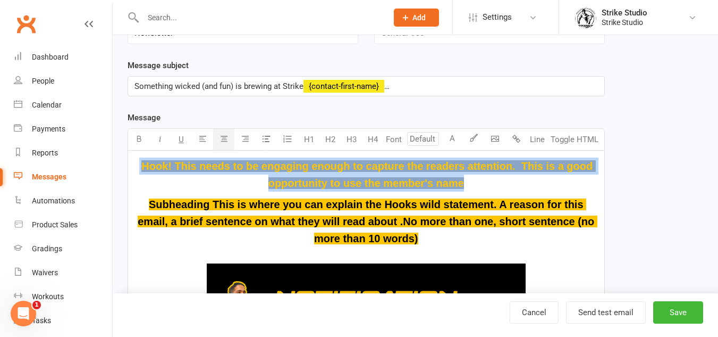
drag, startPoint x: 478, startPoint y: 186, endPoint x: 133, endPoint y: 158, distance: 346.2
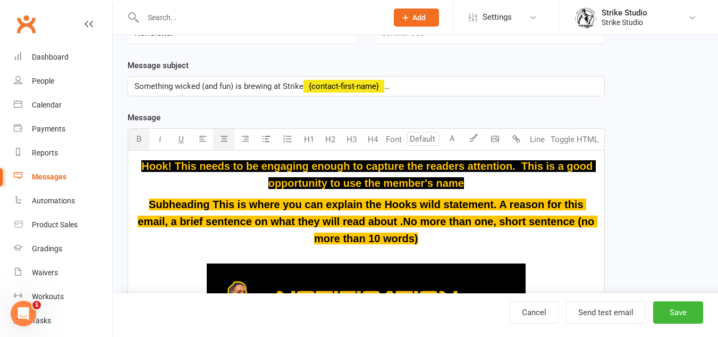
click at [145, 133] on button "button" at bounding box center [138, 139] width 21 height 21
type input "20"
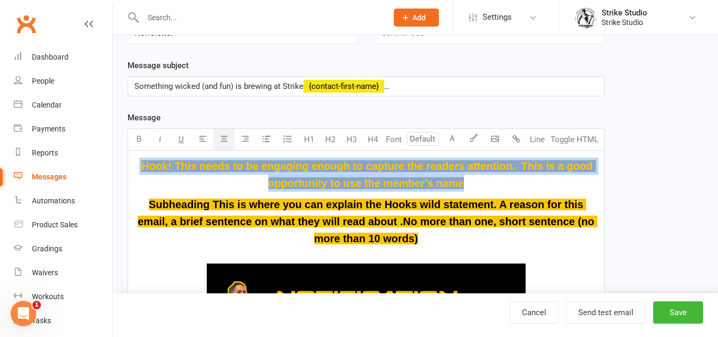
drag, startPoint x: 476, startPoint y: 184, endPoint x: 139, endPoint y: 163, distance: 338.3
click at [139, 163] on p "Hook! This needs to be engaging enough to capture the readers attention. This i…" at bounding box center [367, 174] width 464 height 34
click at [138, 144] on button "button" at bounding box center [138, 139] width 21 height 21
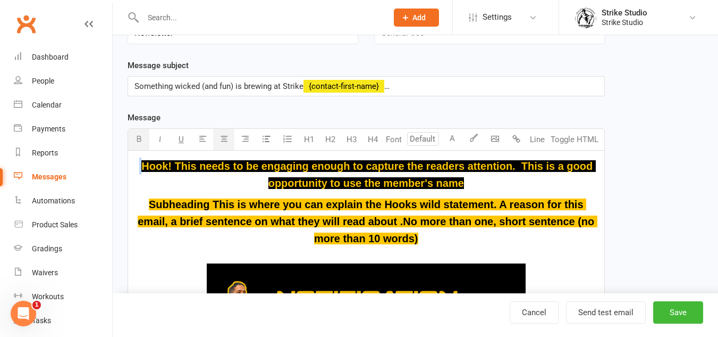
click at [138, 144] on button "button" at bounding box center [138, 139] width 21 height 21
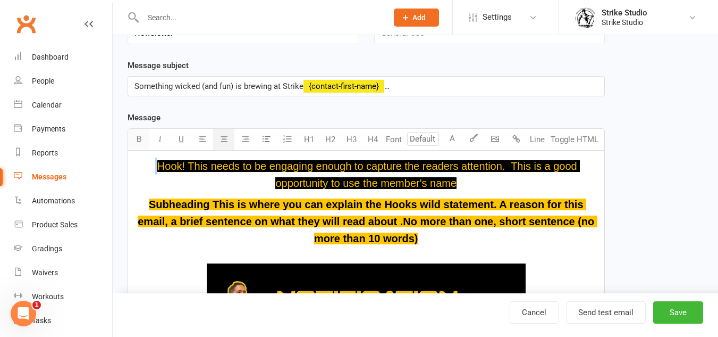
click at [134, 138] on button "button" at bounding box center [138, 139] width 21 height 21
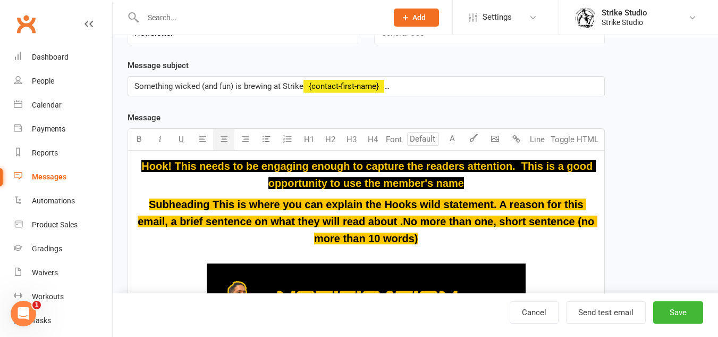
click at [471, 253] on p "﻿ ﻿" at bounding box center [367, 318] width 464 height 136
drag, startPoint x: 439, startPoint y: 240, endPoint x: 149, endPoint y: 196, distance: 292.6
click at [149, 196] on p "Subheading This is where you can explain the Hooks wild statement. A reason for…" at bounding box center [367, 221] width 464 height 51
click at [137, 136] on icon "button" at bounding box center [139, 139] width 8 height 8
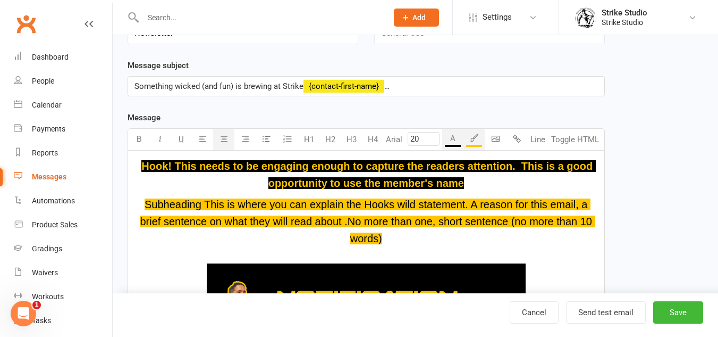
click at [464, 242] on p "Subheading This is where you can explain the Hooks wild statement. A reason for…" at bounding box center [367, 221] width 464 height 51
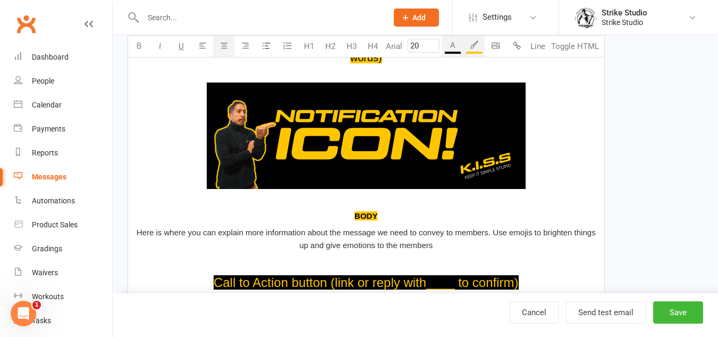
scroll to position [390, 0]
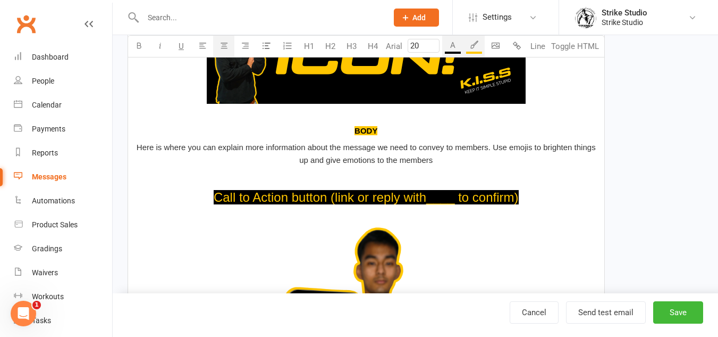
type input "24"
click at [519, 195] on span "Call to Action button (link or reply with____ to confirm)" at bounding box center [366, 197] width 305 height 14
click at [509, 194] on span "Call to Action button (link or reply with____ to confirm)" at bounding box center [366, 197] width 305 height 14
click at [540, 191] on p "﻿ $ Call to Action button (link or reply with____ to confirm) $ ﻿" at bounding box center [367, 197] width 464 height 20
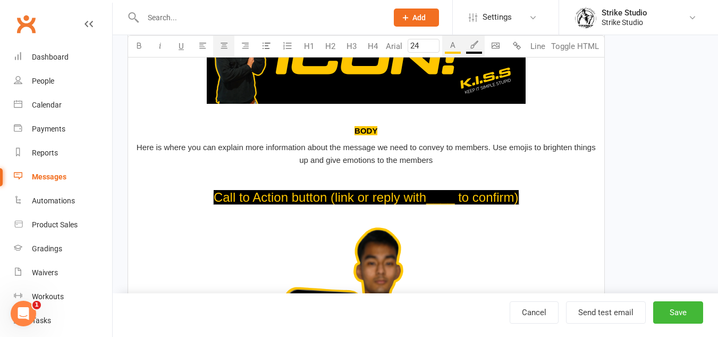
drag, startPoint x: 538, startPoint y: 192, endPoint x: 212, endPoint y: 189, distance: 325.4
click at [212, 189] on p "﻿ $ Call to Action button (link or reply with____ to confirm) $ ﻿" at bounding box center [367, 197] width 464 height 20
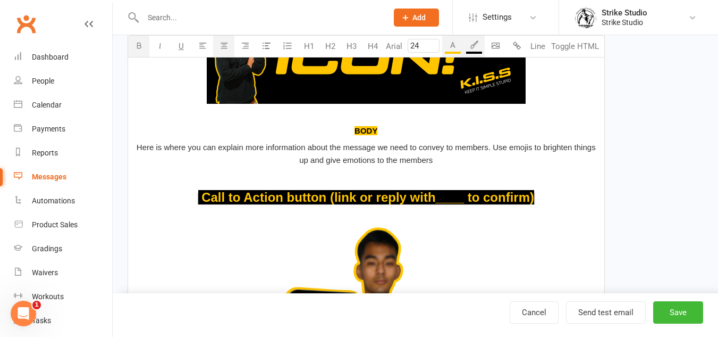
click at [141, 54] on button "button" at bounding box center [138, 46] width 21 height 21
click at [541, 192] on p "﻿ $ Call to Action button (link or reply with____ to confirm) $ ﻿" at bounding box center [367, 197] width 464 height 20
click at [621, 316] on button "Send test email" at bounding box center [606, 312] width 80 height 22
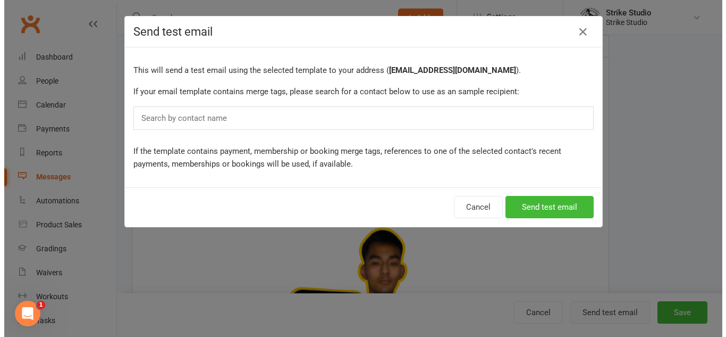
scroll to position [373, 0]
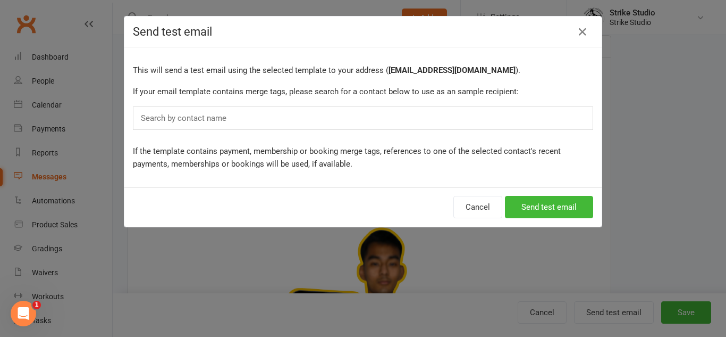
click at [354, 117] on div "Search by contact name" at bounding box center [363, 117] width 460 height 23
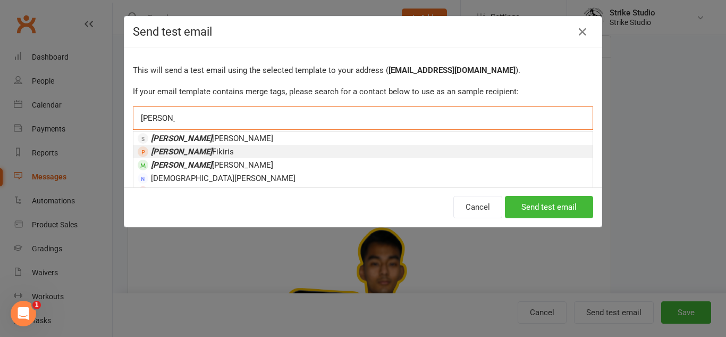
type input "[PERSON_NAME]"
click at [285, 151] on li "Christina Fikiris" at bounding box center [362, 151] width 459 height 13
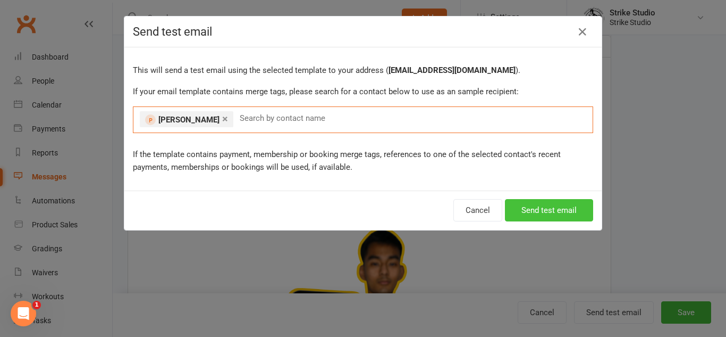
click at [573, 215] on button "Send test email" at bounding box center [549, 210] width 88 height 22
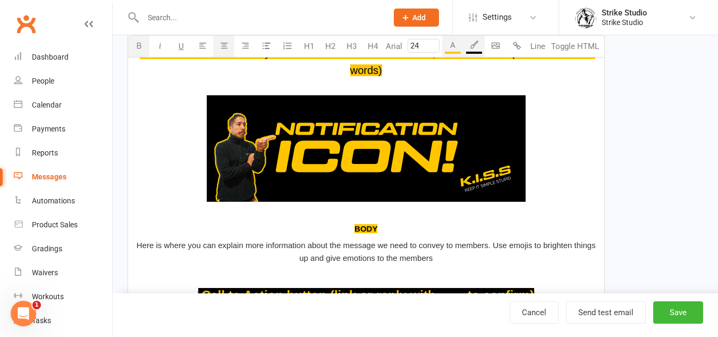
scroll to position [124, 0]
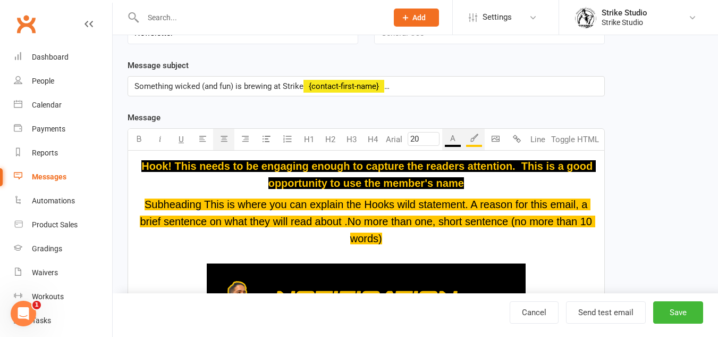
drag, startPoint x: 405, startPoint y: 241, endPoint x: 143, endPoint y: 207, distance: 263.7
click at [143, 207] on p "Subheading This is where you can explain the Hooks wild statement. A reason for…" at bounding box center [367, 221] width 464 height 51
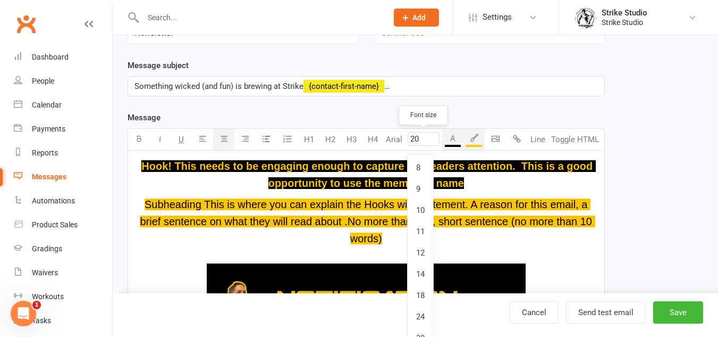
click at [416, 144] on input "20" at bounding box center [424, 139] width 32 height 14
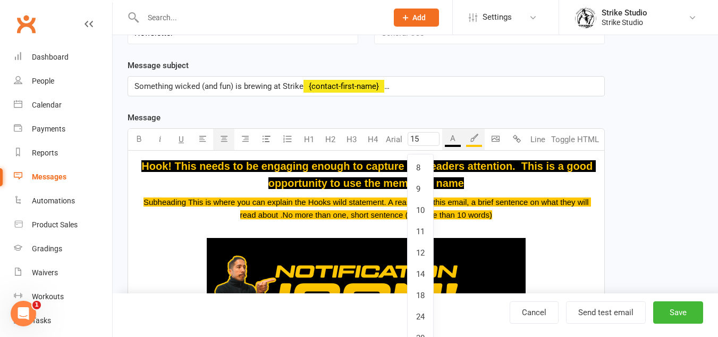
type input "15"
click at [383, 129] on button "Arial" at bounding box center [394, 139] width 22 height 21
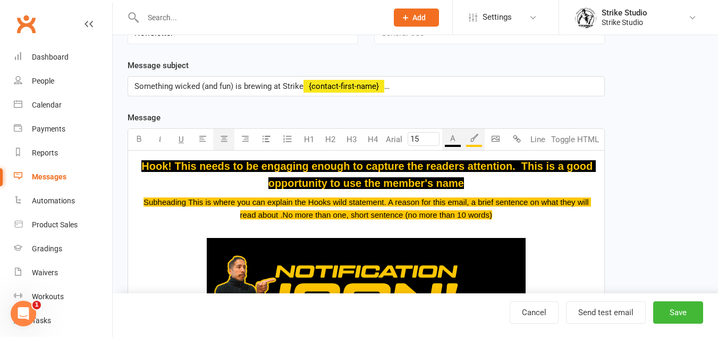
click at [347, 211] on span "Subheading This is where you can explain the Hooks wild statement. A reason for…" at bounding box center [368, 208] width 448 height 22
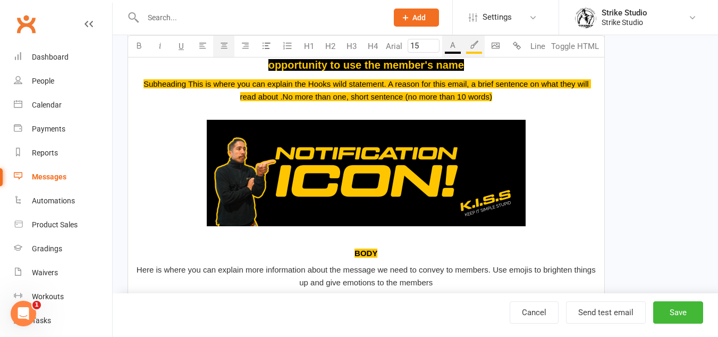
scroll to position [443, 0]
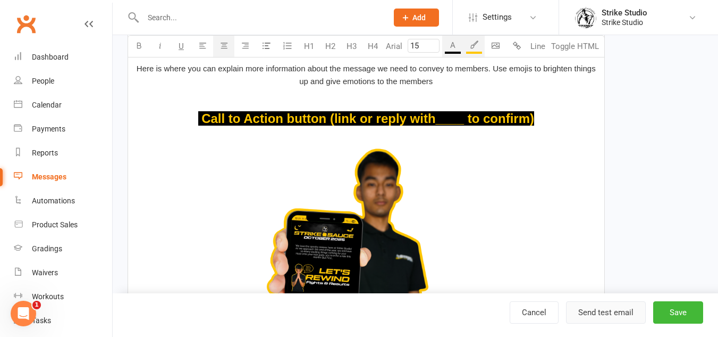
click at [633, 307] on button "Send test email" at bounding box center [606, 312] width 80 height 22
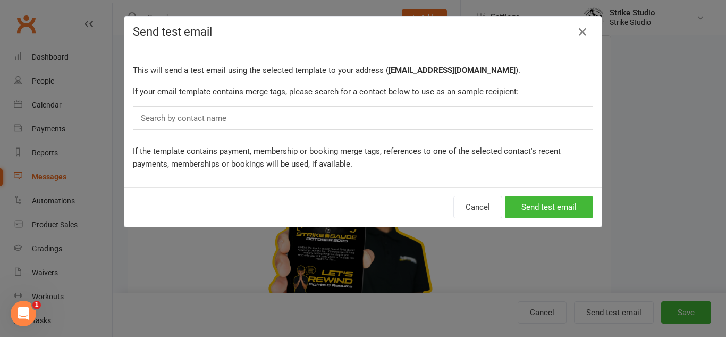
click at [351, 112] on div "Search by contact name" at bounding box center [363, 117] width 460 height 23
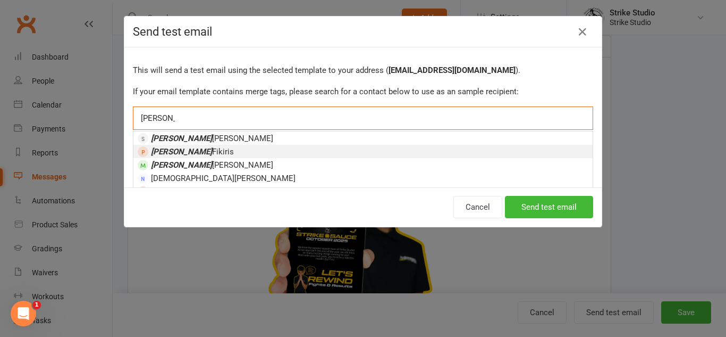
type input "[PERSON_NAME]"
click at [169, 157] on li "Christina Fikiris" at bounding box center [362, 151] width 459 height 13
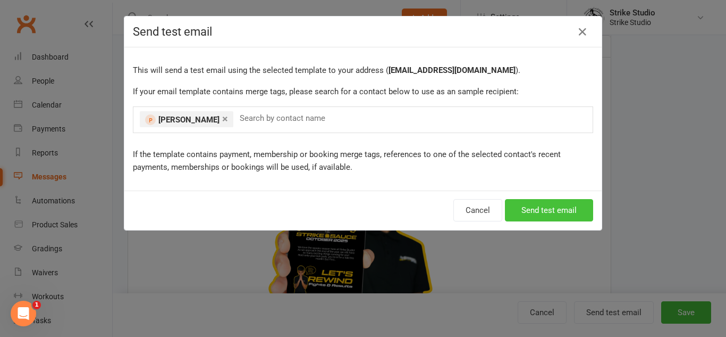
click at [573, 210] on button "Send test email" at bounding box center [549, 210] width 88 height 22
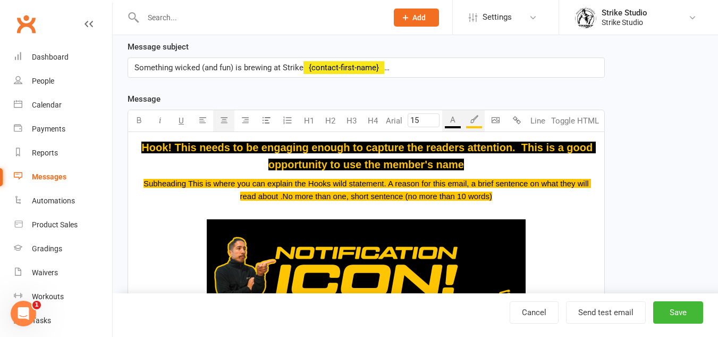
scroll to position [124, 0]
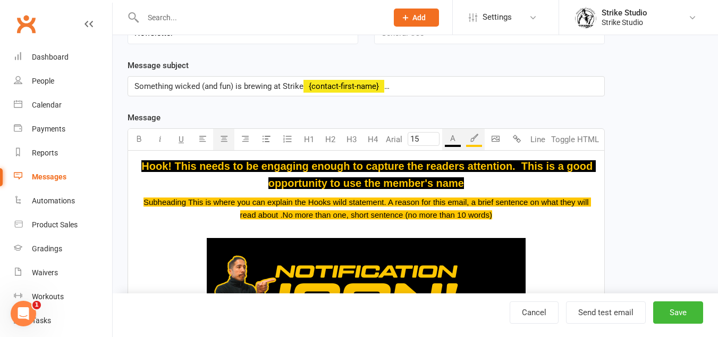
click at [441, 204] on span "Subheading This is where you can explain the Hooks wild statement. A reason for…" at bounding box center [368, 208] width 448 height 22
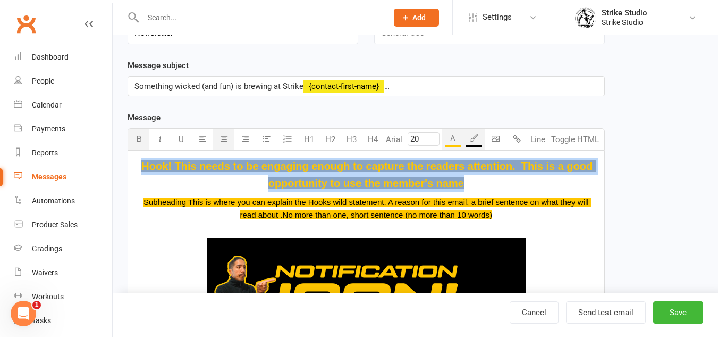
drag, startPoint x: 468, startPoint y: 186, endPoint x: 141, endPoint y: 165, distance: 328.2
click at [141, 165] on p "Hook! This needs to be engaging enough to capture the readers attention. This i…" at bounding box center [367, 174] width 464 height 34
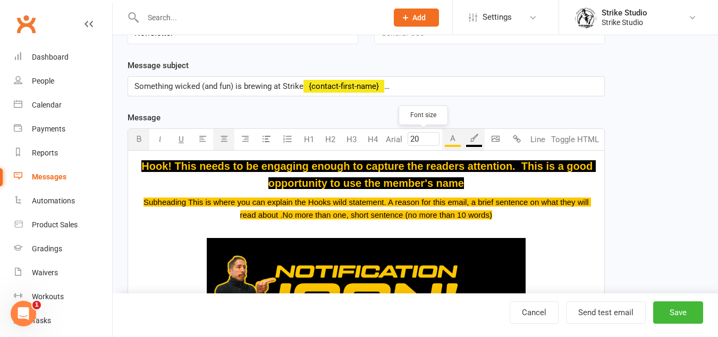
click at [424, 144] on input "20" at bounding box center [424, 139] width 32 height 14
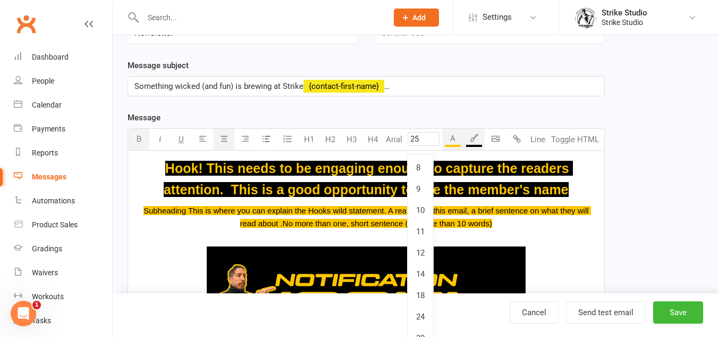
click at [383, 129] on button "Arial" at bounding box center [394, 139] width 22 height 21
click at [361, 226] on span "Subheading This is where you can explain the Hooks wild statement. A reason for…" at bounding box center [368, 217] width 448 height 22
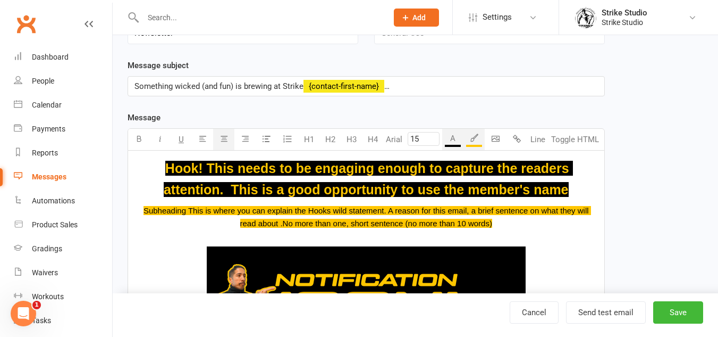
type input "25"
click at [429, 193] on span "Hook! This needs to be engaging enough to capture the readers attention. This i…" at bounding box center [368, 179] width 409 height 36
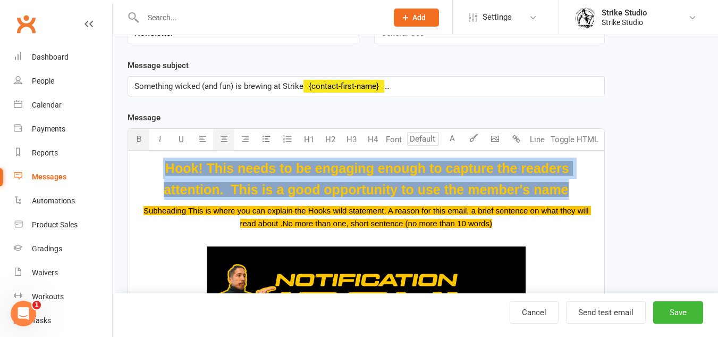
drag, startPoint x: 574, startPoint y: 187, endPoint x: 146, endPoint y: 164, distance: 428.1
click at [146, 164] on p "Hook! This needs to be engaging enough to capture the readers attention. This i…" at bounding box center [367, 178] width 464 height 43
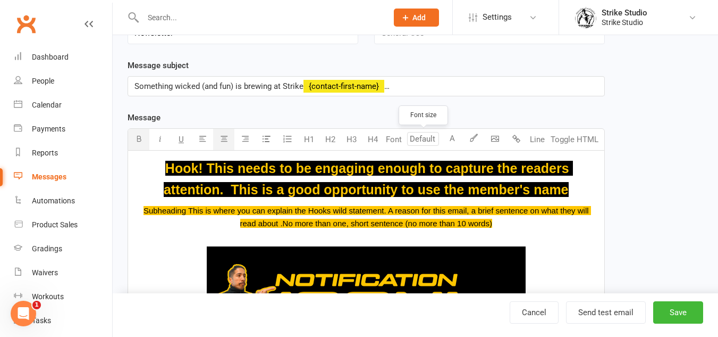
click at [432, 138] on input "number" at bounding box center [423, 139] width 32 height 14
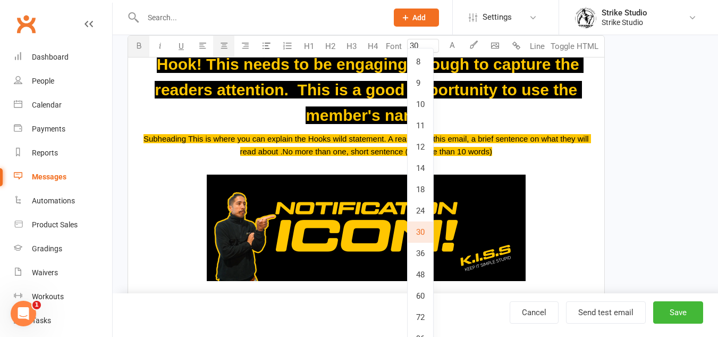
scroll to position [231, 0]
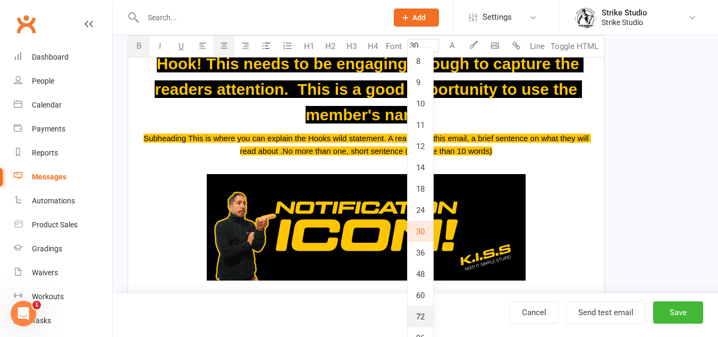
click at [425, 315] on link "72" at bounding box center [421, 316] width 26 height 21
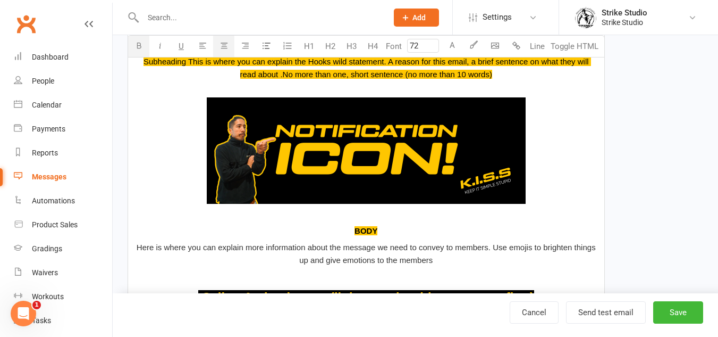
scroll to position [497, 0]
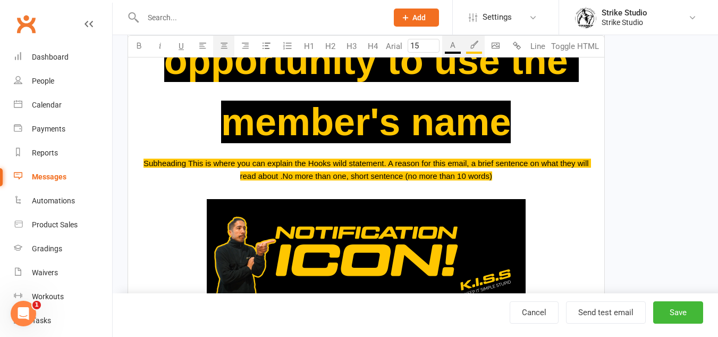
drag, startPoint x: 492, startPoint y: 175, endPoint x: 138, endPoint y: 164, distance: 354.8
click at [138, 164] on p "Subheading This is where you can explain the Hooks wild statement. A reason for…" at bounding box center [367, 170] width 464 height 26
click at [413, 49] on input "15" at bounding box center [424, 46] width 32 height 14
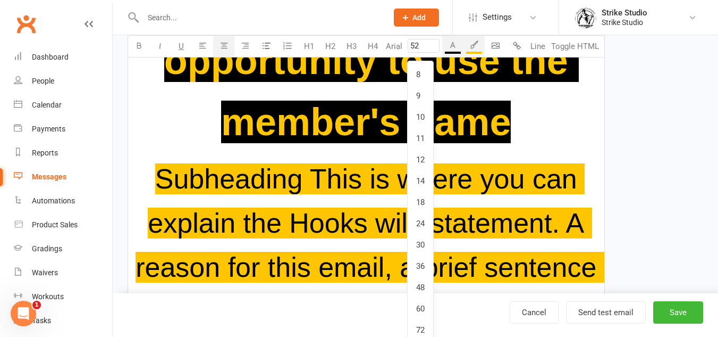
type input "5"
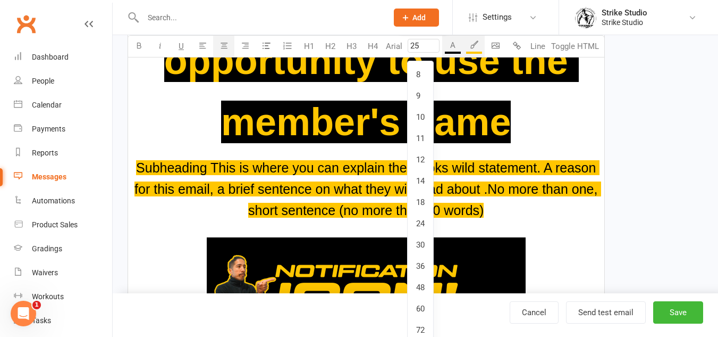
type input "25"
click at [383, 36] on button "Arial" at bounding box center [394, 46] width 22 height 21
click at [350, 208] on span "Subheading This is where you can explain the Hooks wild statement. A reason for…" at bounding box center [368, 188] width 467 height 57
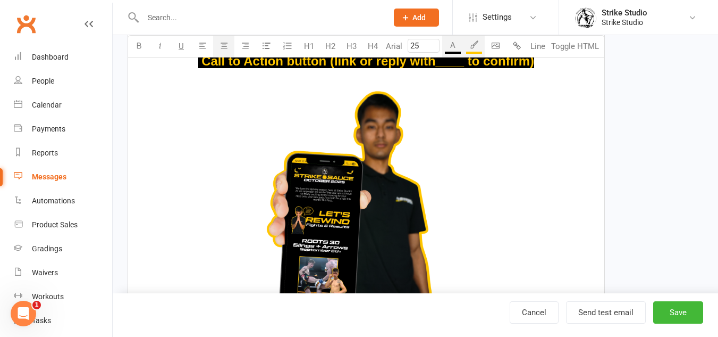
scroll to position [1028, 0]
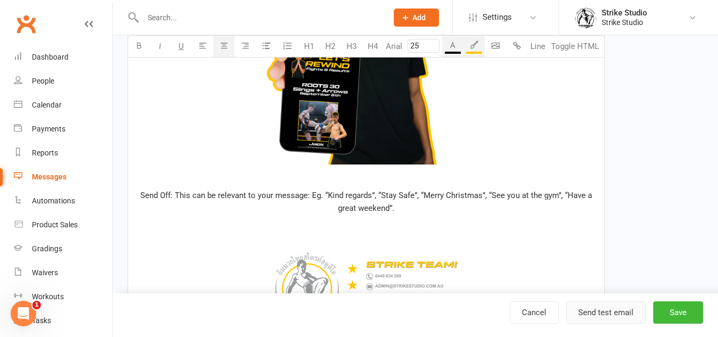
click at [620, 315] on button "Send test email" at bounding box center [606, 312] width 80 height 22
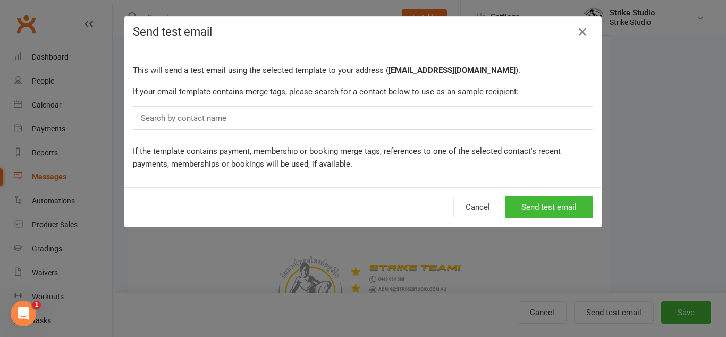
click at [401, 111] on div "Search by contact name" at bounding box center [363, 117] width 460 height 23
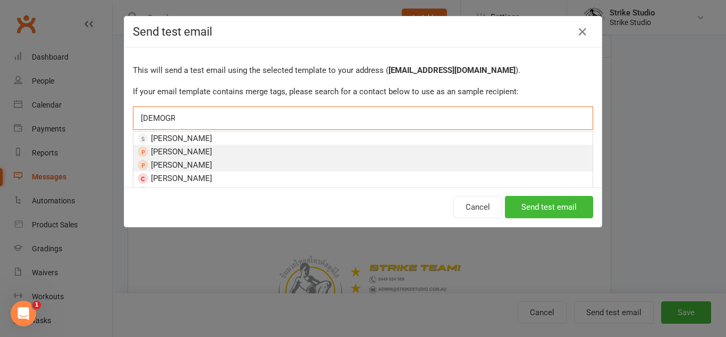
type input "chrsitin"
click at [280, 156] on li "Christina Fikiris" at bounding box center [362, 151] width 459 height 13
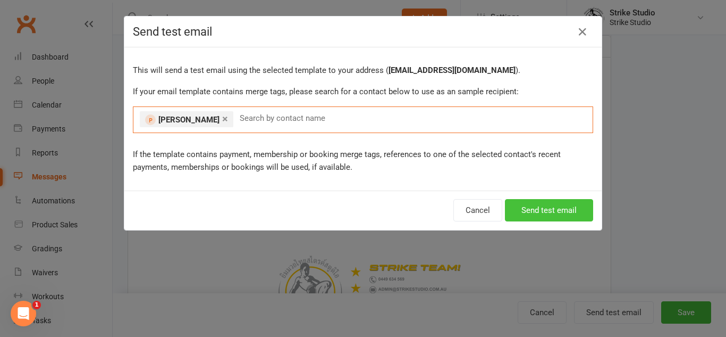
click at [582, 212] on button "Send test email" at bounding box center [549, 210] width 88 height 22
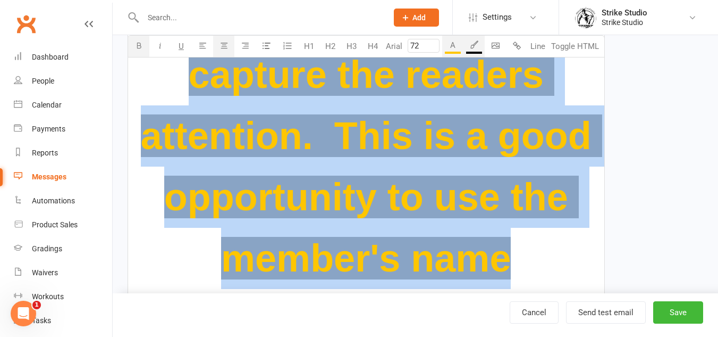
scroll to position [390, 0]
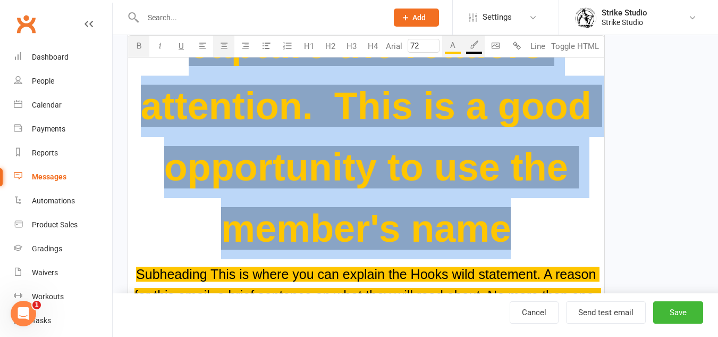
drag, startPoint x: 167, startPoint y: 135, endPoint x: 526, endPoint y: 233, distance: 372.1
click at [526, 233] on p "Hook! This needs to be engaging enough to capture the readers attention. This i…" at bounding box center [367, 75] width 464 height 367
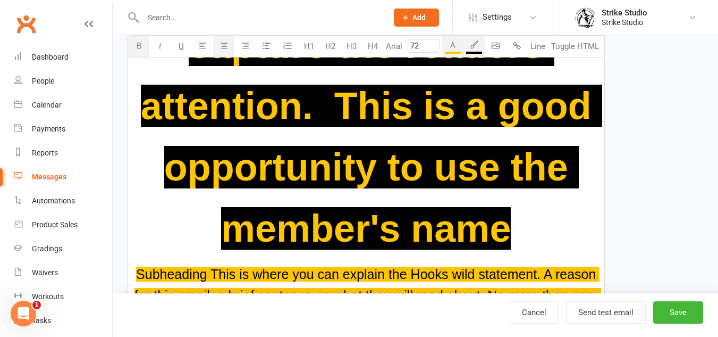
click at [417, 46] on input "72" at bounding box center [424, 46] width 32 height 14
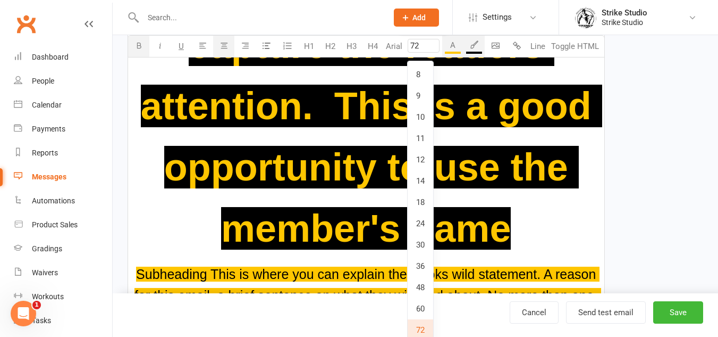
type input "7"
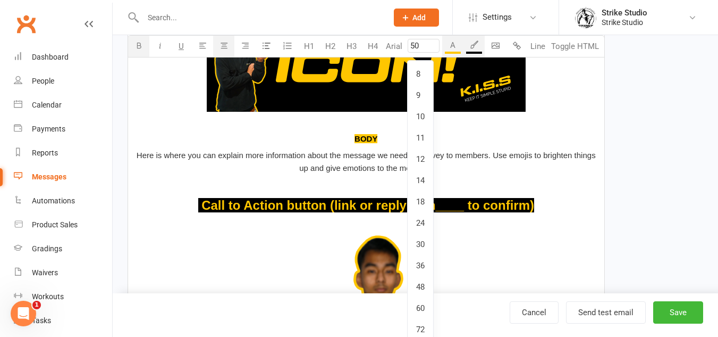
scroll to position [401, 0]
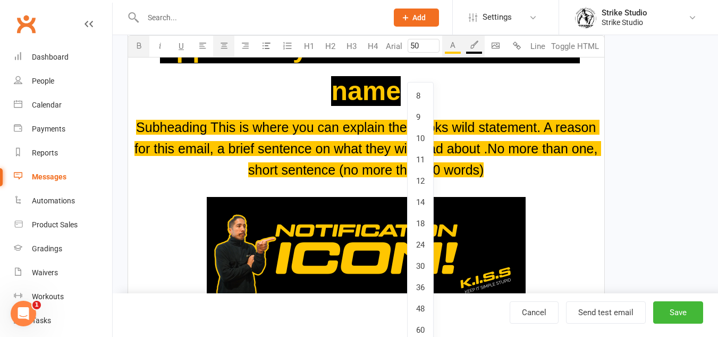
type input "50"
click at [383, 36] on button "Arial" at bounding box center [394, 46] width 22 height 21
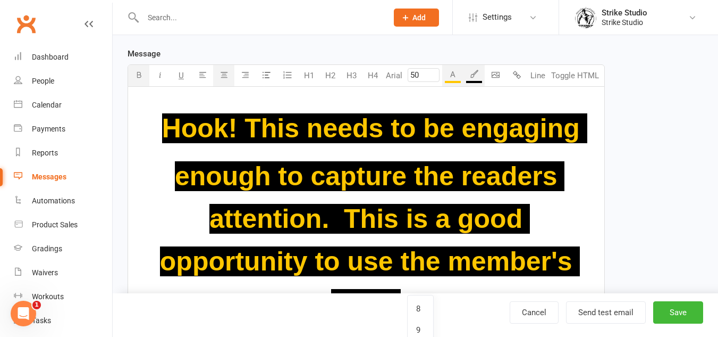
scroll to position [295, 0]
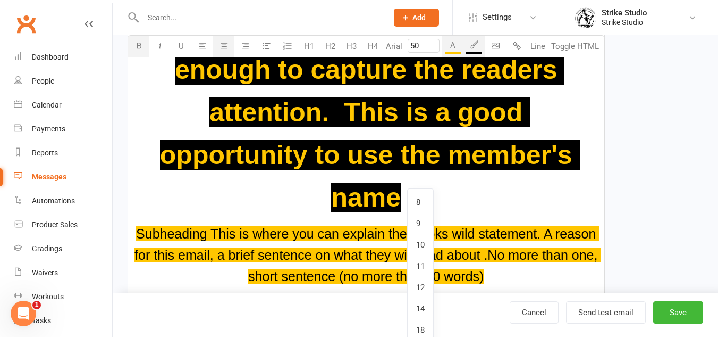
click at [514, 120] on span "Hook! This needs to be engaging enough to capture the readers attention. This i…" at bounding box center [373, 109] width 427 height 205
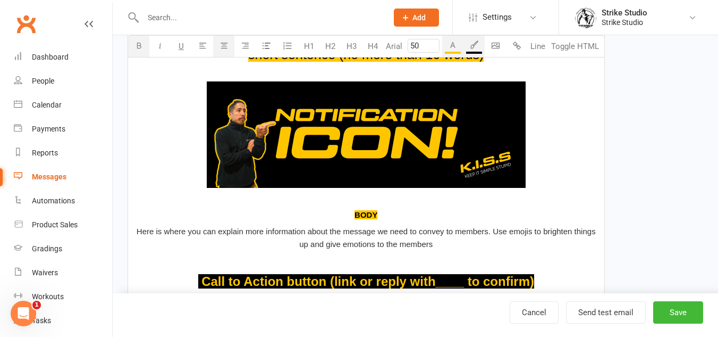
scroll to position [560, 0]
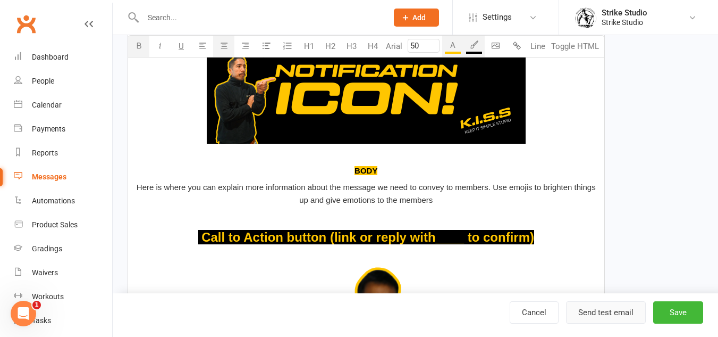
click at [607, 308] on button "Send test email" at bounding box center [606, 312] width 80 height 22
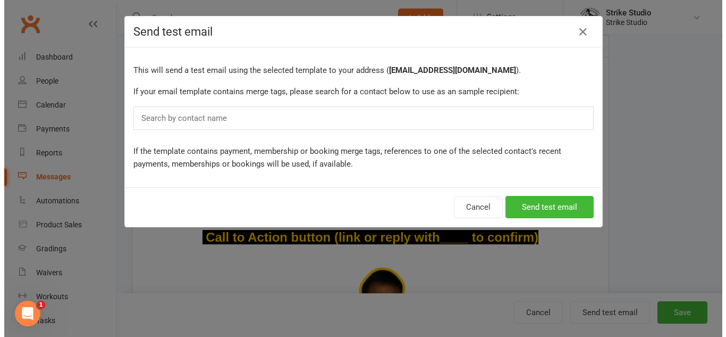
scroll to position [518, 0]
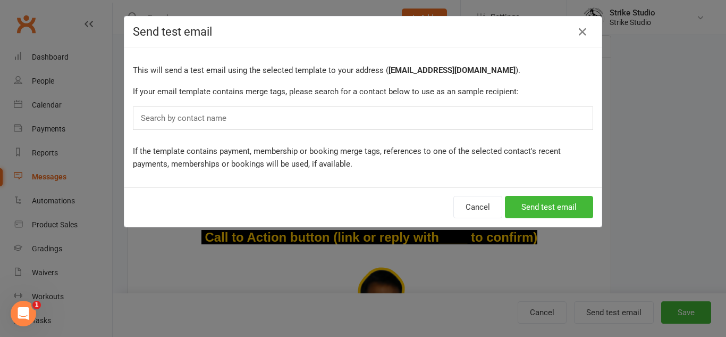
click at [402, 118] on div "Search by contact name" at bounding box center [363, 117] width 460 height 23
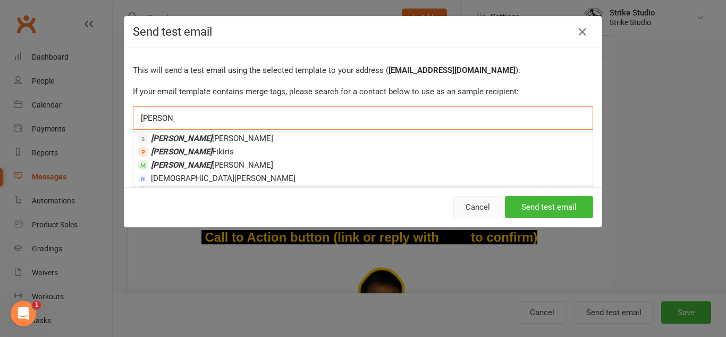
type input "[PERSON_NAME]"
click at [485, 208] on button "Cancel" at bounding box center [478, 207] width 49 height 22
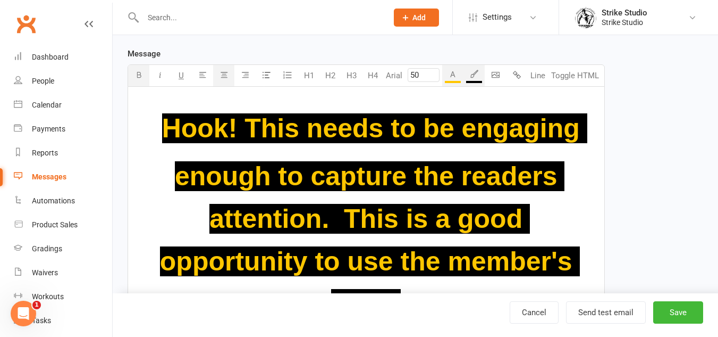
scroll to position [0, 0]
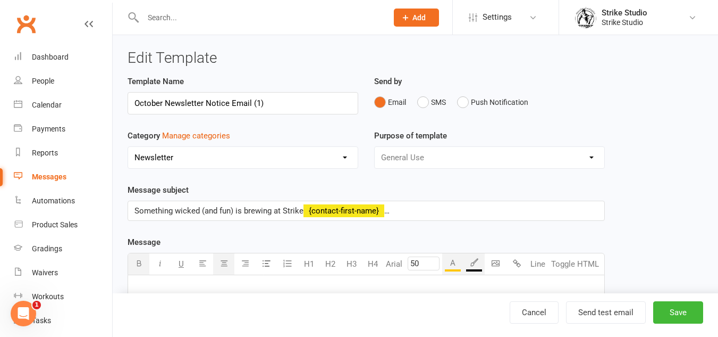
click at [208, 210] on span "Something wicked (and fun) is brewing at Strike" at bounding box center [219, 211] width 169 height 10
click at [633, 309] on button "Send test email" at bounding box center [606, 312] width 80 height 22
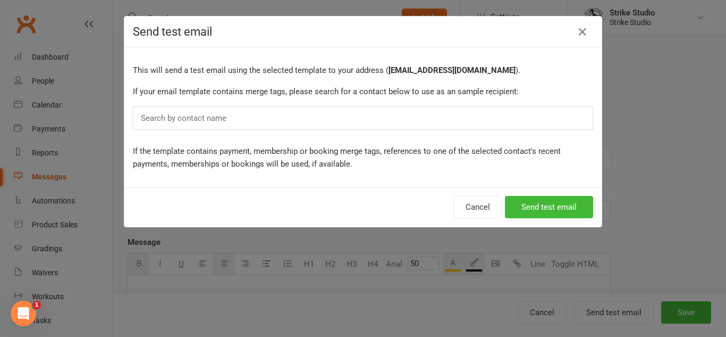
click at [366, 115] on div "Search by contact name" at bounding box center [363, 117] width 460 height 23
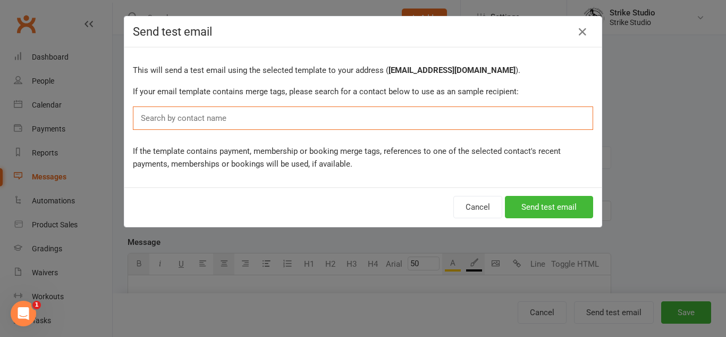
paste input "[PERSON_NAME]"
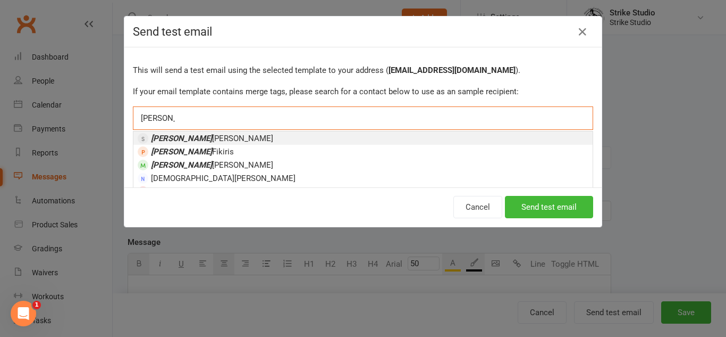
type input "[PERSON_NAME]"
click at [297, 137] on li "Christina Trinh" at bounding box center [362, 137] width 459 height 13
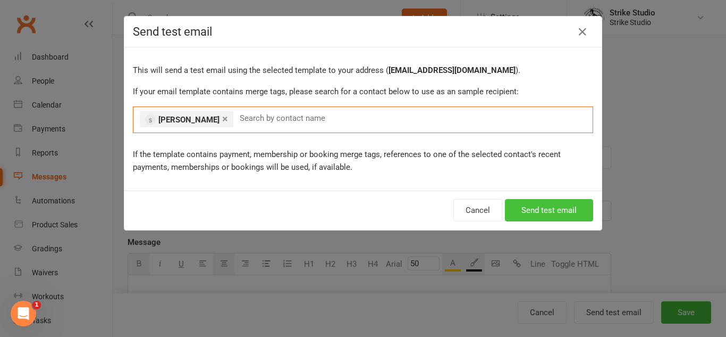
click at [563, 212] on button "Send test email" at bounding box center [549, 210] width 88 height 22
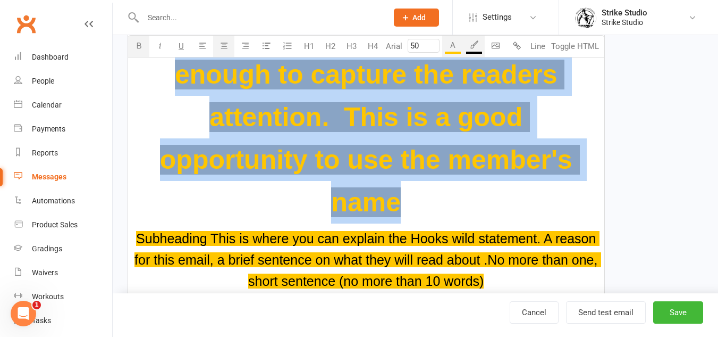
scroll to position [319, 0]
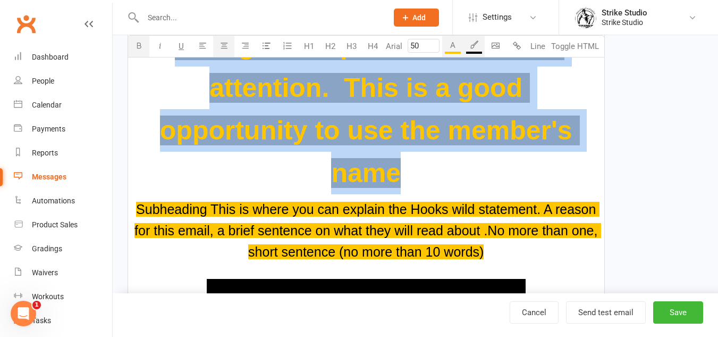
drag, startPoint x: 160, startPoint y: 102, endPoint x: 400, endPoint y: 171, distance: 249.9
click at [400, 171] on p "Hook! This needs to be engaging enough to capture the readers attention. This i…" at bounding box center [367, 78] width 464 height 231
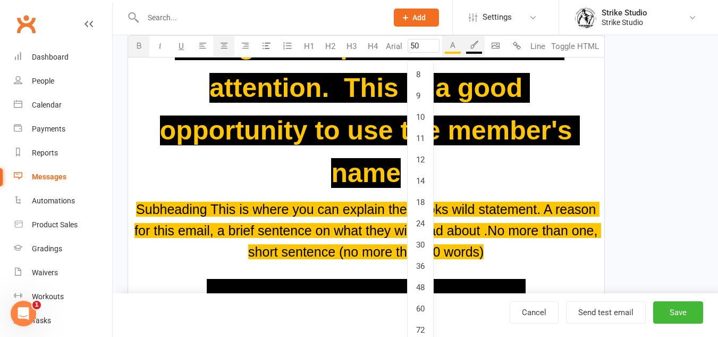
click at [427, 50] on input "50" at bounding box center [424, 46] width 32 height 14
type input "5"
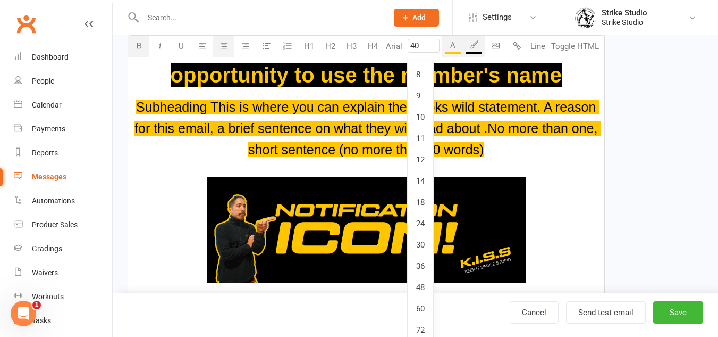
click at [383, 36] on button "Arial" at bounding box center [394, 46] width 22 height 21
click at [324, 78] on span "Hook! This needs to be engaging enough to capture the readers attention. This i…" at bounding box center [369, 36] width 460 height 99
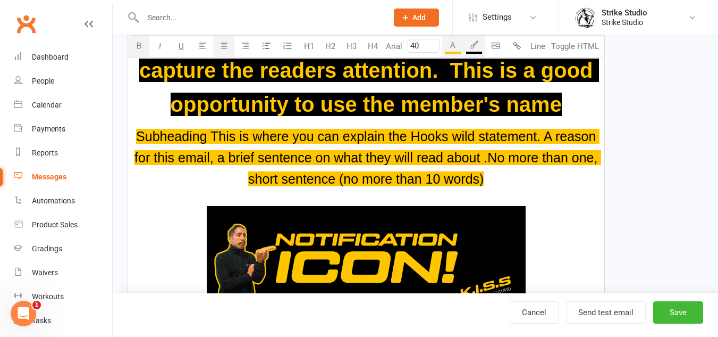
scroll to position [266, 0]
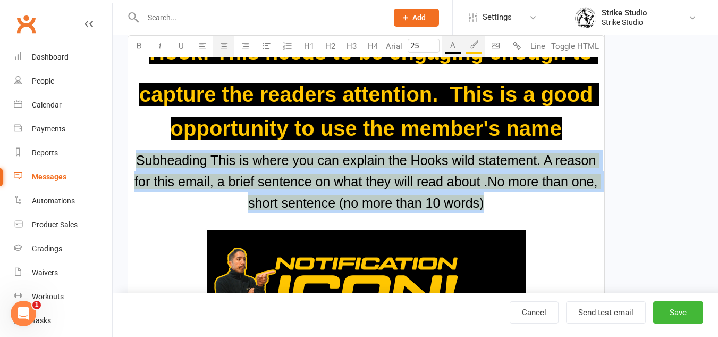
drag, startPoint x: 484, startPoint y: 199, endPoint x: 137, endPoint y: 158, distance: 349.1
click at [137, 158] on span "Subheading This is where you can explain the Hooks wild statement. A reason for…" at bounding box center [368, 181] width 467 height 57
drag, startPoint x: 538, startPoint y: 196, endPoint x: 136, endPoint y: 148, distance: 404.3
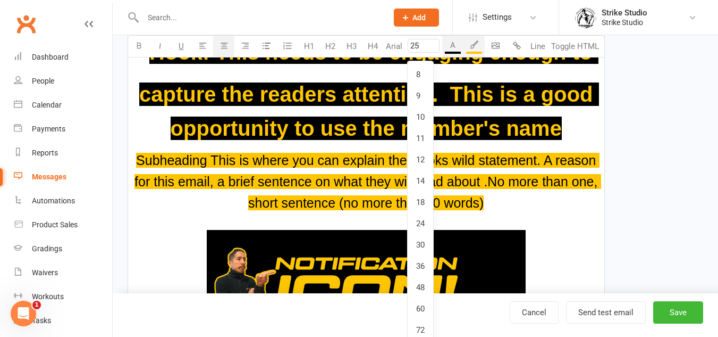
click at [423, 39] on input "25" at bounding box center [424, 46] width 32 height 14
type input "2"
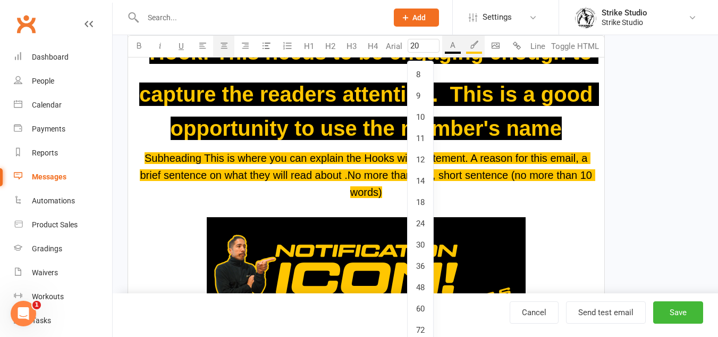
click at [383, 36] on button "Arial" at bounding box center [394, 46] width 22 height 21
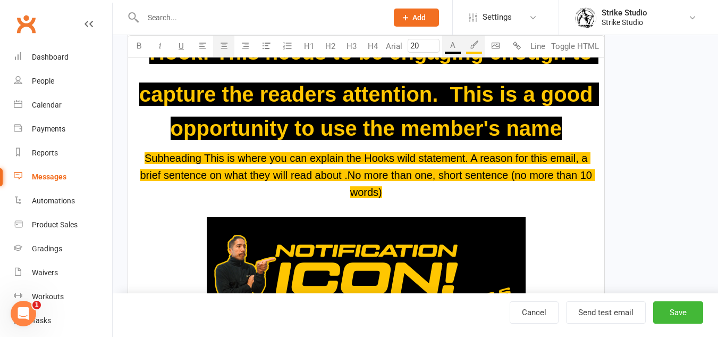
click at [353, 180] on span "Subheading This is where you can explain the Hooks wild statement. A reason for…" at bounding box center [367, 175] width 455 height 46
drag, startPoint x: 336, startPoint y: 197, endPoint x: 142, endPoint y: 156, distance: 197.8
click at [142, 156] on p "Subheading This is where you can explain the Hooks wild statement. A reason for…" at bounding box center [367, 174] width 464 height 51
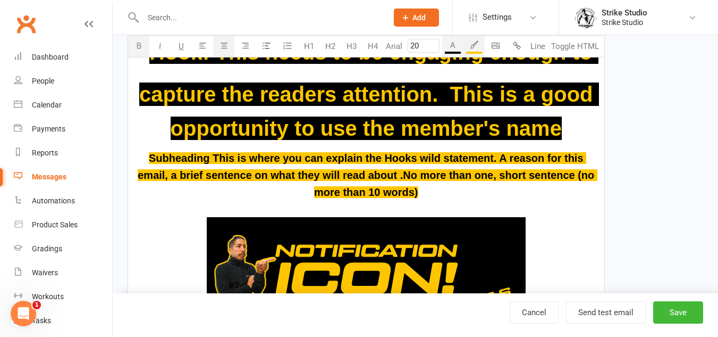
click at [492, 177] on span "Subheading This is where you can explain the Hooks wild statement. A reason for…" at bounding box center [368, 175] width 460 height 46
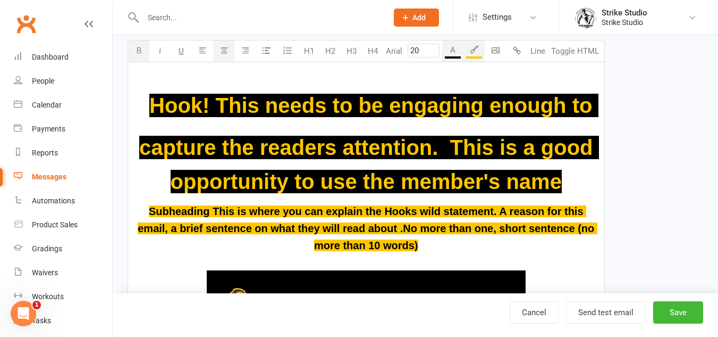
type input "40"
click at [392, 148] on span "Hook! This needs to be engaging enough to capture the readers attention. This i…" at bounding box center [369, 143] width 460 height 99
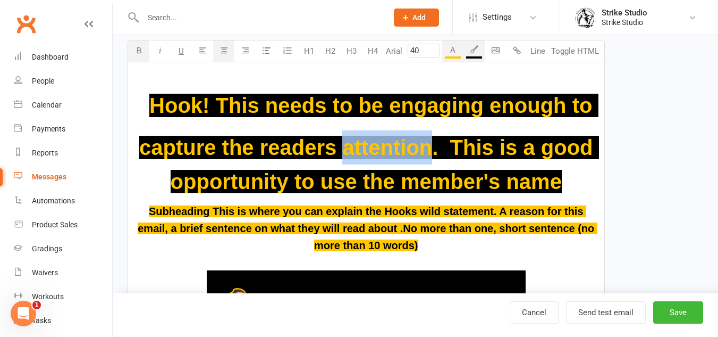
click at [392, 148] on span "Hook! This needs to be engaging enough to capture the readers attention. This i…" at bounding box center [369, 143] width 460 height 99
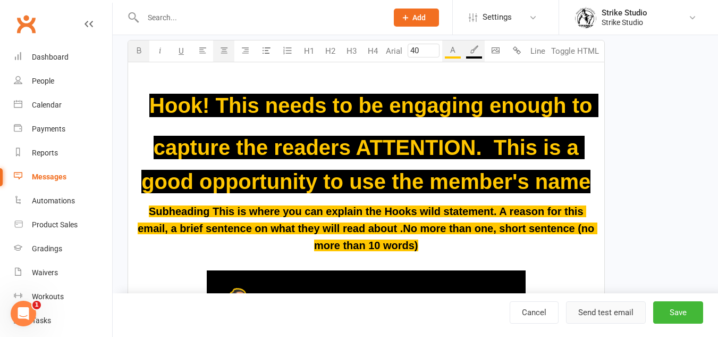
click at [628, 318] on button "Send test email" at bounding box center [606, 312] width 80 height 22
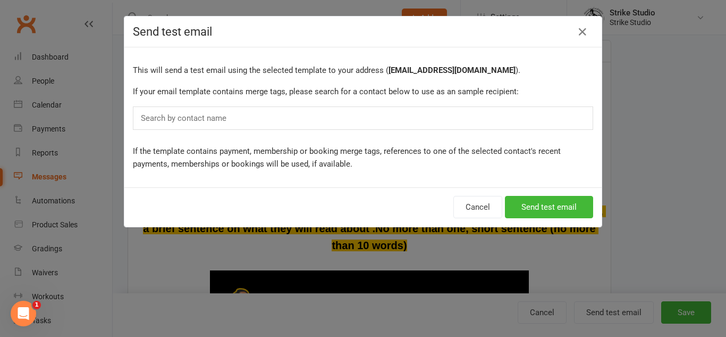
click at [313, 119] on div "Search by contact name" at bounding box center [363, 117] width 460 height 23
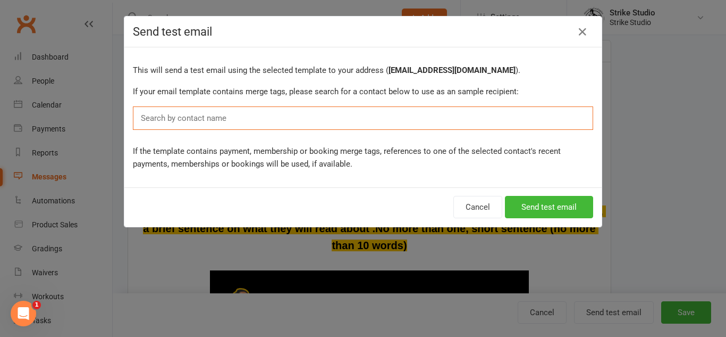
paste input "[PERSON_NAME]"
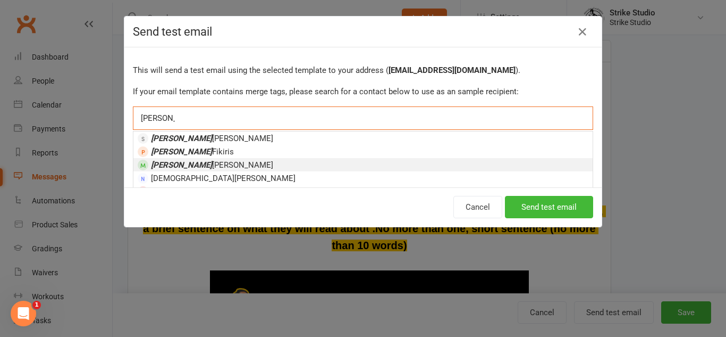
type input "[PERSON_NAME]"
click at [219, 167] on li "[PERSON_NAME]" at bounding box center [362, 164] width 459 height 13
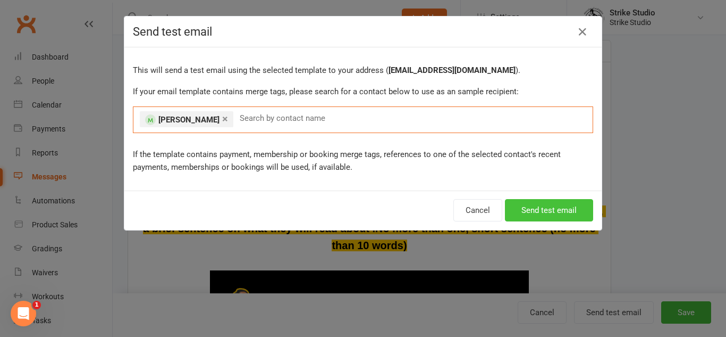
click at [566, 204] on button "Send test email" at bounding box center [549, 210] width 88 height 22
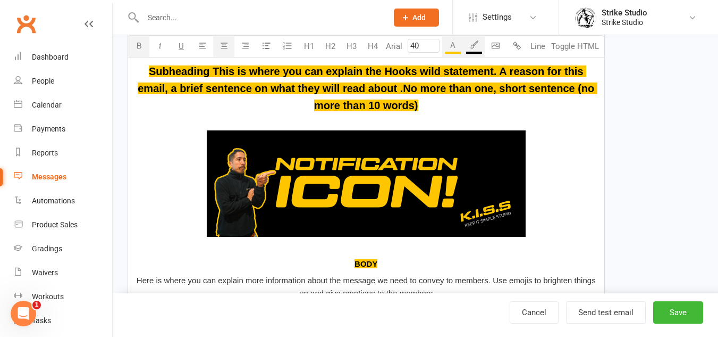
scroll to position [425, 0]
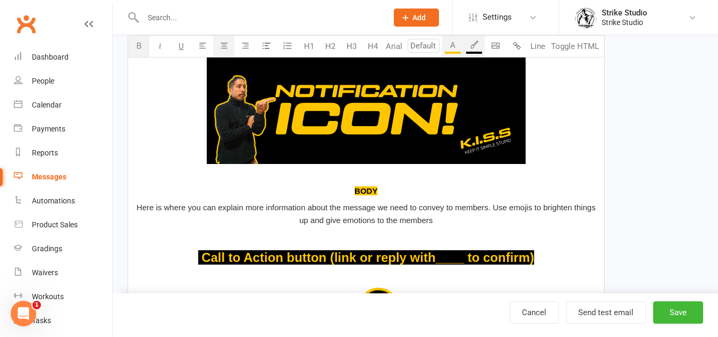
click at [391, 173] on p "﻿ ﻿" at bounding box center [367, 113] width 464 height 136
click at [390, 234] on p "﻿" at bounding box center [367, 237] width 464 height 13
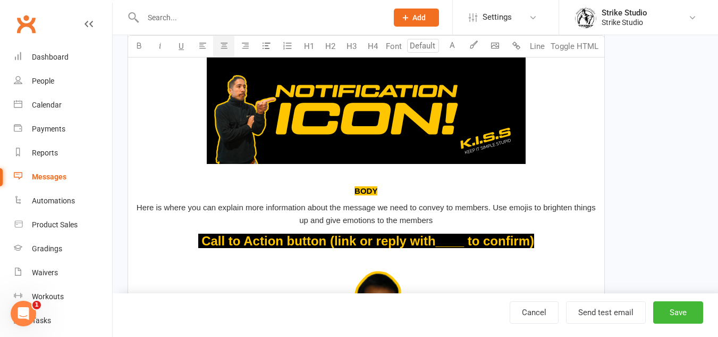
click at [388, 175] on p "﻿ ﻿" at bounding box center [367, 113] width 464 height 136
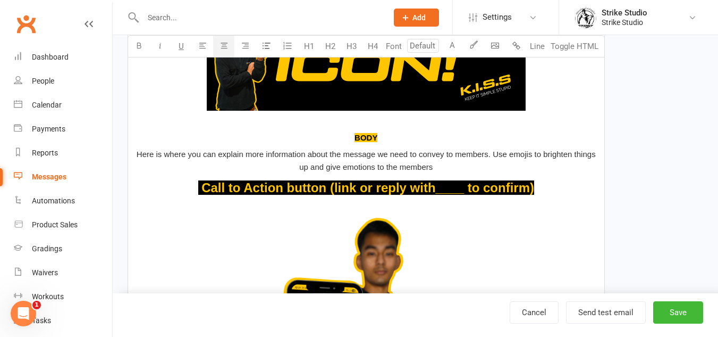
scroll to position [532, 0]
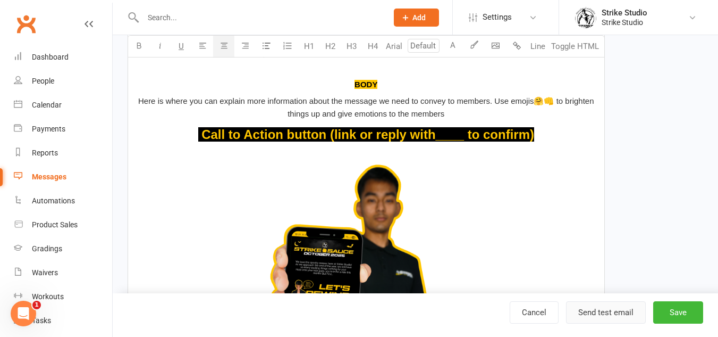
click at [599, 308] on button "Send test email" at bounding box center [606, 312] width 80 height 22
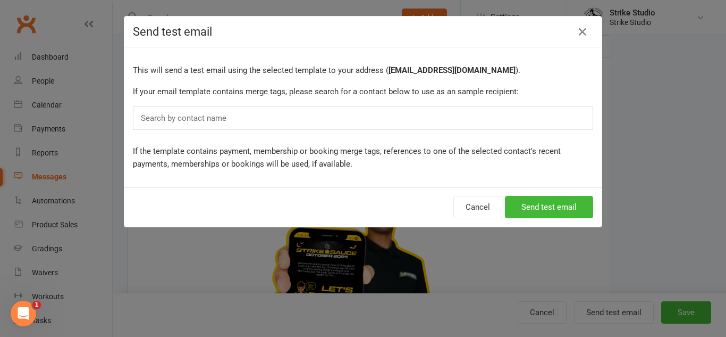
click at [447, 122] on div "Search by contact name" at bounding box center [363, 117] width 460 height 23
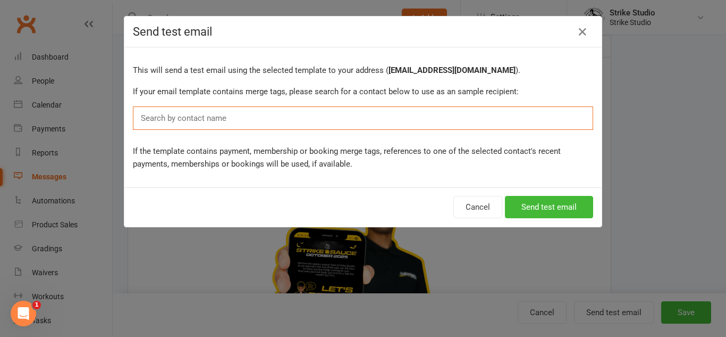
paste input "[PERSON_NAME]"
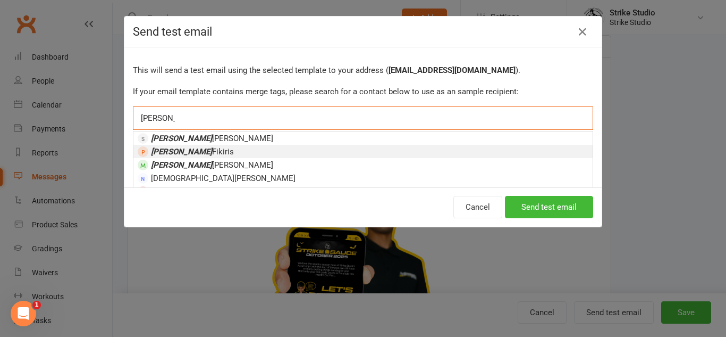
type input "[PERSON_NAME]"
click at [278, 150] on li "Christina Fikiris" at bounding box center [362, 151] width 459 height 13
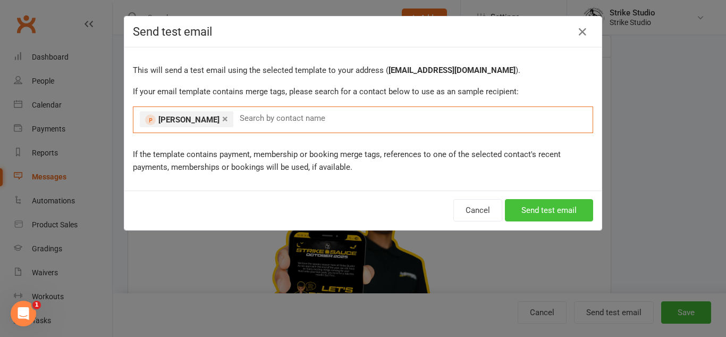
click at [531, 213] on button "Send test email" at bounding box center [549, 210] width 88 height 22
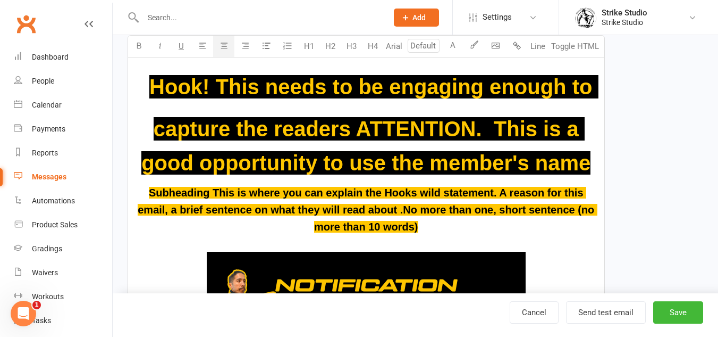
scroll to position [213, 0]
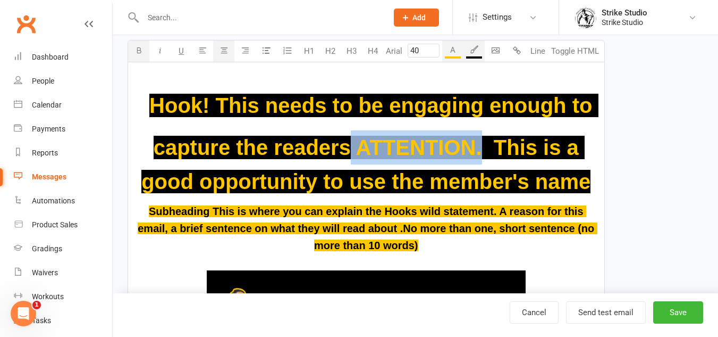
drag, startPoint x: 483, startPoint y: 147, endPoint x: 353, endPoint y: 149, distance: 130.3
click at [353, 149] on span "Hook! This needs to be engaging enough to capture the readers ATTENTION. This i…" at bounding box center [369, 143] width 457 height 99
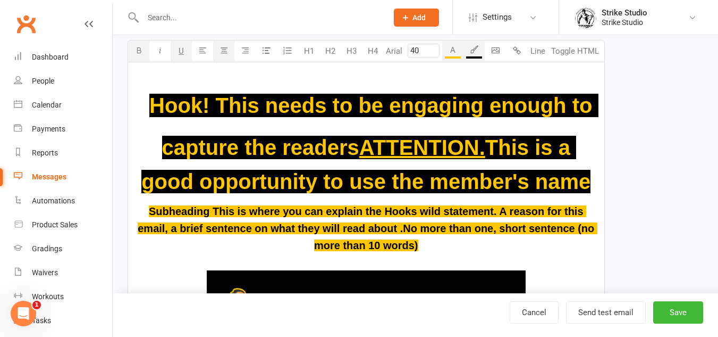
type input "20"
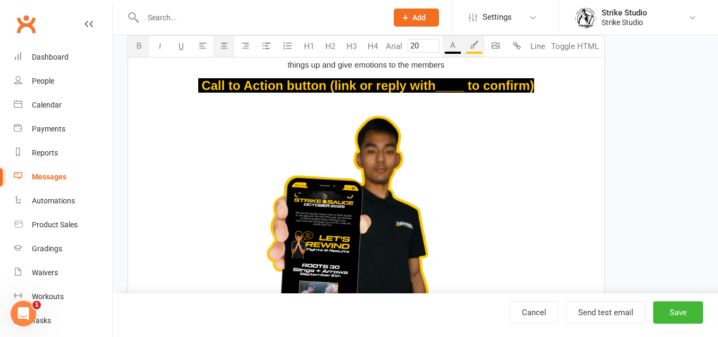
scroll to position [479, 0]
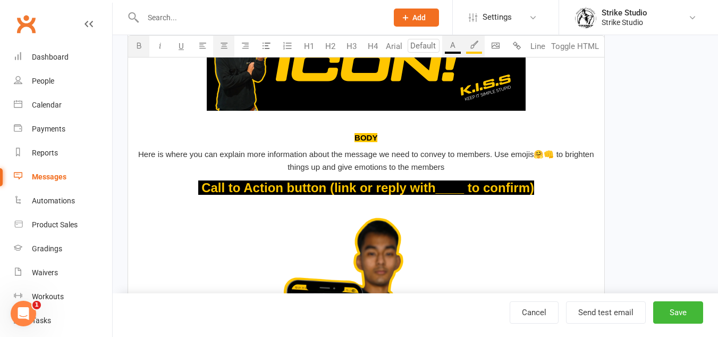
click at [337, 114] on span at bounding box center [366, 59] width 319 height 110
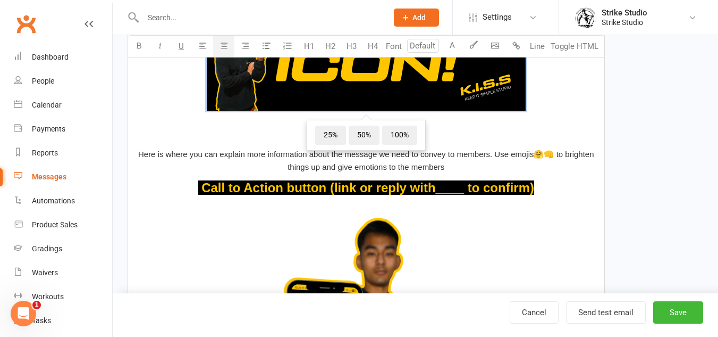
click at [442, 123] on p "﻿ ﻿ 25% 50% 100%" at bounding box center [367, 59] width 464 height 136
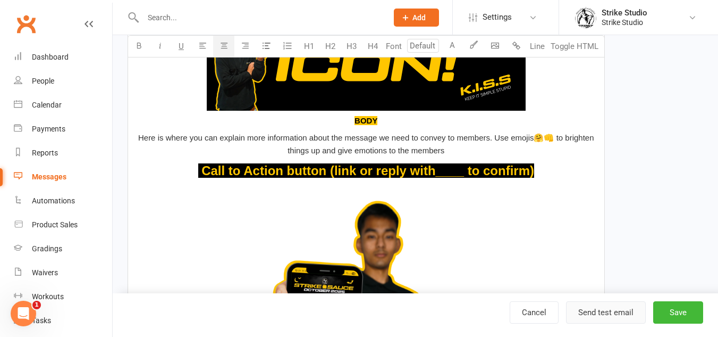
click at [618, 314] on button "Send test email" at bounding box center [606, 312] width 80 height 22
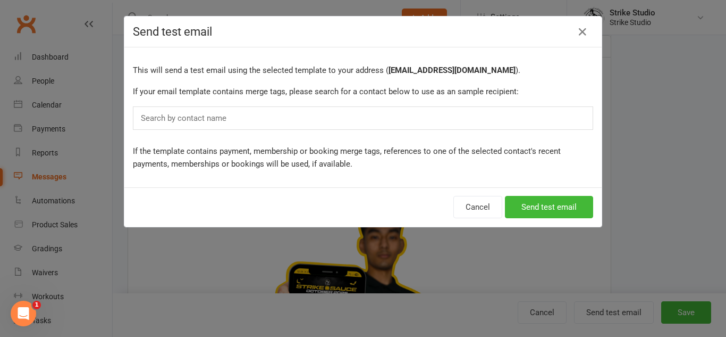
click at [494, 119] on div "Search by contact name" at bounding box center [363, 117] width 460 height 23
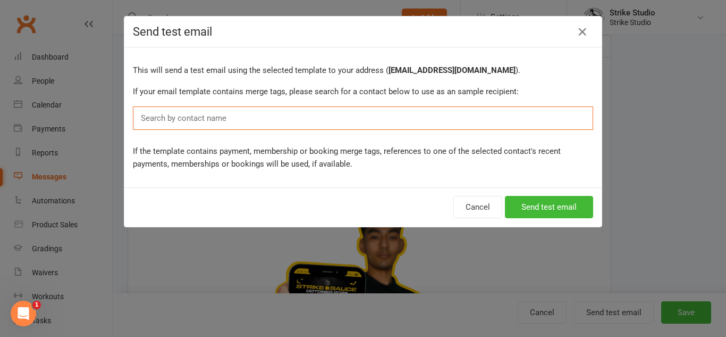
paste input "[PERSON_NAME]"
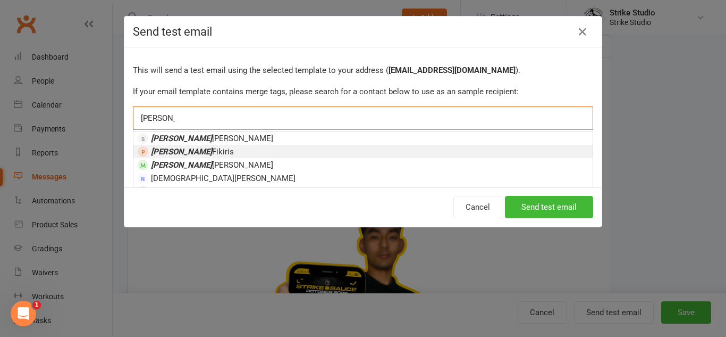
type input "[PERSON_NAME]"
click at [217, 149] on li "Christina Fikiris" at bounding box center [362, 151] width 459 height 13
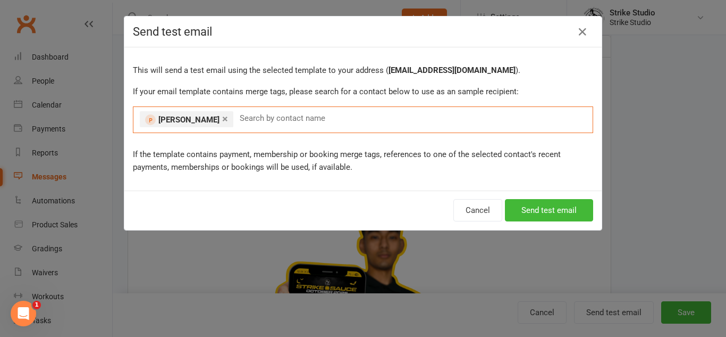
click at [583, 194] on div "Cancel Send test email" at bounding box center [362, 209] width 477 height 39
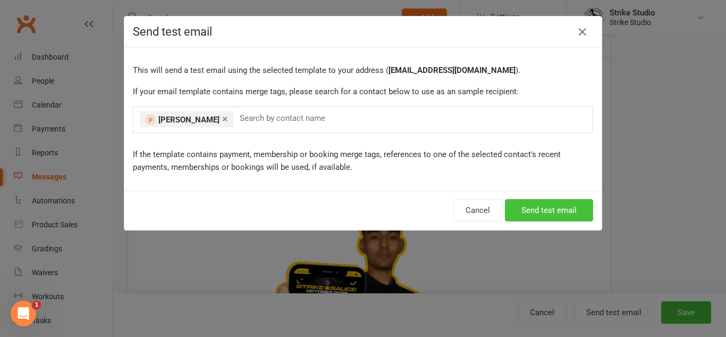
click at [577, 207] on button "Send test email" at bounding box center [549, 210] width 88 height 22
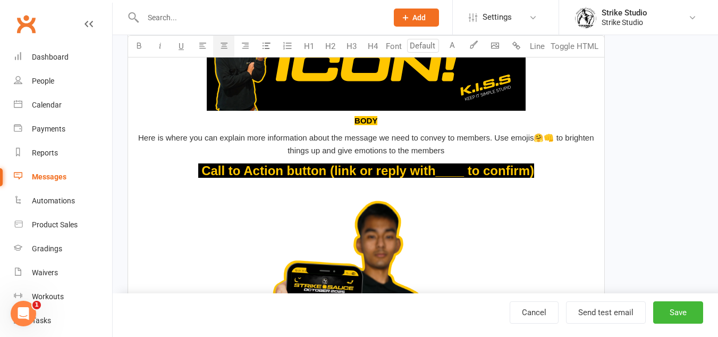
click at [387, 118] on p "﻿ ﻿ BODY" at bounding box center [367, 59] width 464 height 136
click at [347, 128] on div "Hook! This needs to be engaging enough to capture the readers ATTENTION. This i…" at bounding box center [366, 211] width 476 height 830
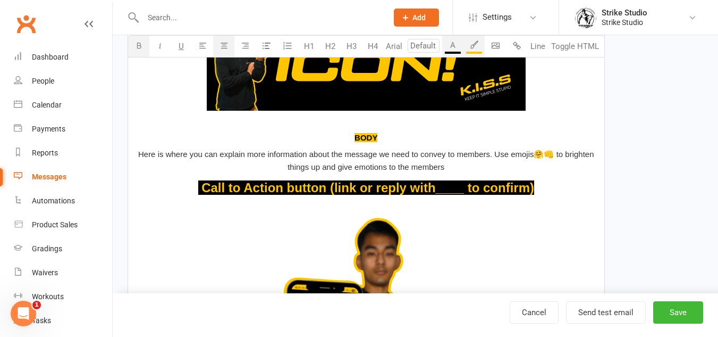
type input "24"
click at [541, 184] on p "﻿ $ Call to Action button (link or reply with____ to confirm) $ ﻿" at bounding box center [367, 188] width 464 height 20
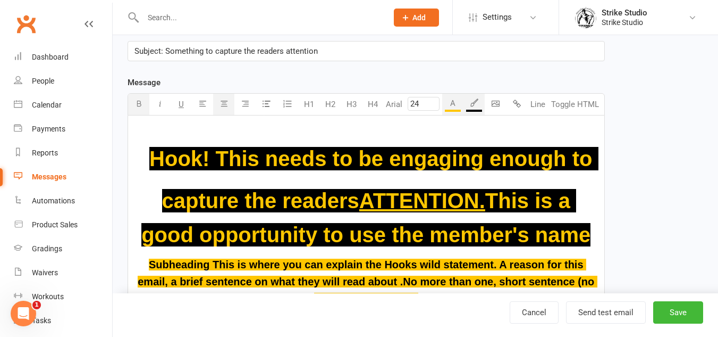
scroll to position [372, 0]
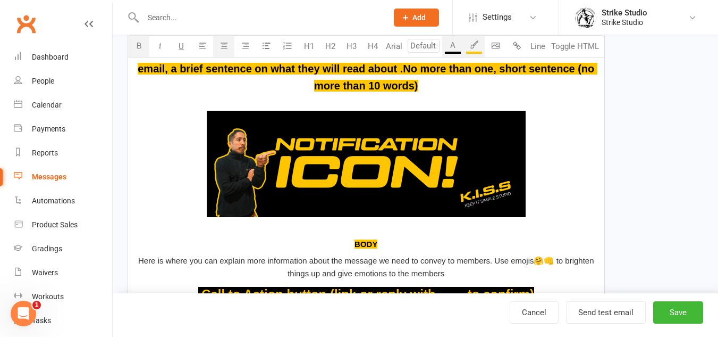
drag, startPoint x: 389, startPoint y: 246, endPoint x: 329, endPoint y: 245, distance: 60.1
click at [329, 245] on p "BODY" at bounding box center [367, 244] width 464 height 13
type input "20"
click at [404, 83] on span "Subheading This is where you can explain the Hooks wild statement. A reason for…" at bounding box center [368, 69] width 460 height 46
drag, startPoint x: 388, startPoint y: 245, endPoint x: 350, endPoint y: 242, distance: 37.8
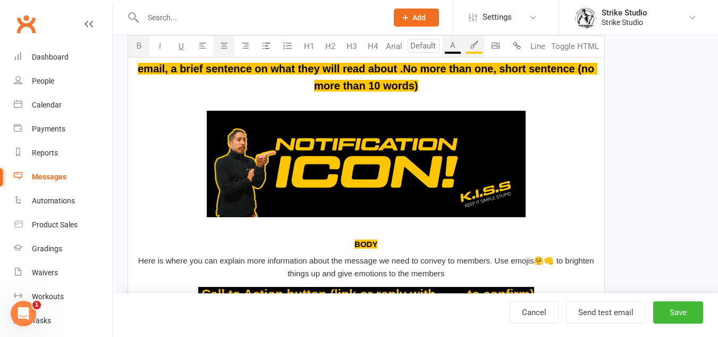
click at [350, 242] on p "BODY" at bounding box center [367, 244] width 464 height 13
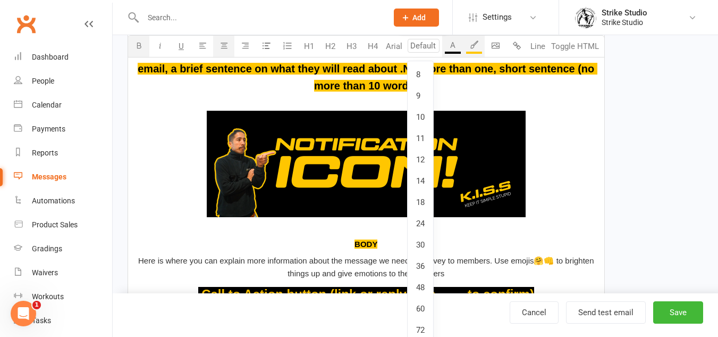
click at [415, 48] on input "number" at bounding box center [424, 46] width 32 height 14
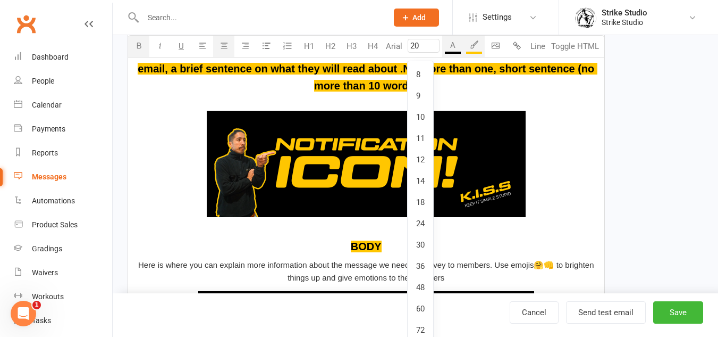
type input "20"
click at [383, 36] on button "Arial" at bounding box center [394, 46] width 22 height 21
click at [356, 245] on span "BODY" at bounding box center [366, 246] width 31 height 12
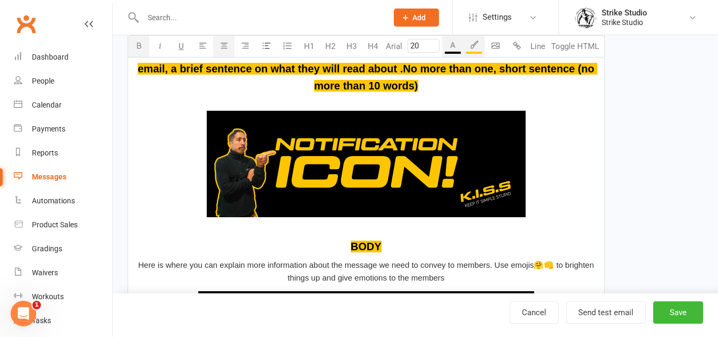
click at [382, 242] on span "BODY" at bounding box center [366, 246] width 31 height 12
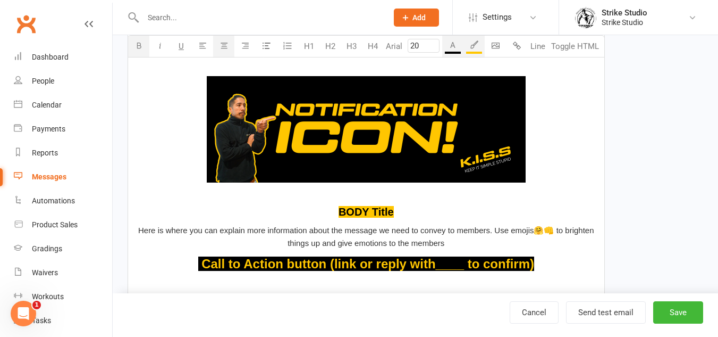
scroll to position [479, 0]
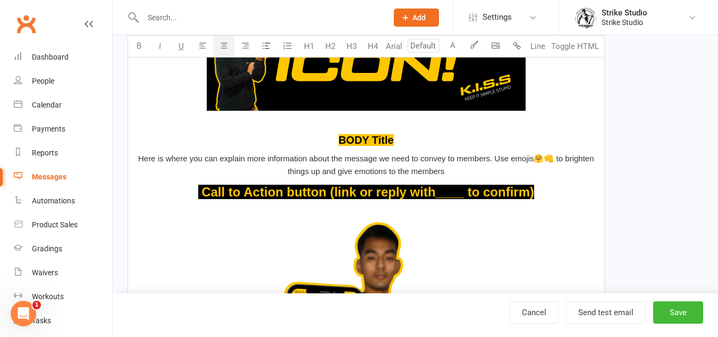
click at [495, 162] on span "Here is where you can explain more information about the message we need to con…" at bounding box center [367, 165] width 458 height 22
click at [449, 173] on p "Here is where you can explain more information about the message we need to con…" at bounding box center [367, 165] width 464 height 26
click at [494, 157] on span "Here is where you can explain more information about the message we need to con…" at bounding box center [367, 165] width 458 height 22
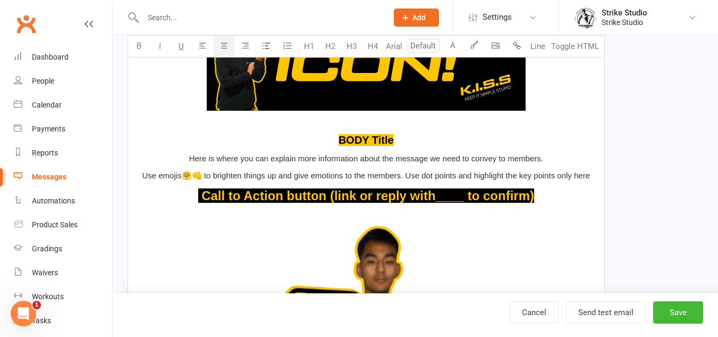
click at [406, 173] on span "Use emojis🤗👊 to brighten things up and give emotions to the members. Use dot po…" at bounding box center [366, 175] width 448 height 9
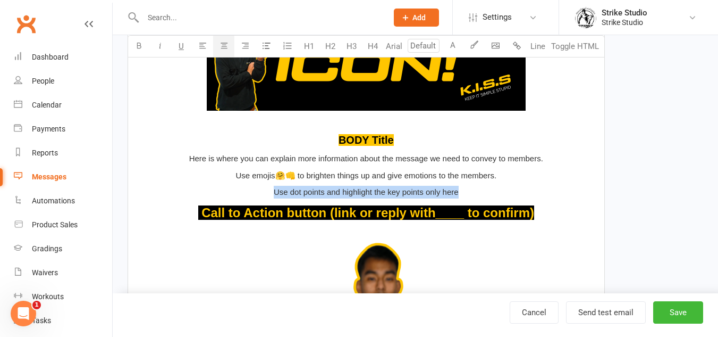
drag, startPoint x: 460, startPoint y: 190, endPoint x: 259, endPoint y: 192, distance: 200.5
click at [261, 194] on p "Use dot points and highlight the key points only here" at bounding box center [367, 192] width 464 height 13
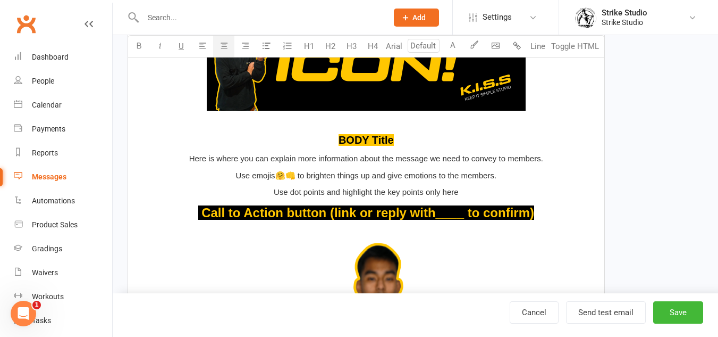
click at [217, 174] on p "Use emojis🤗👊 to brighten things up and give emotions to the members." at bounding box center [367, 175] width 464 height 13
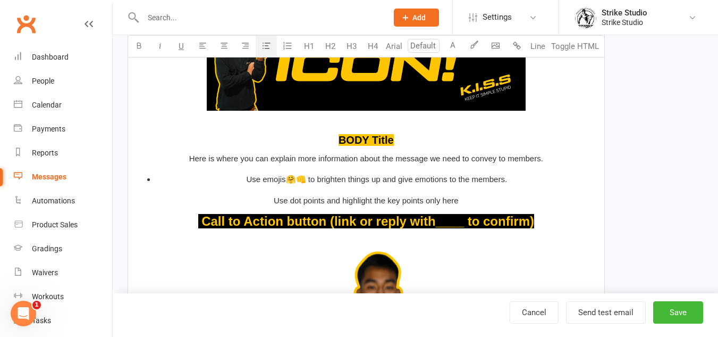
drag, startPoint x: 222, startPoint y: 174, endPoint x: 269, endPoint y: 49, distance: 133.6
click at [269, 49] on button "button" at bounding box center [266, 46] width 21 height 21
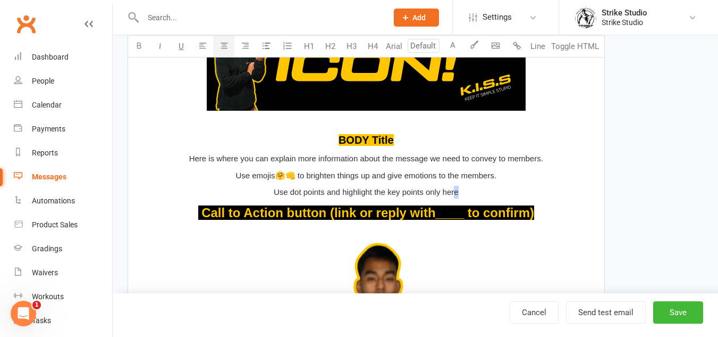
click at [456, 190] on p "Use dot points and highlight the key points only here" at bounding box center [367, 192] width 464 height 13
click at [228, 175] on p "Use emojis🤗👊 to brighten things up and give emotions to the members." at bounding box center [367, 175] width 464 height 13
click at [262, 190] on p "Use dot points and highlight the key points only here" at bounding box center [367, 192] width 464 height 13
click at [349, 193] on span "👊Use dot points and highlight the key points only here" at bounding box center [365, 191] width 195 height 9
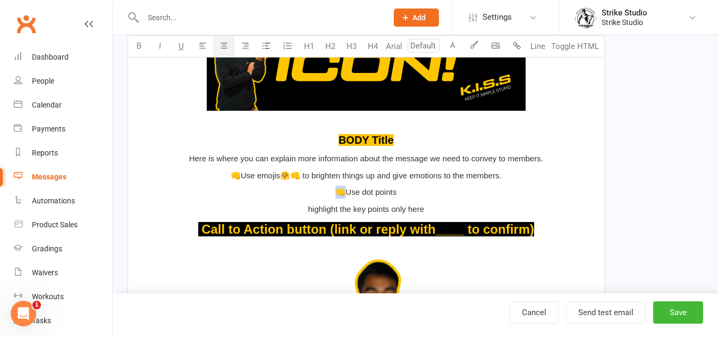
drag, startPoint x: 347, startPoint y: 190, endPoint x: 337, endPoint y: 193, distance: 11.0
click at [337, 193] on span "👊Use dot points" at bounding box center [365, 191] width 61 height 9
copy span "👊U"
click at [308, 208] on span "highlight the key points only here" at bounding box center [366, 208] width 116 height 9
click at [343, 211] on span "👊highlight the key points only here" at bounding box center [366, 208] width 126 height 9
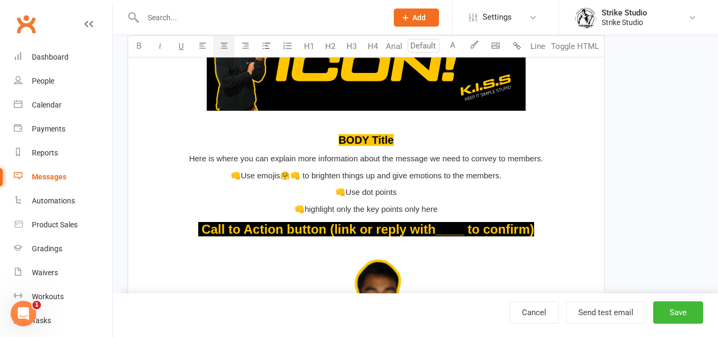
click at [476, 212] on p "👊highlight only the key points only here" at bounding box center [367, 209] width 464 height 13
click at [607, 304] on button "Send test email" at bounding box center [606, 312] width 80 height 22
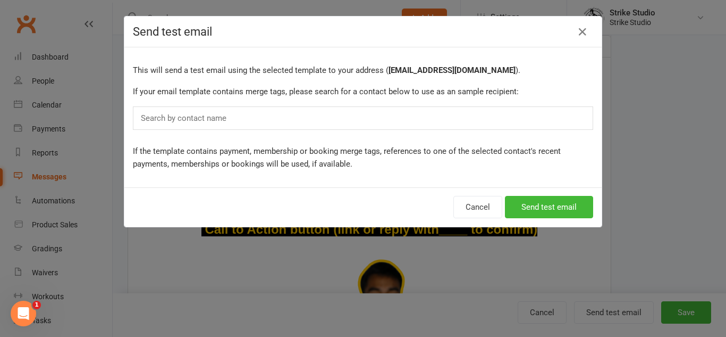
click at [448, 115] on div "Search by contact name" at bounding box center [363, 117] width 460 height 23
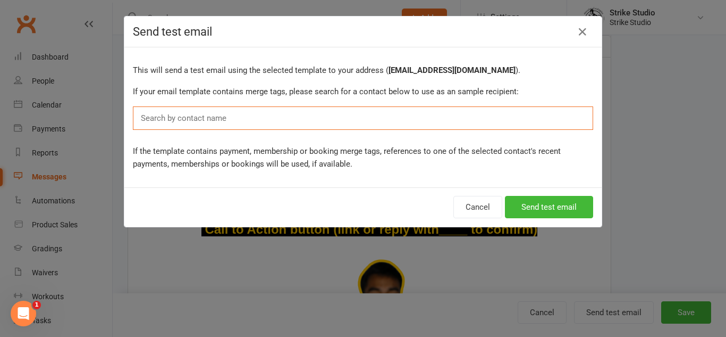
paste input "👊"
type input "👊"
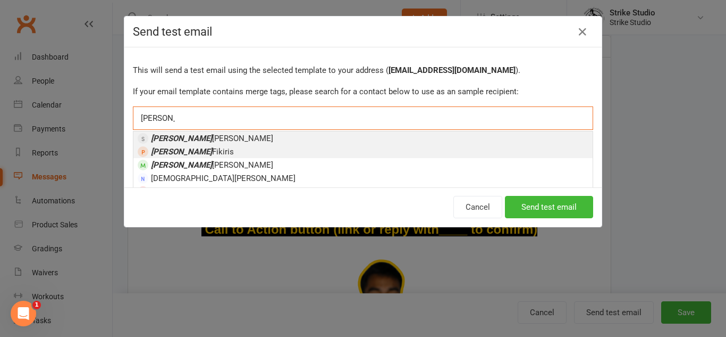
type input "[PERSON_NAME]"
click at [175, 144] on li "Christina Trinh" at bounding box center [362, 137] width 459 height 13
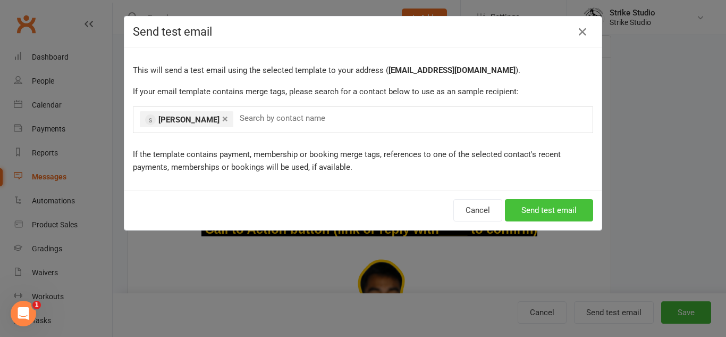
click at [529, 207] on button "Send test email" at bounding box center [549, 210] width 88 height 22
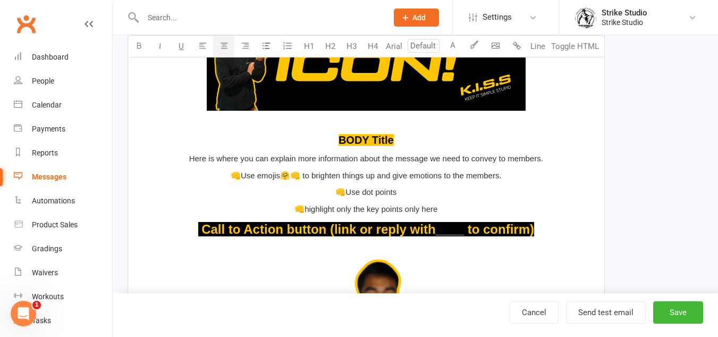
click at [395, 117] on p "﻿ ﻿ ﻿" at bounding box center [367, 59] width 464 height 136
type input "20"
click at [413, 195] on p "👊Use dot points" at bounding box center [367, 192] width 464 height 13
type input "24"
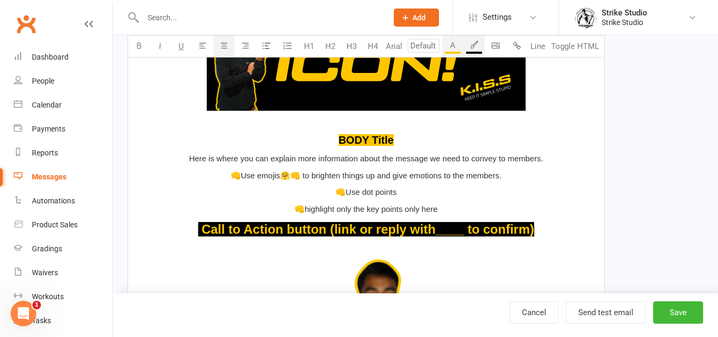
drag, startPoint x: 541, startPoint y: 235, endPoint x: 195, endPoint y: 232, distance: 345.6
click at [195, 232] on p "﻿ $ Call to Action button (link or reply with____ to confirm) $ ﻿" at bounding box center [367, 229] width 464 height 20
type input "24"
drag, startPoint x: 486, startPoint y: 191, endPoint x: 475, endPoint y: 225, distance: 36.0
click at [481, 200] on div "Hook! This needs to be engaging enough to capture the readers ATTENTION. This i…" at bounding box center [366, 240] width 476 height 888
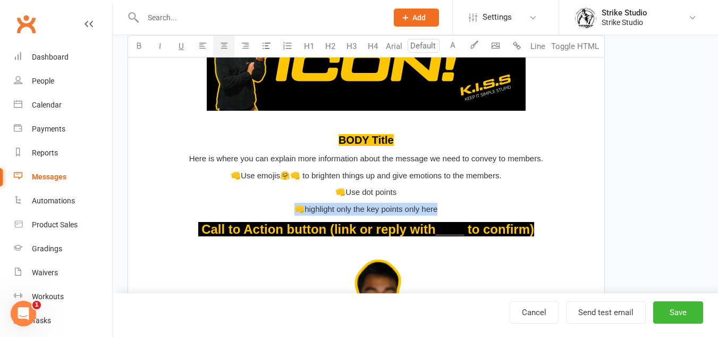
click at [559, 194] on p "👊Use dot points" at bounding box center [367, 192] width 464 height 13
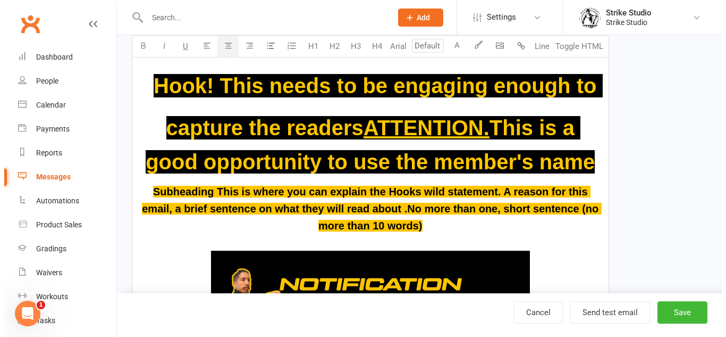
scroll to position [0, 0]
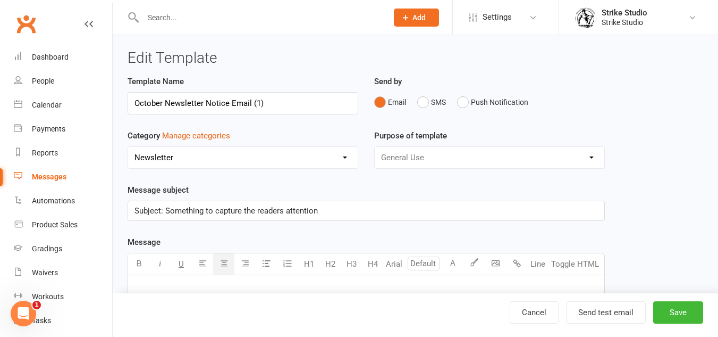
click at [193, 213] on span "Subject: Something to capture the readers attention" at bounding box center [226, 211] width 183 height 10
click at [281, 208] on p "Subject: Capture the readers attention" at bounding box center [367, 210] width 464 height 13
click at [296, 103] on input "October Newsletter Notice Email (1)" at bounding box center [243, 103] width 231 height 22
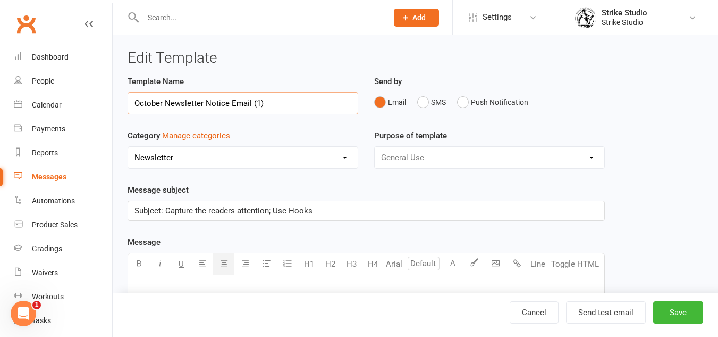
click at [296, 103] on input "October Newsletter Notice Email (1)" at bounding box center [243, 103] width 231 height 22
type input "T"
type input "Email Template"
click at [301, 158] on select "No category Competitors Events/Holidays General Info/Updates For Members Merch …" at bounding box center [243, 157] width 230 height 21
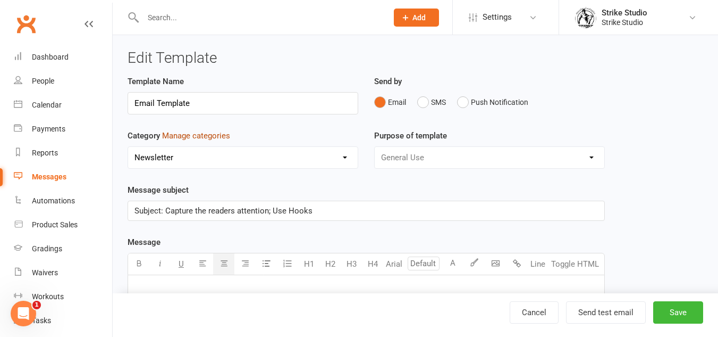
click at [201, 134] on button "Manage categories" at bounding box center [196, 135] width 68 height 13
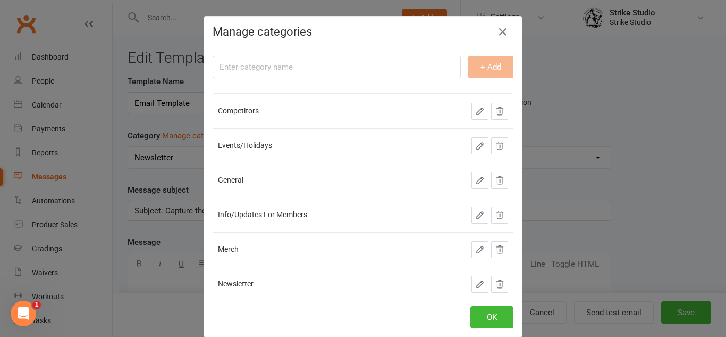
type input "t"
type input "Templates"
click at [488, 72] on button "+ Add" at bounding box center [490, 67] width 45 height 22
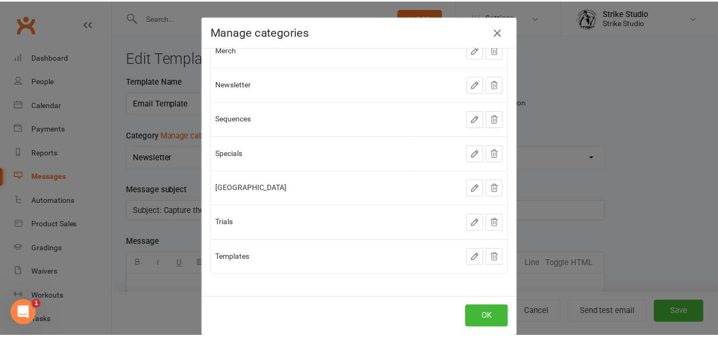
scroll to position [200, 0]
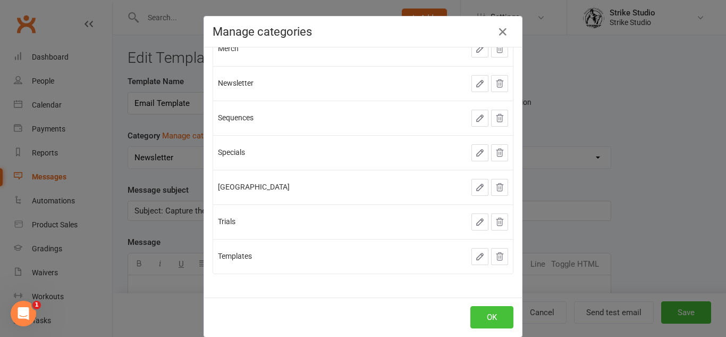
click at [491, 318] on button "OK" at bounding box center [492, 317] width 43 height 22
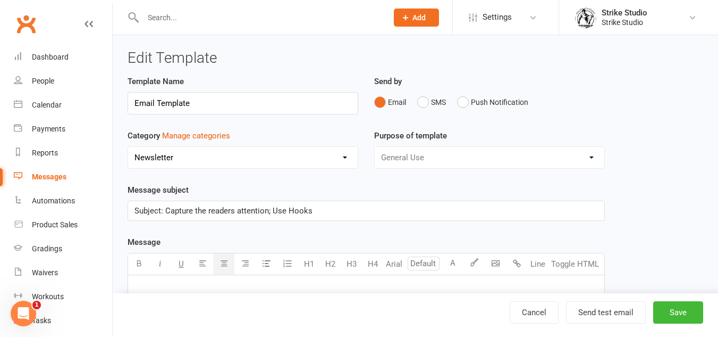
click at [242, 160] on select "No category Competitors Events/Holidays General Info/Updates For Members Merch …" at bounding box center [243, 157] width 230 height 21
select select "20824"
click at [128, 147] on select "No category Competitors Events/Holidays General Info/Updates For Members Merch …" at bounding box center [243, 157] width 230 height 21
click at [685, 314] on button "Save" at bounding box center [678, 312] width 50 height 22
select select "100"
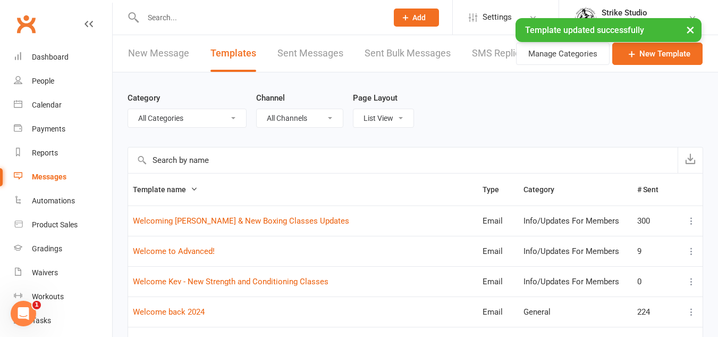
click at [196, 121] on select "All Categories (No category) Competitors Events/Holidays General Info/Updates F…" at bounding box center [187, 118] width 118 height 18
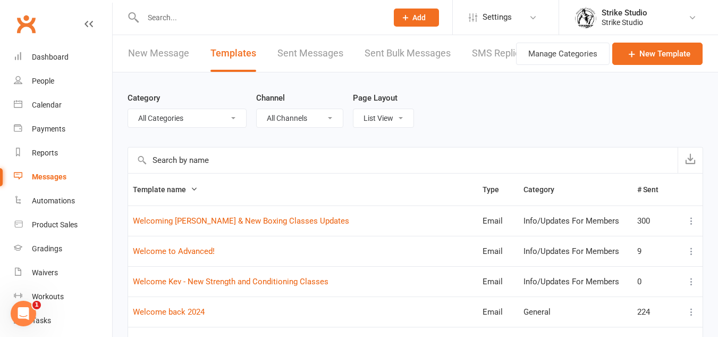
select select "20824"
click at [128, 109] on select "All Categories (No category) Competitors Events/Holidays General Info/Updates F…" at bounding box center [187, 118] width 118 height 18
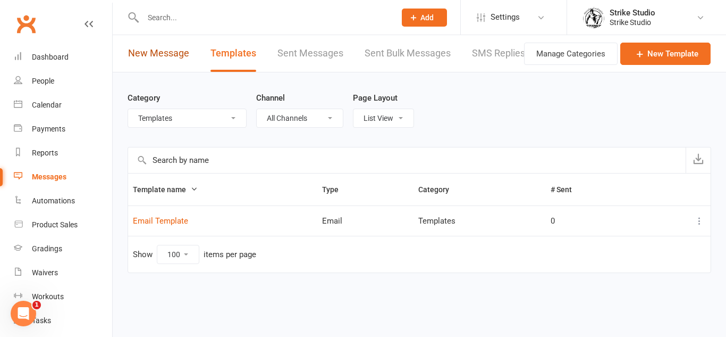
click at [150, 56] on link "New Message" at bounding box center [158, 53] width 61 height 37
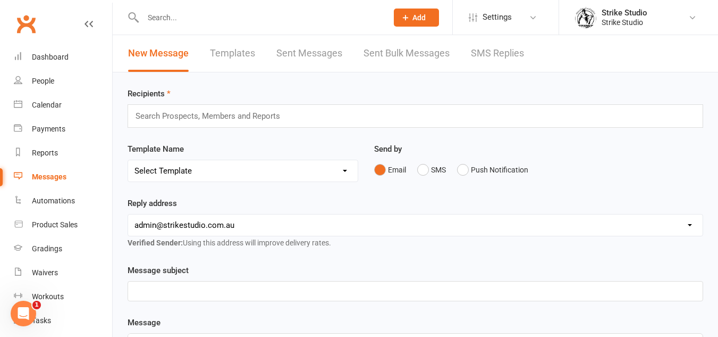
click at [228, 116] on input "text" at bounding box center [213, 116] width 156 height 14
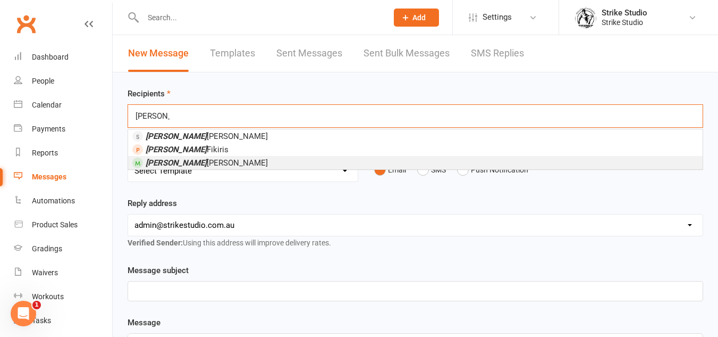
type input "[PERSON_NAME]"
click at [215, 161] on li "[PERSON_NAME]" at bounding box center [415, 162] width 575 height 13
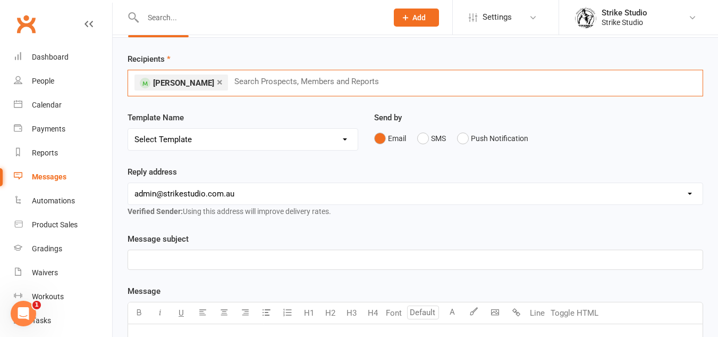
scroll to position [53, 0]
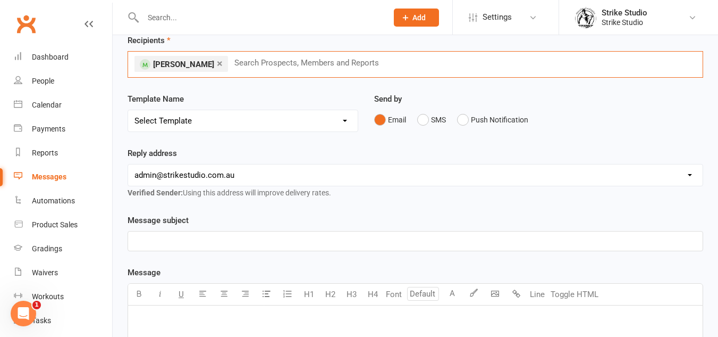
click at [258, 124] on select "Select Template [Email] Aspiring fighters meeting notes [Email] Exciting Opport…" at bounding box center [243, 120] width 230 height 21
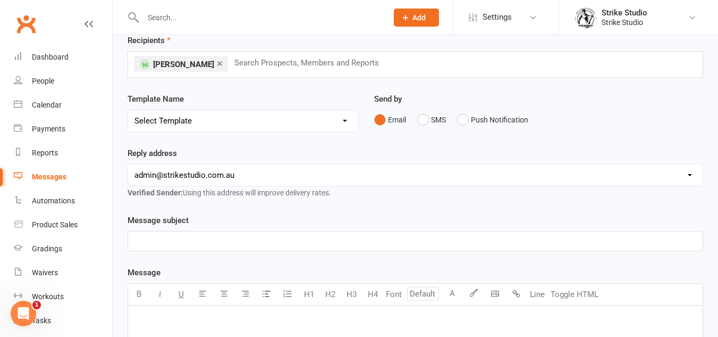
select select "130"
click at [128, 110] on select "Select Template [Email] Aspiring fighters meeting notes [Email] Exciting Opport…" at bounding box center [243, 120] width 230 height 21
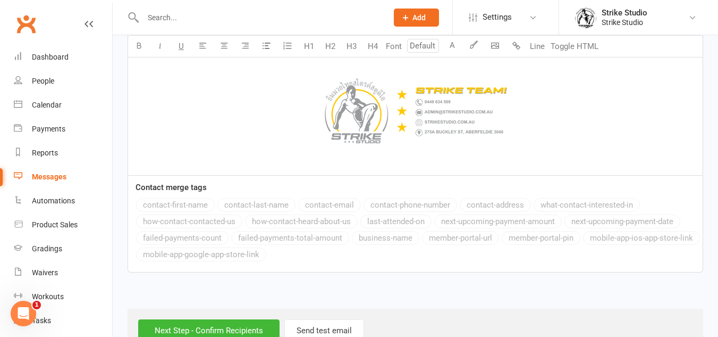
scroll to position [1057, 0]
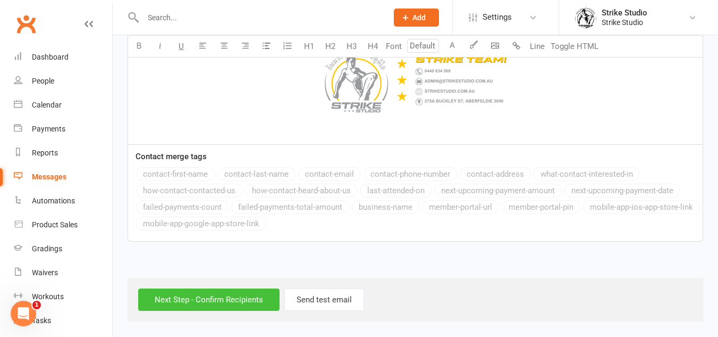
click at [244, 303] on input "Next Step - Confirm Recipients" at bounding box center [208, 299] width 141 height 22
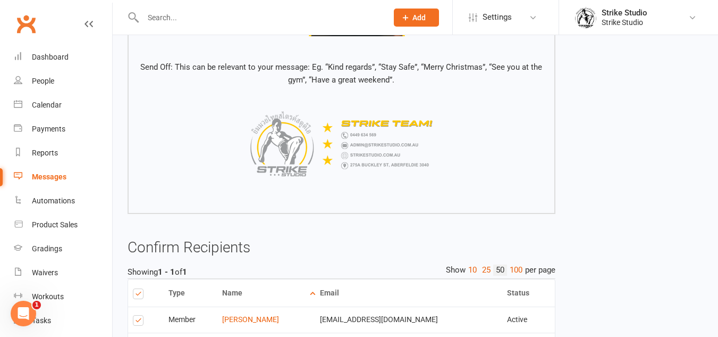
scroll to position [866, 0]
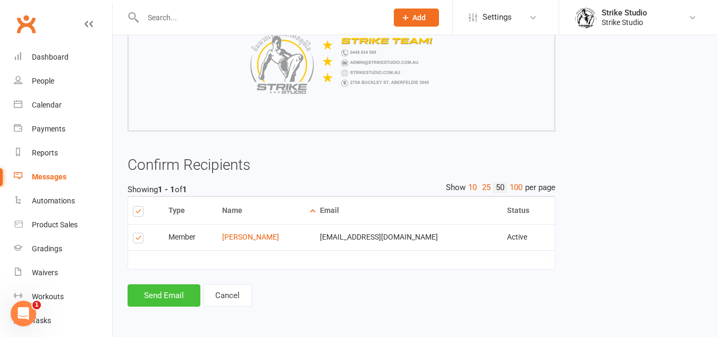
click at [171, 297] on button "Send Email" at bounding box center [164, 295] width 73 height 22
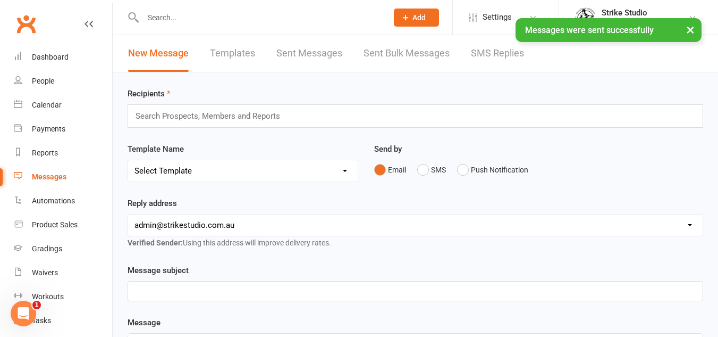
click at [248, 167] on select "Select Template [Email] Aspiring fighters meeting notes [Email] Exciting Opport…" at bounding box center [243, 170] width 230 height 21
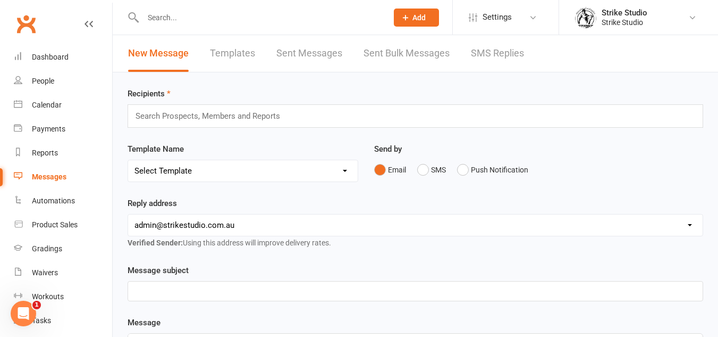
select select "130"
click at [128, 160] on select "Select Template [Email] Aspiring fighters meeting notes [Email] Exciting Opport…" at bounding box center [243, 170] width 230 height 21
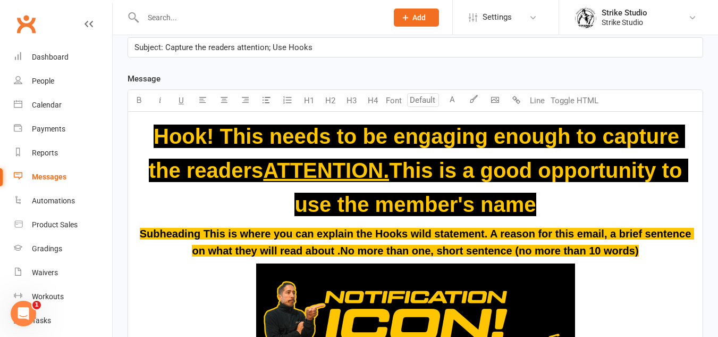
scroll to position [266, 0]
